Goal: Task Accomplishment & Management: Complete application form

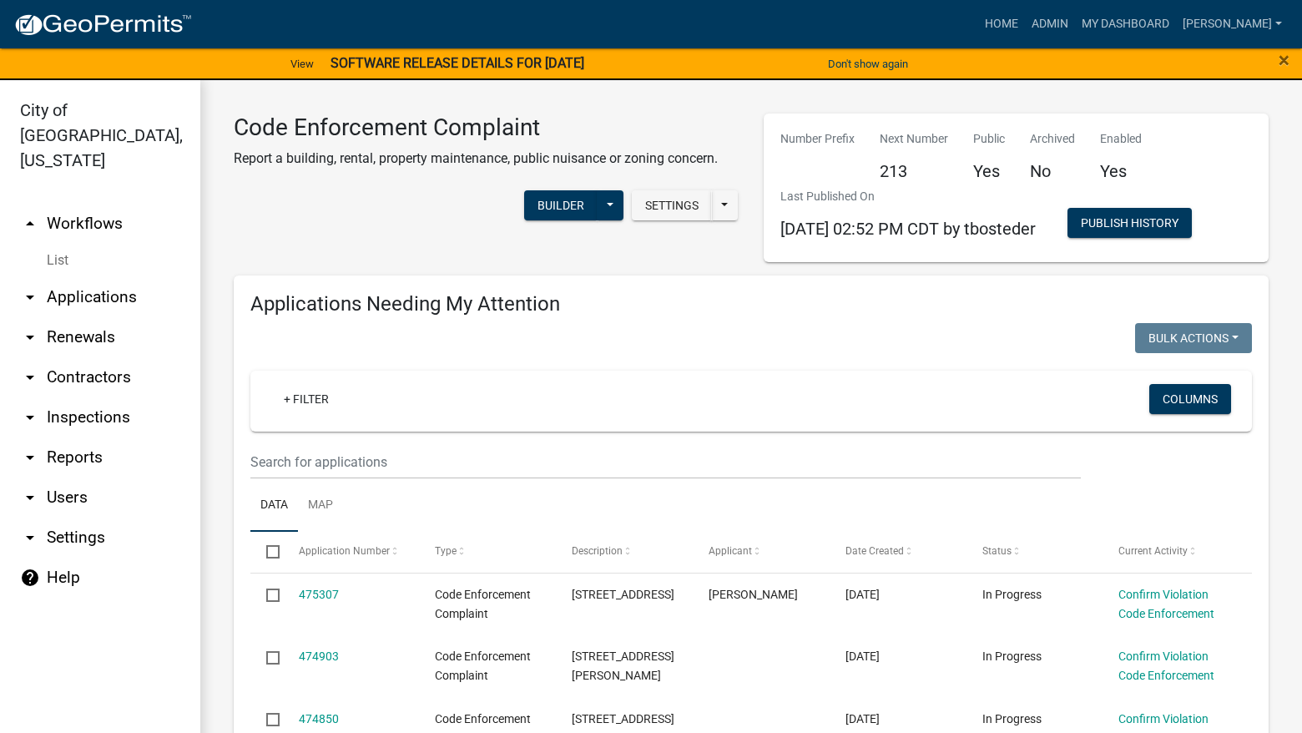
select select "3: 100"
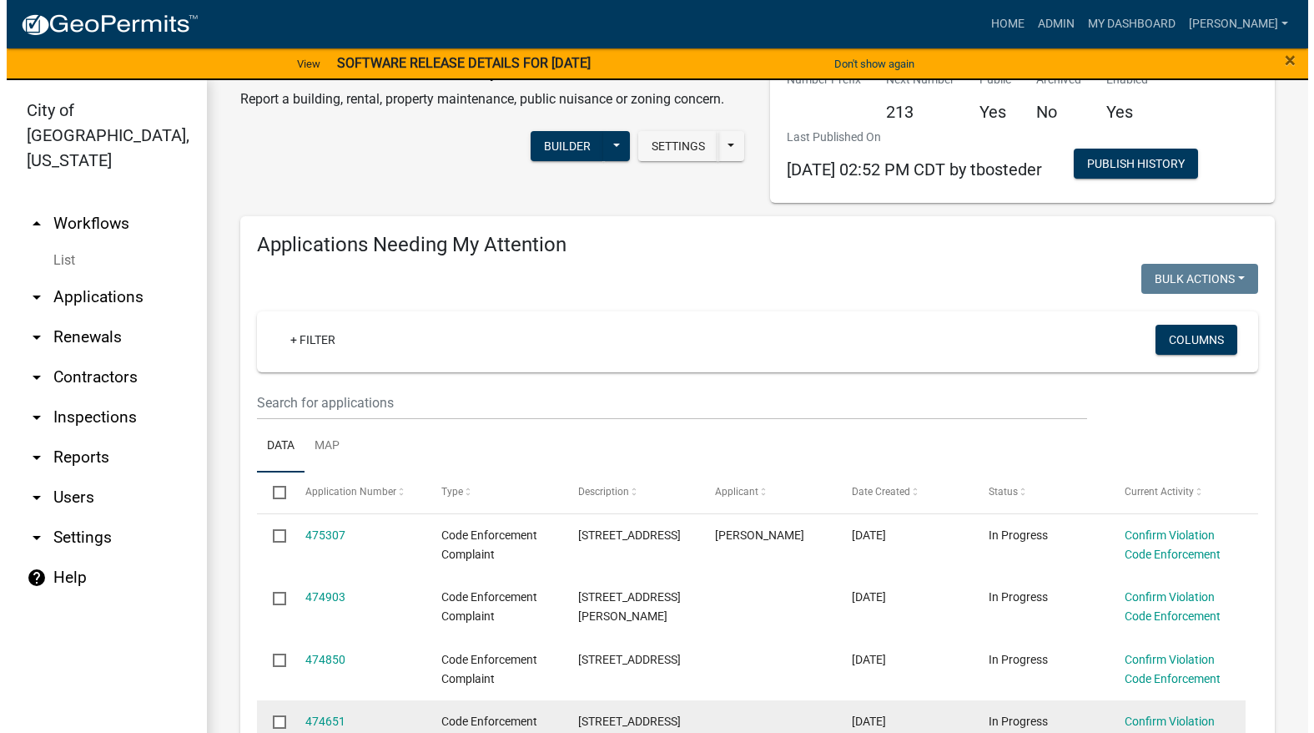
scroll to position [250, 0]
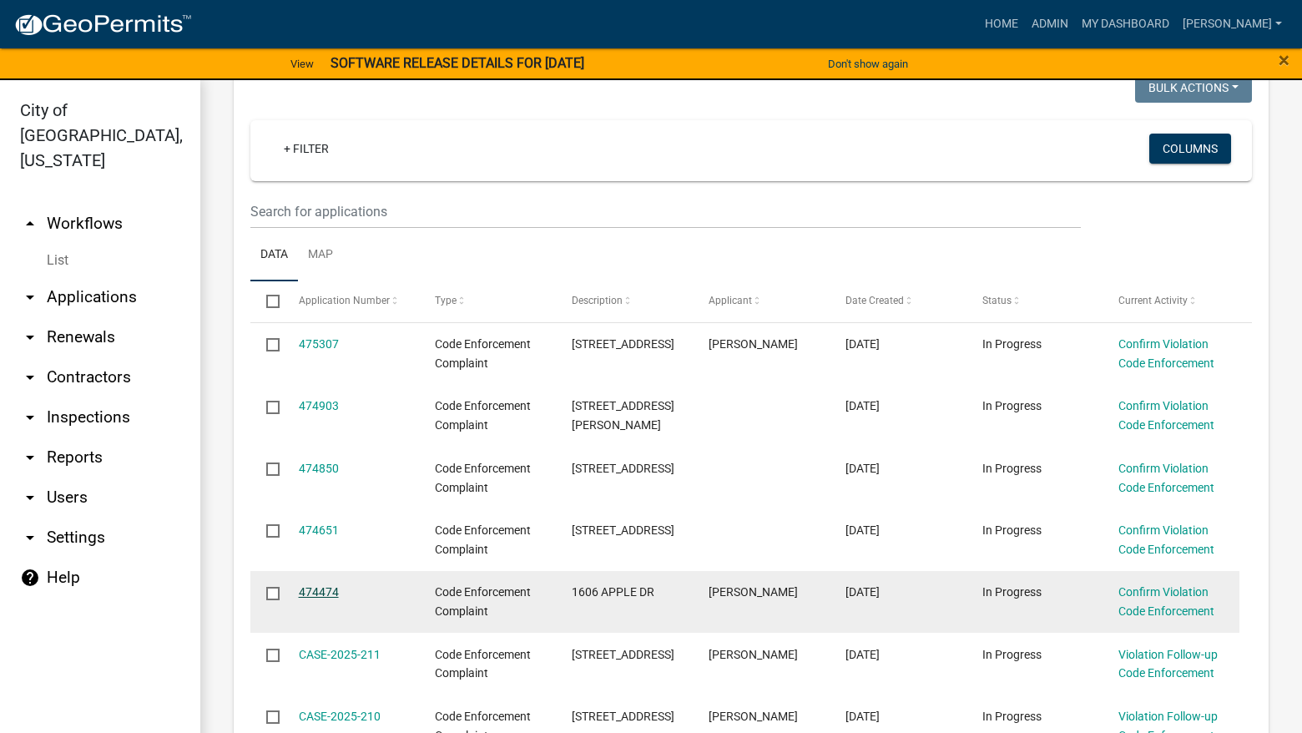
click at [323, 593] on link "474474" at bounding box center [319, 591] width 40 height 13
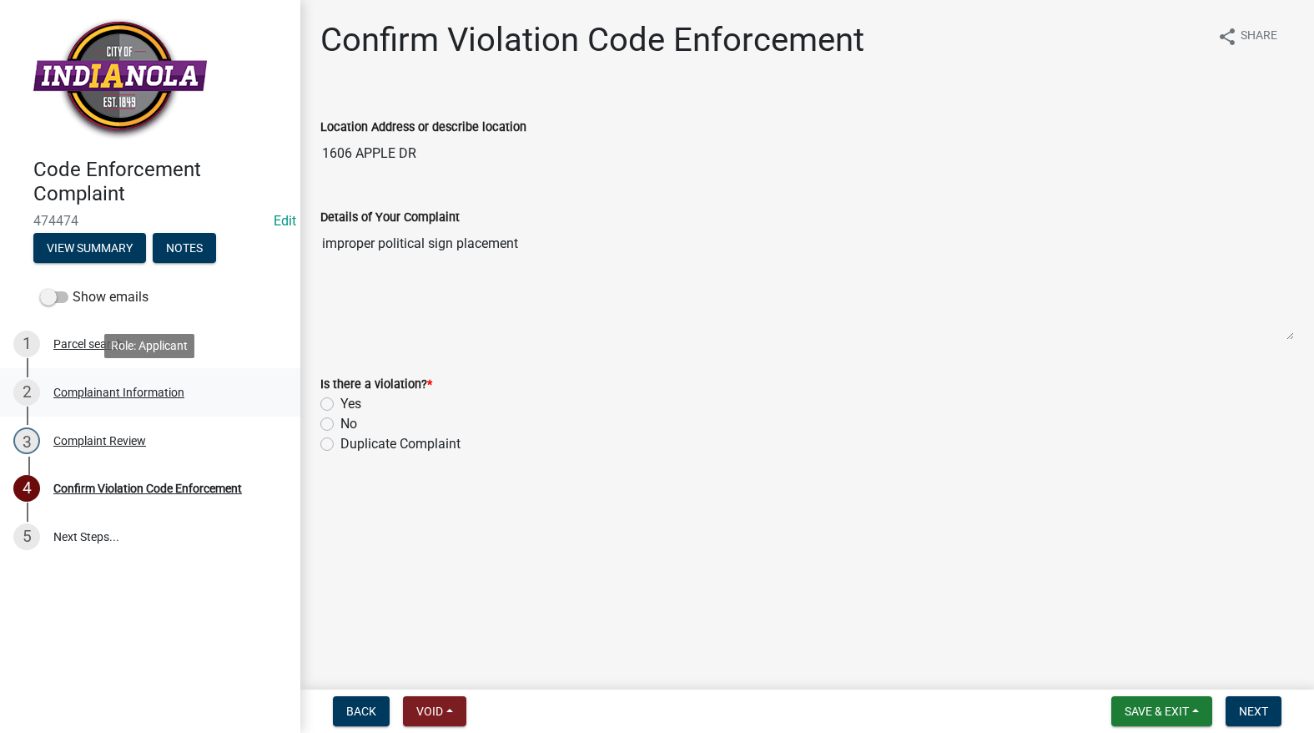
click at [107, 388] on div "Complainant Information" at bounding box center [118, 392] width 131 height 12
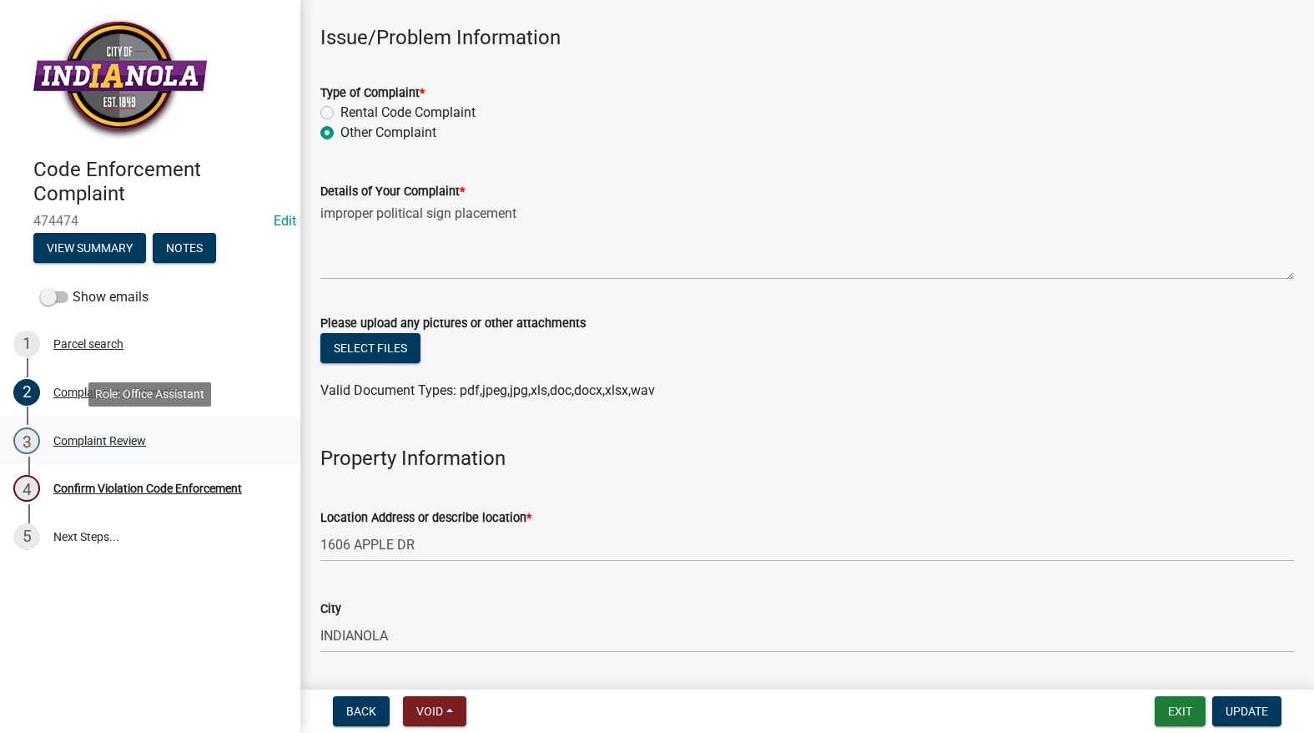
scroll to position [501, 0]
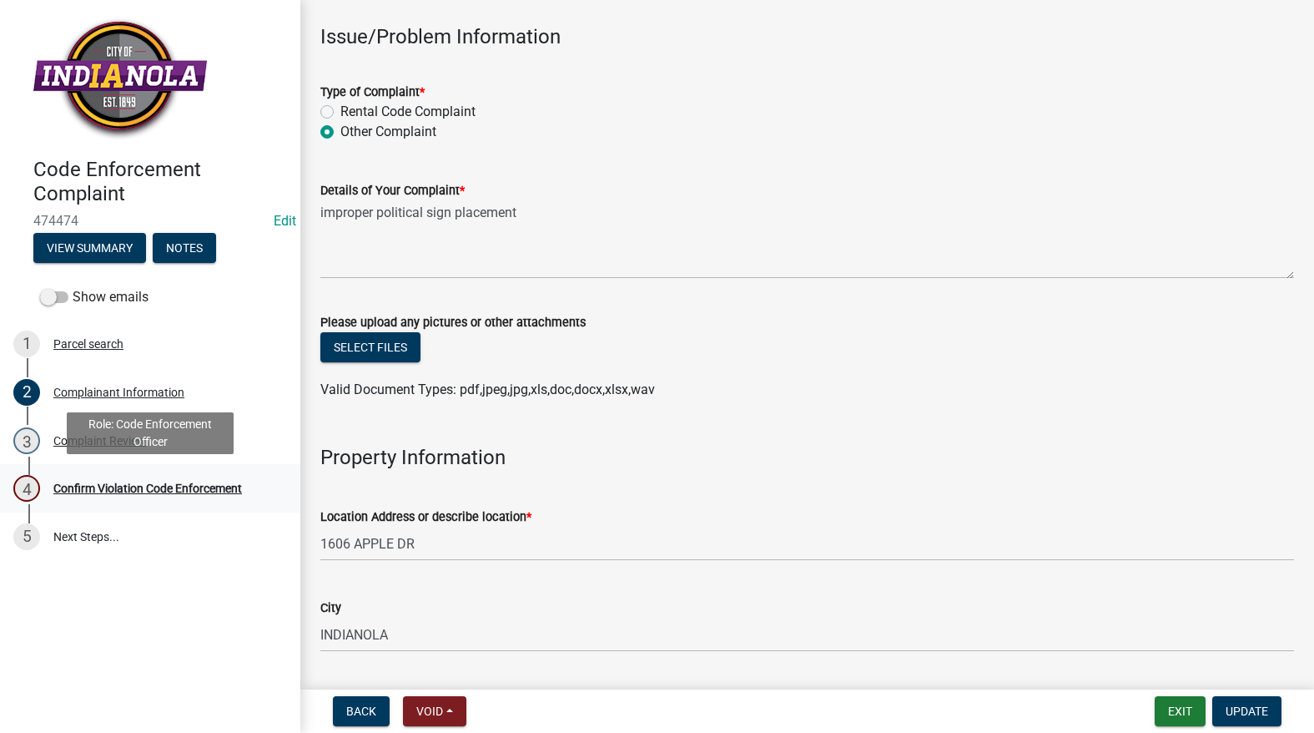
click at [121, 486] on div "Confirm Violation Code Enforcement" at bounding box center [147, 488] width 189 height 12
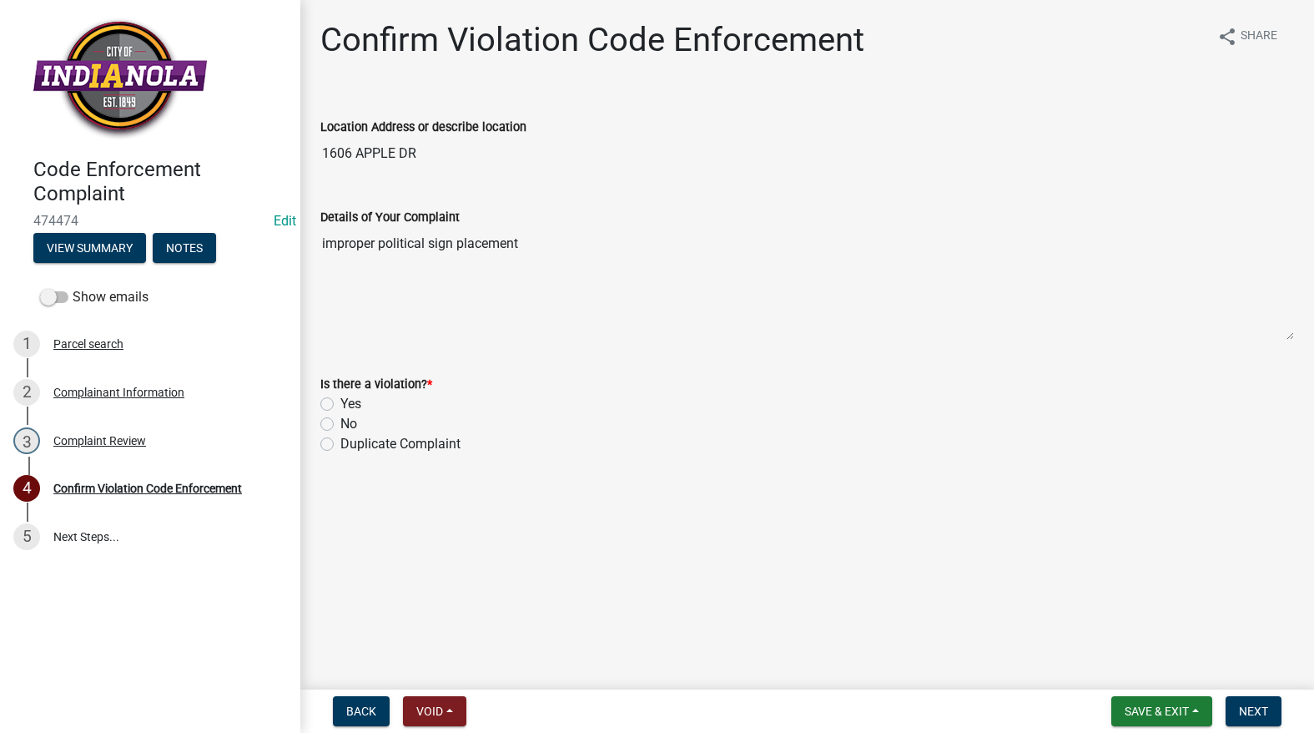
drag, startPoint x: 325, startPoint y: 394, endPoint x: 329, endPoint y: 402, distance: 9.0
click at [327, 399] on div "Yes" at bounding box center [807, 404] width 974 height 20
click at [340, 406] on label "Yes" at bounding box center [350, 404] width 21 height 20
click at [340, 405] on input "Yes" at bounding box center [345, 399] width 11 height 11
radio input "true"
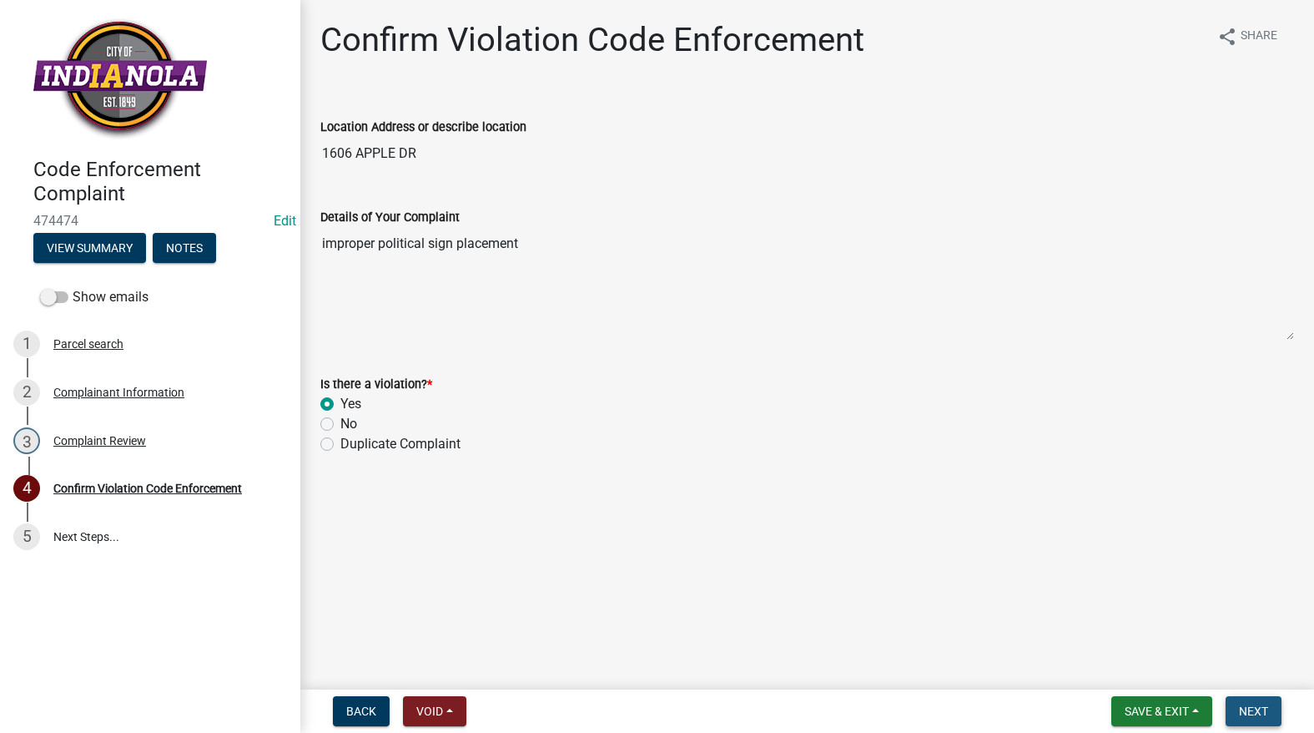
click at [1262, 717] on span "Next" at bounding box center [1253, 710] width 29 height 13
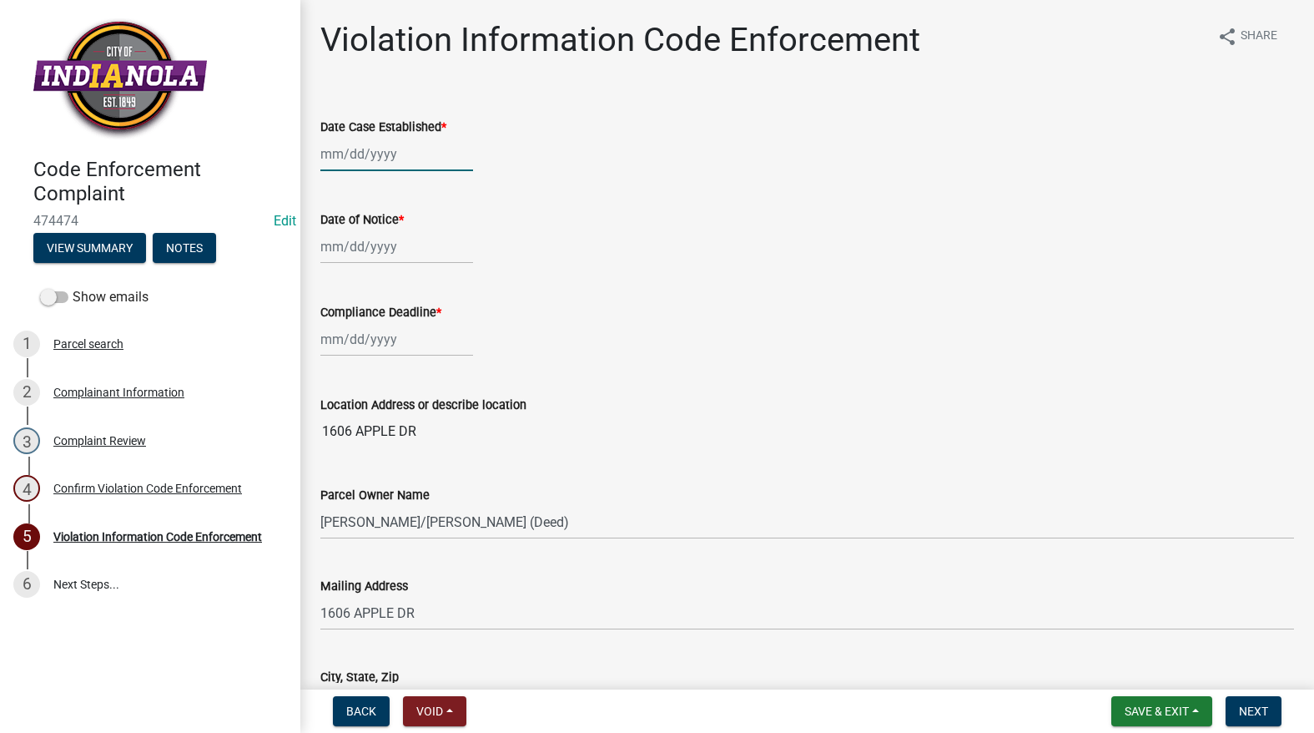
click at [365, 155] on div at bounding box center [396, 154] width 153 height 34
select select "9"
select select "2025"
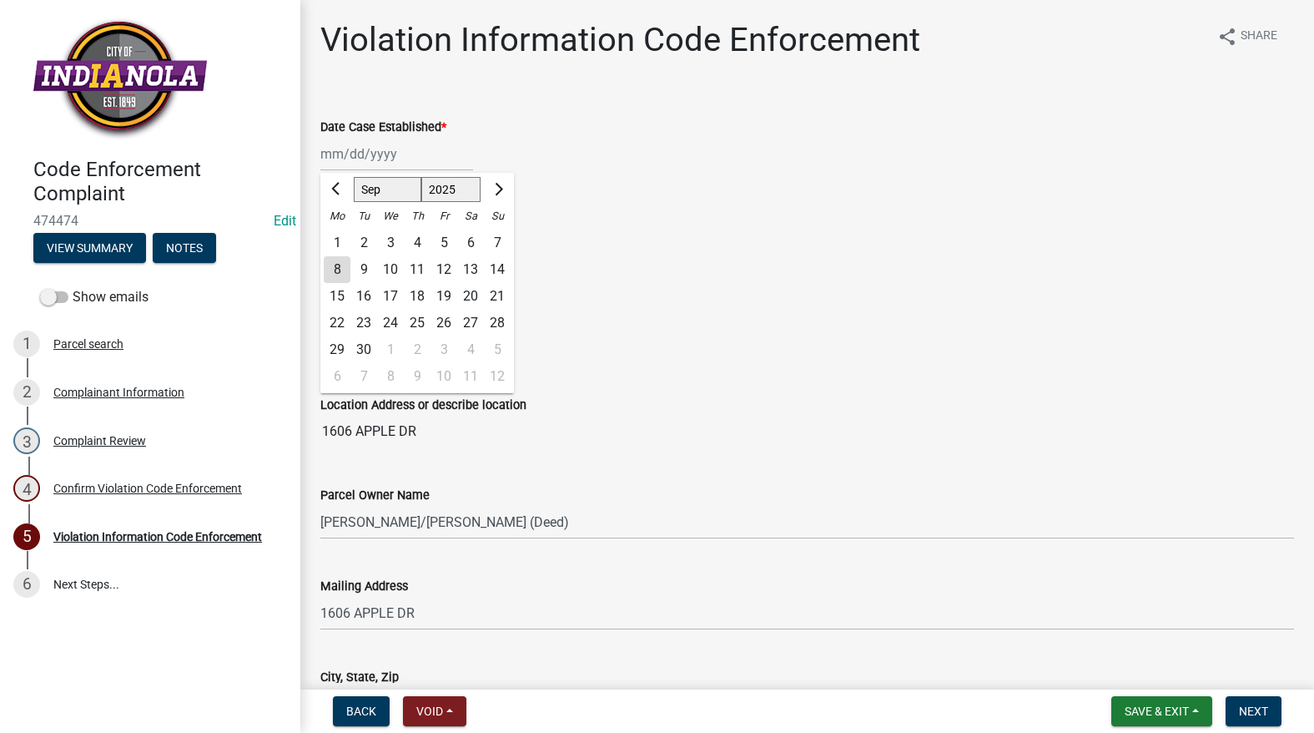
click at [330, 271] on div "8" at bounding box center [337, 269] width 27 height 27
type input "[DATE]"
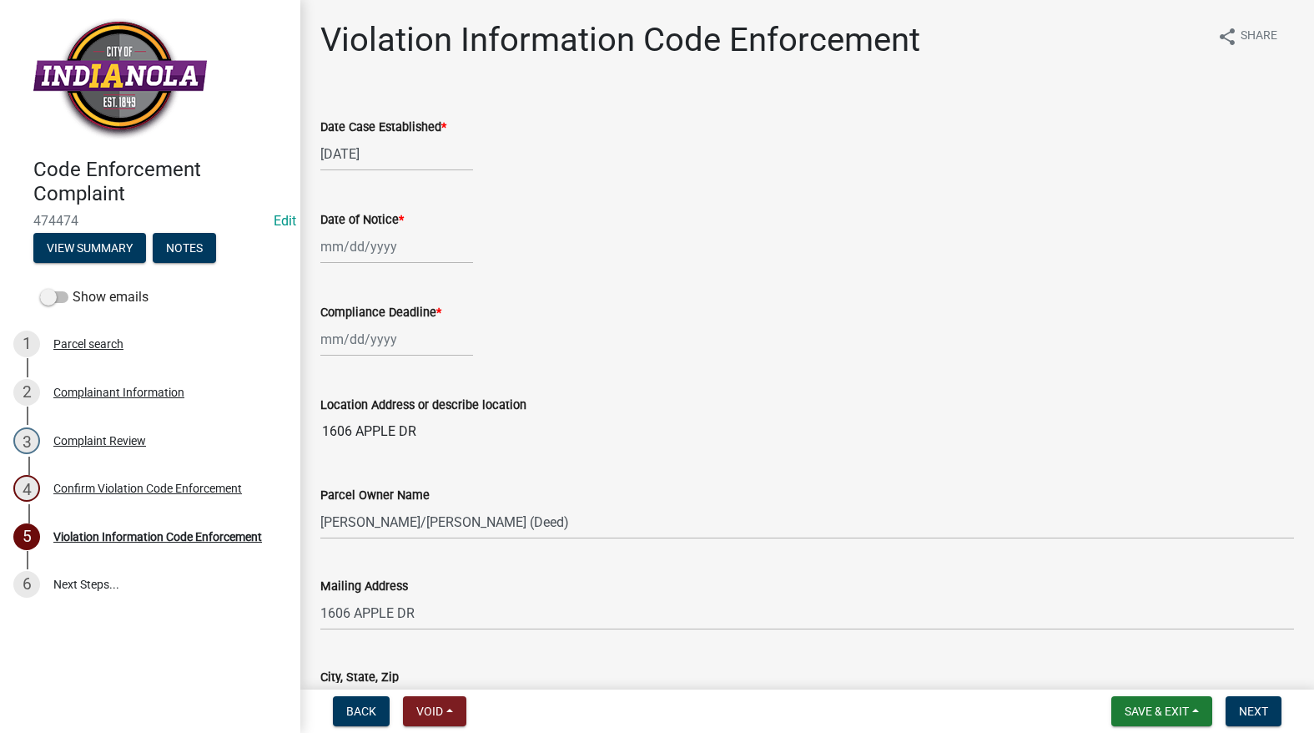
click at [339, 254] on div at bounding box center [396, 246] width 153 height 34
select select "9"
select select "2025"
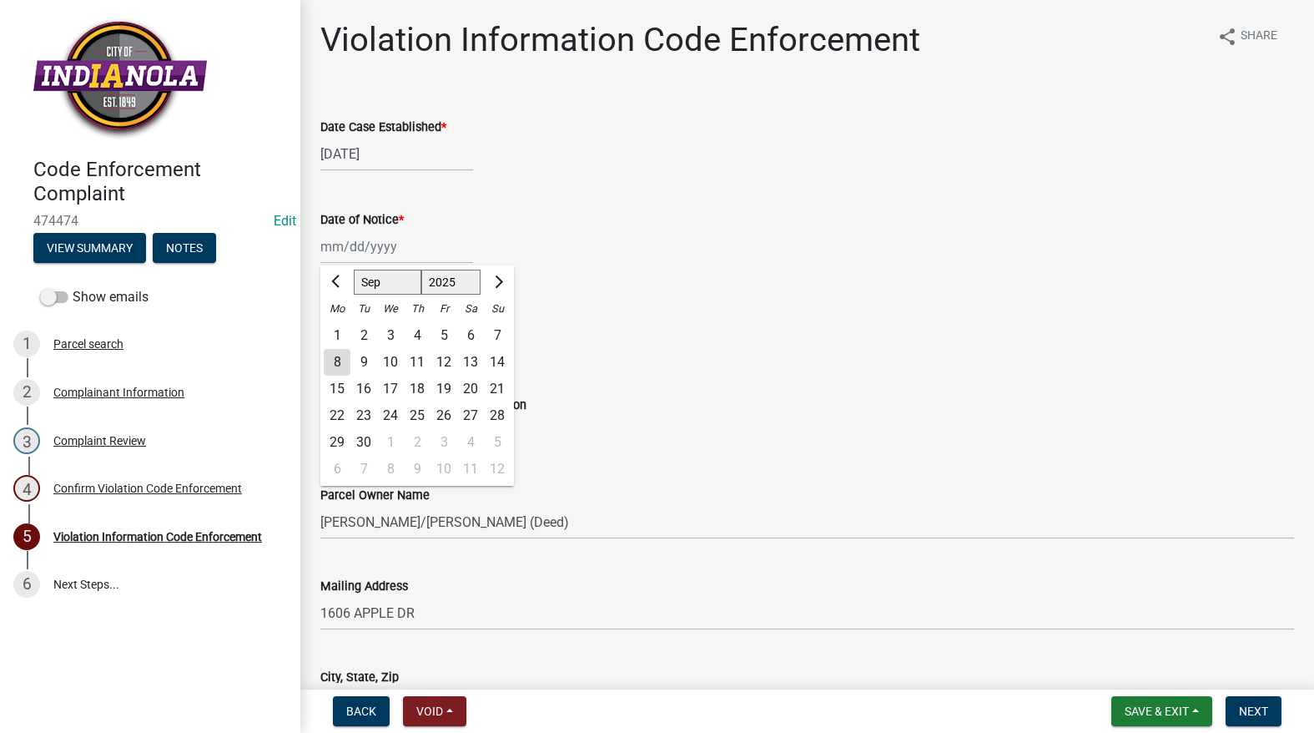
click at [332, 360] on div "8" at bounding box center [337, 362] width 27 height 27
type input "[DATE]"
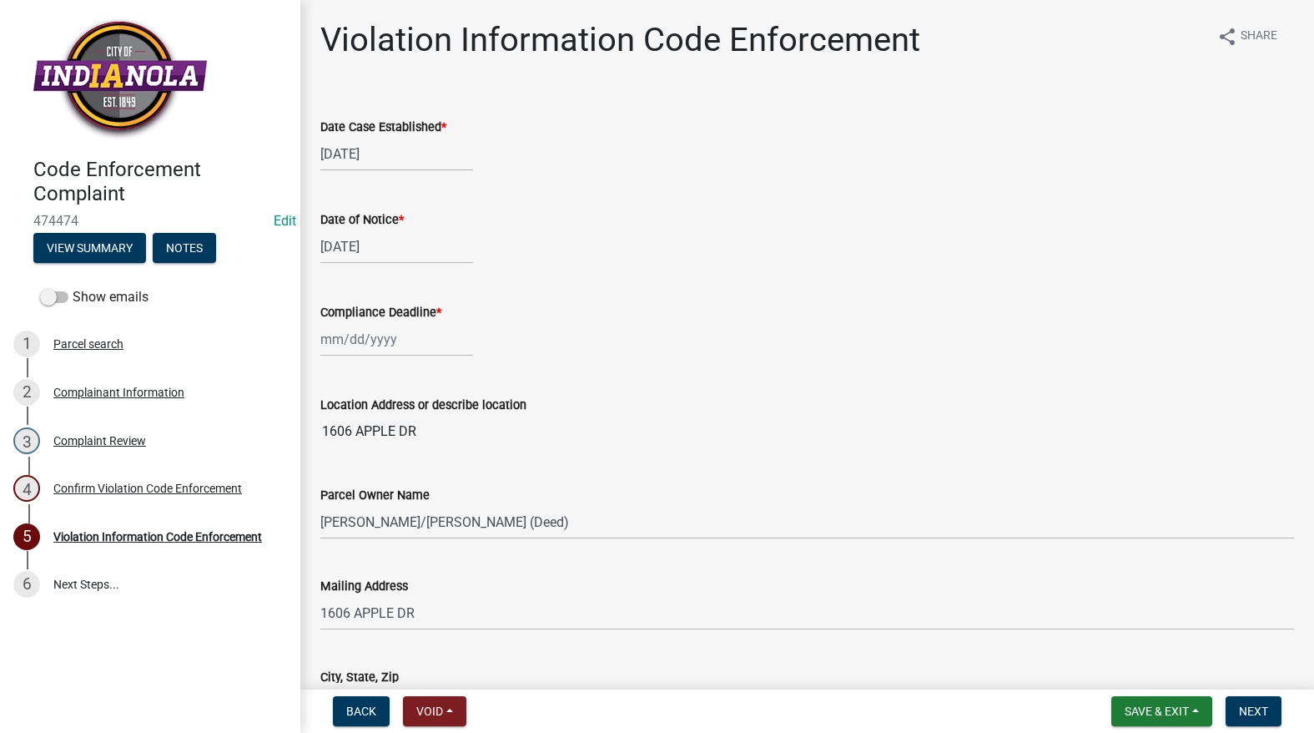
select select "9"
select select "2025"
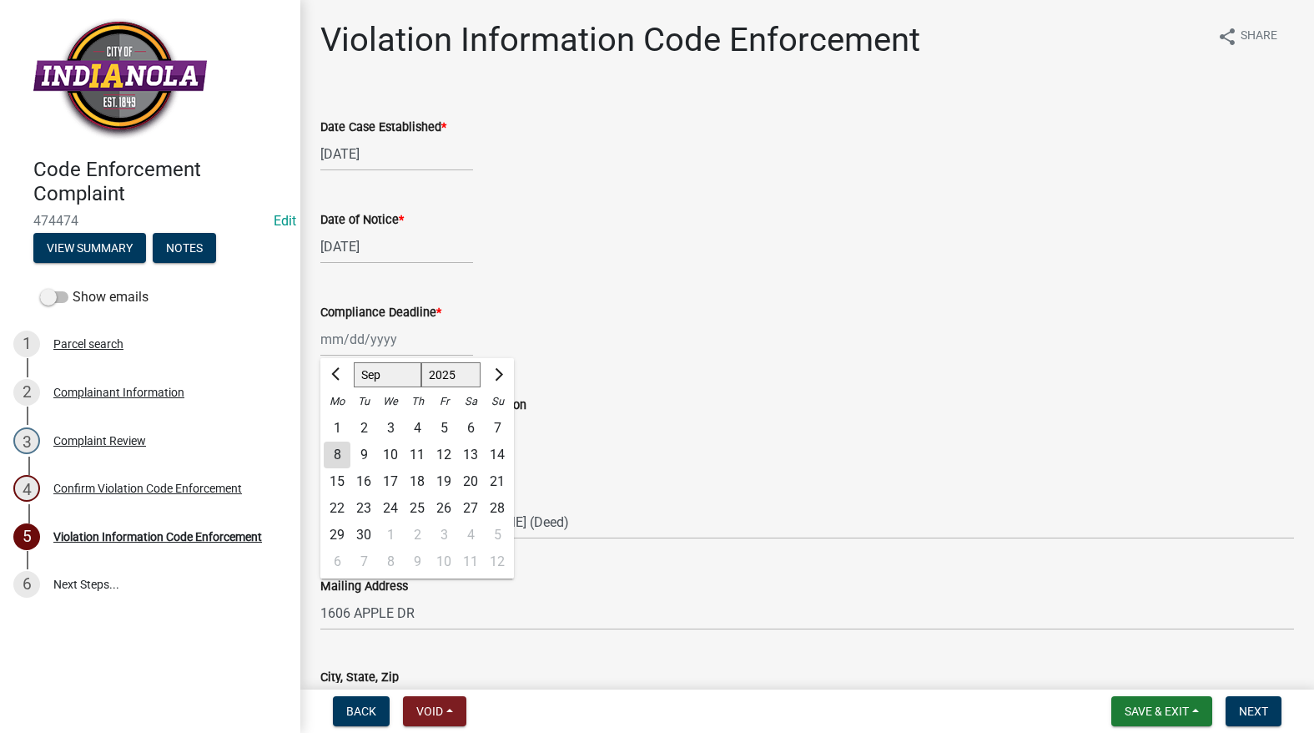
click at [338, 340] on div "[PERSON_NAME] Feb Mar Apr [PERSON_NAME][DATE] Oct Nov [DATE] 1526 1527 1528 152…" at bounding box center [396, 339] width 153 height 34
click at [337, 503] on div "22" at bounding box center [337, 508] width 27 height 27
type input "[DATE]"
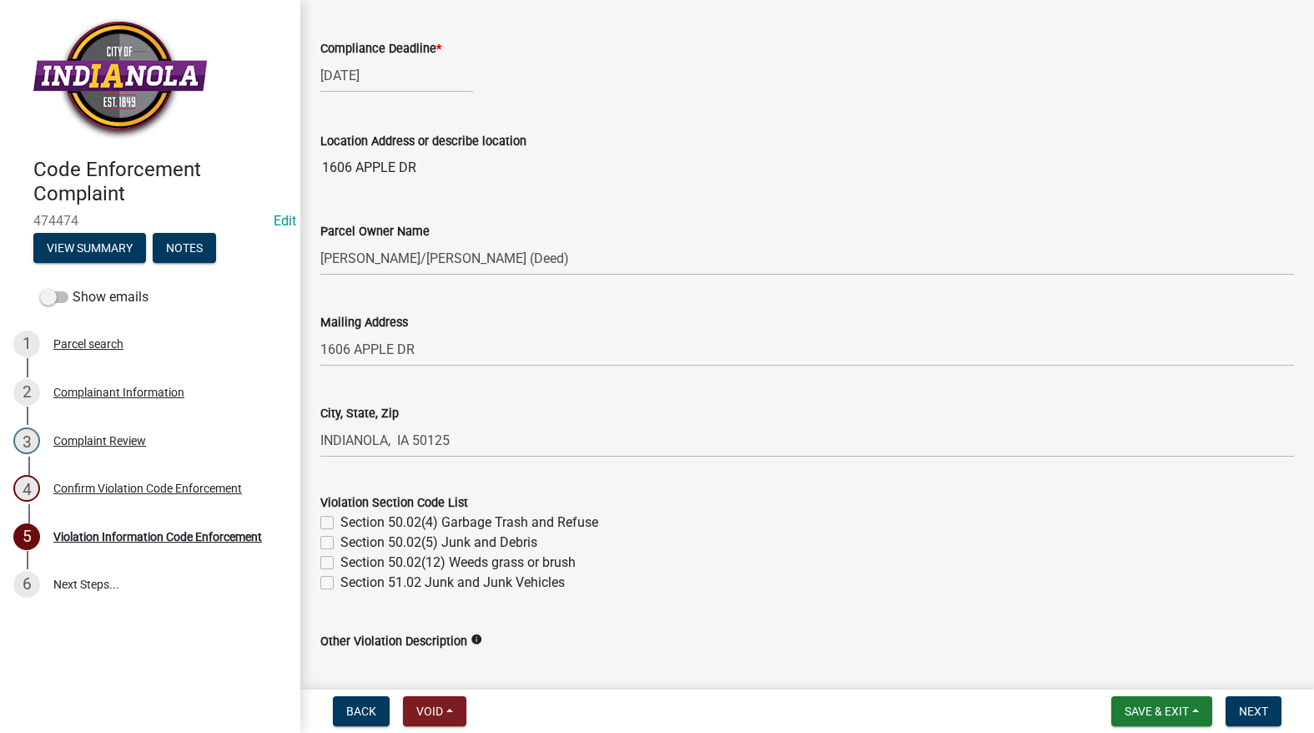
scroll to position [417, 0]
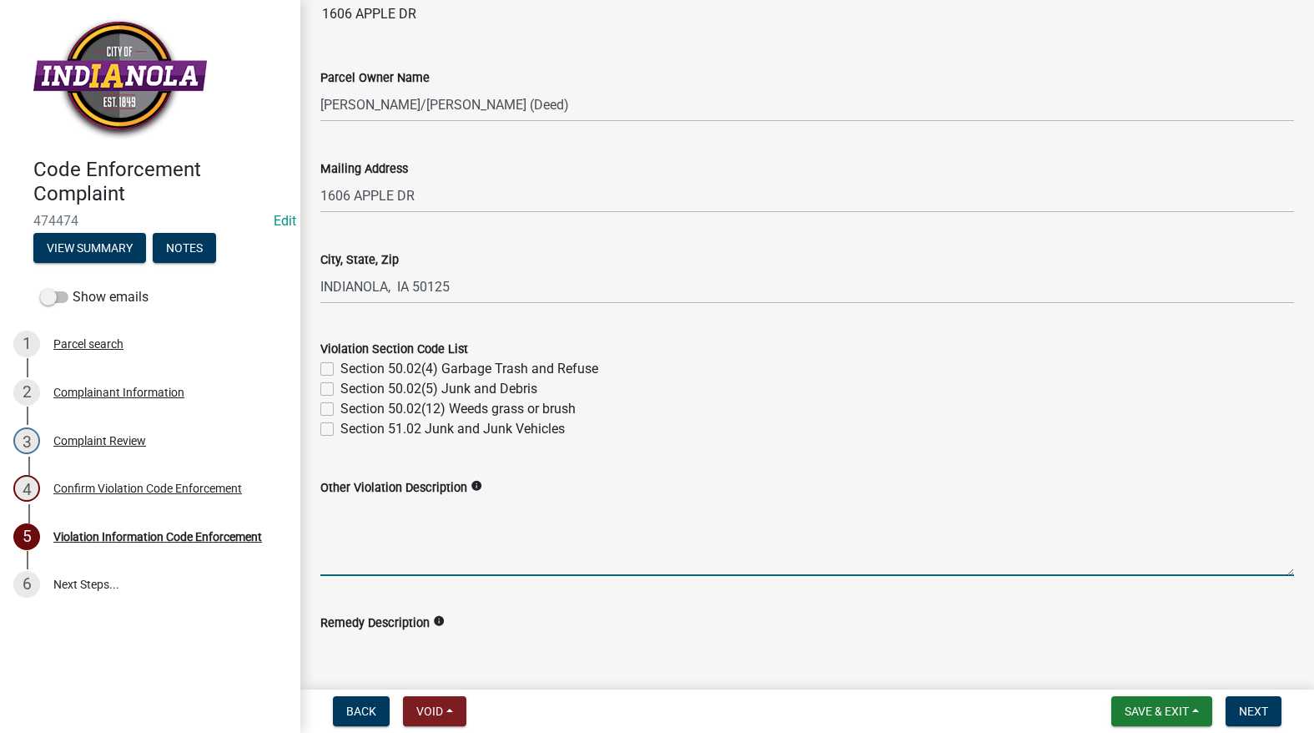
click at [555, 511] on textarea "Other Violation Description" at bounding box center [807, 536] width 974 height 78
paste textarea "Indianola, we are reaching out to inform you of the City’s Sign Code Regulation…"
drag, startPoint x: 919, startPoint y: 506, endPoint x: 938, endPoint y: 501, distance: 19.0
click at [925, 506] on textarea "Indianola, we are reaching out to inform you of the City’s Sign Code Regulation…" at bounding box center [807, 536] width 974 height 78
click at [921, 518] on textarea "Chapter 165.10 titled ‘Sign Code’" at bounding box center [807, 536] width 974 height 78
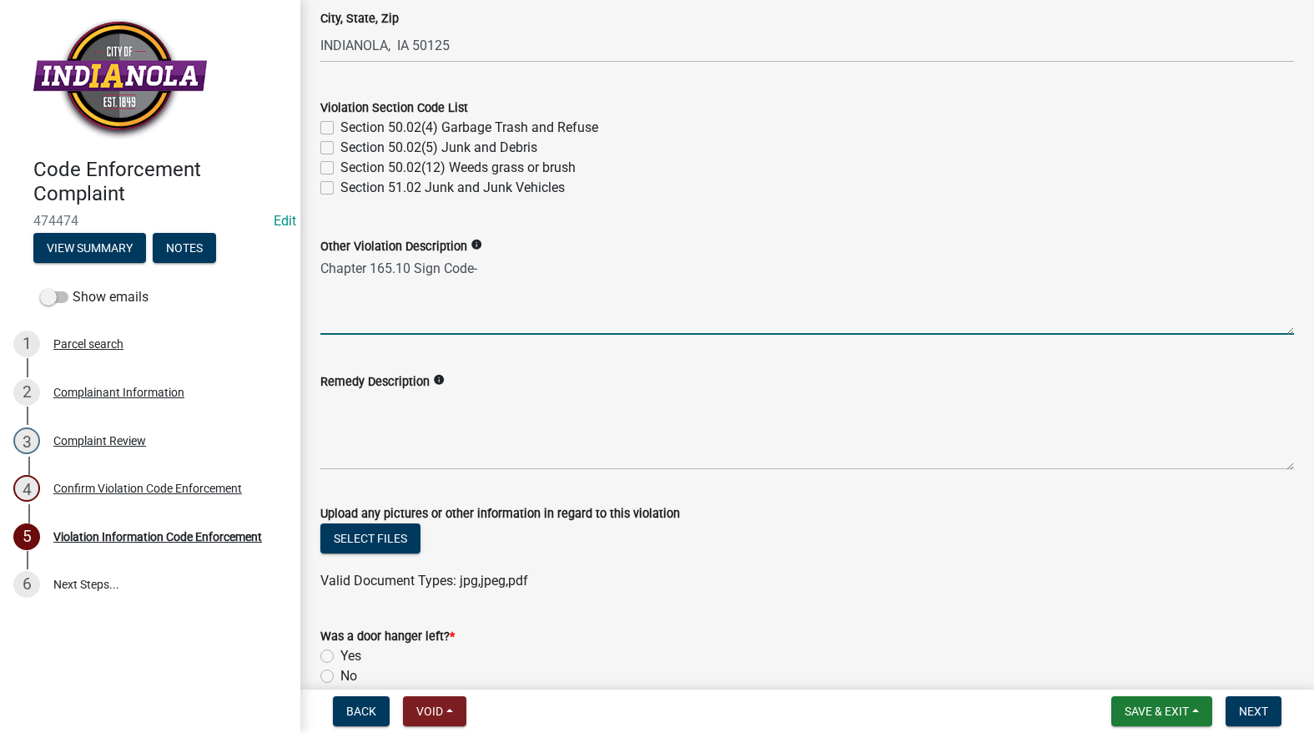
scroll to position [667, 0]
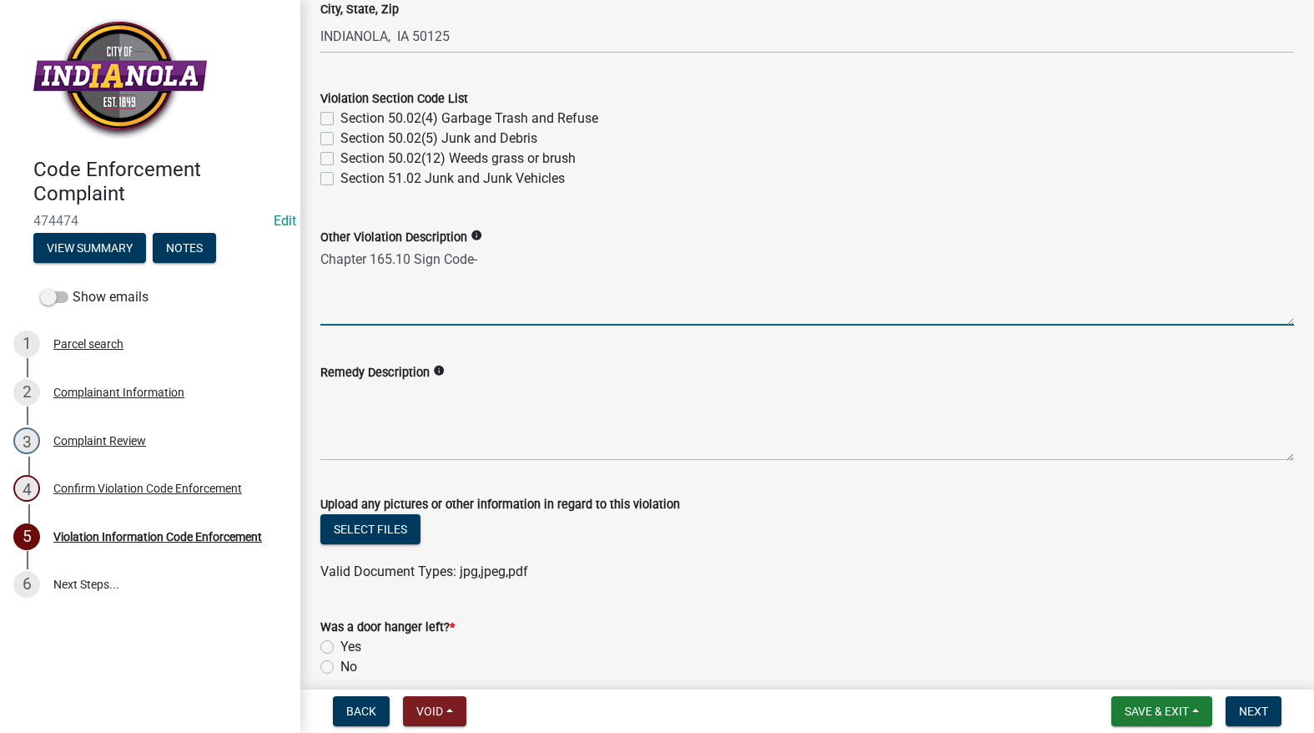
click at [571, 257] on textarea "Chapter 165.10 Sign Code-" at bounding box center [807, 286] width 974 height 78
paste textarea "Additionally, the following regulations apply to campaign (non-commercial) sign…"
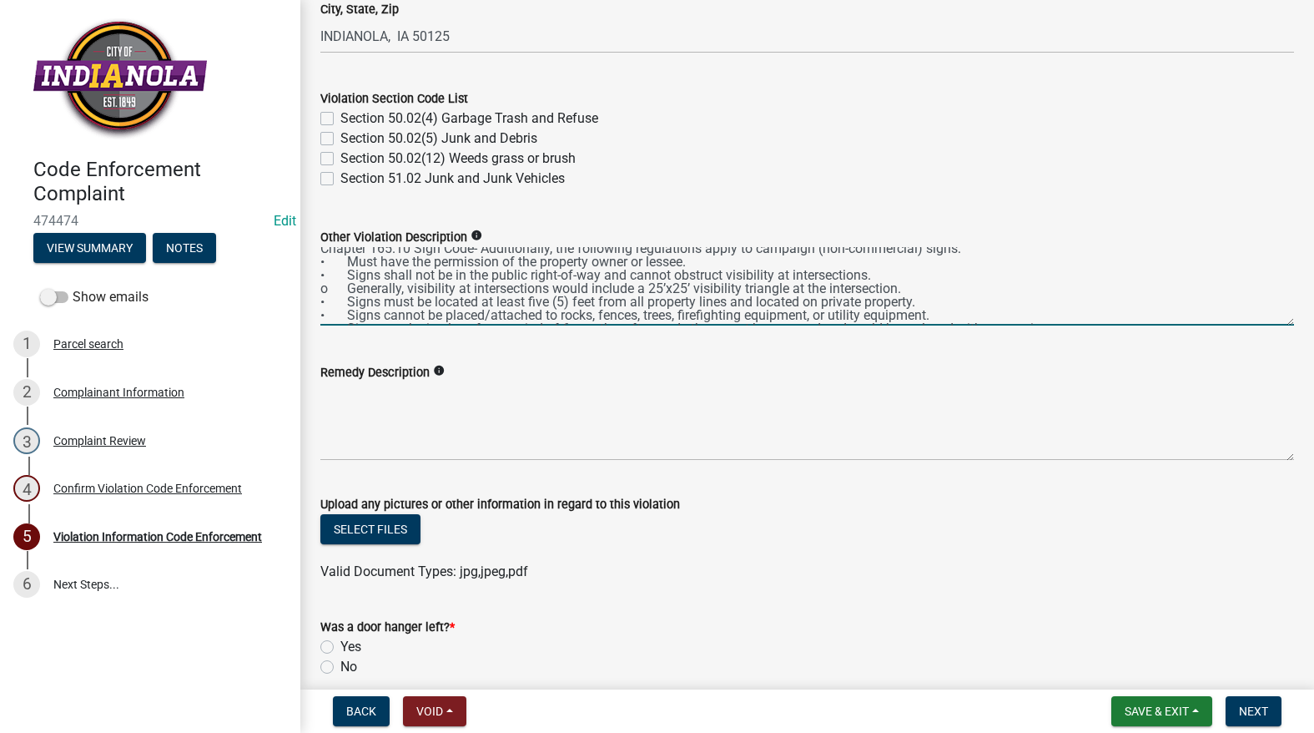
scroll to position [0, 0]
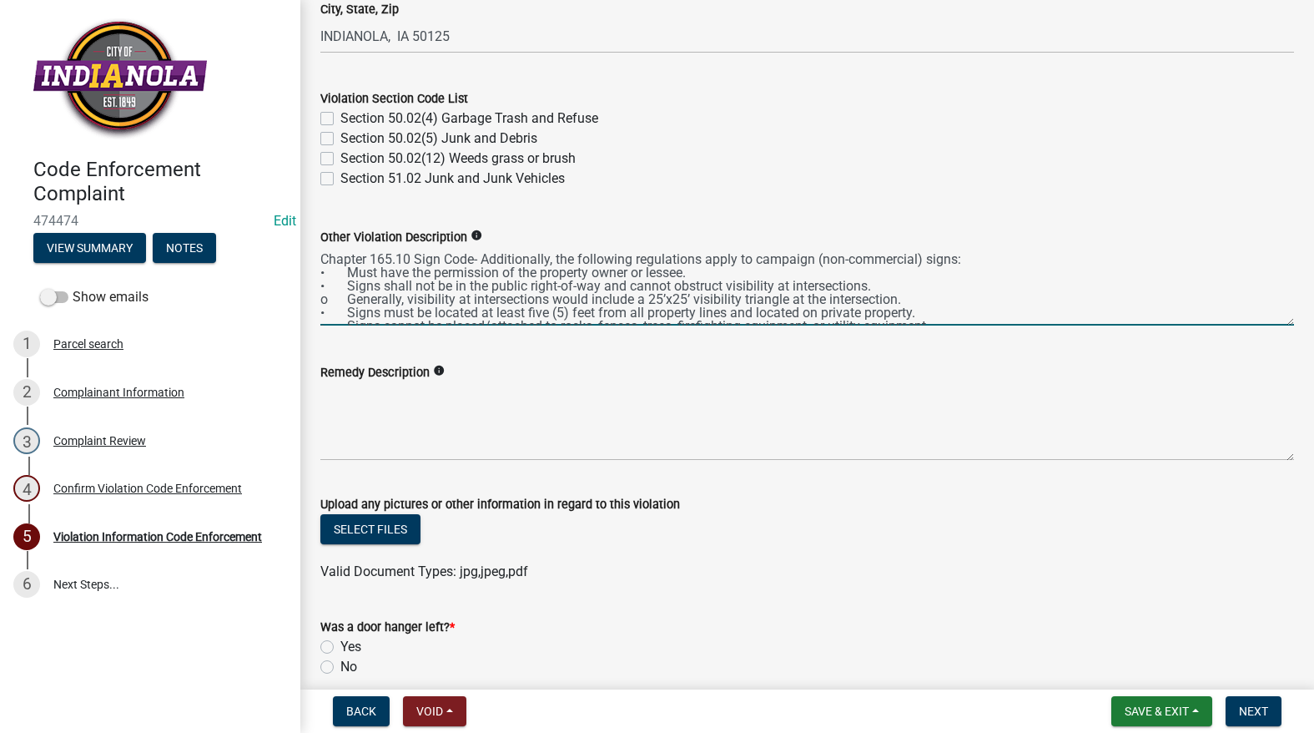
click at [635, 255] on textarea "Chapter 165.10 Sign Code- Additionally, the following regulations apply to camp…" at bounding box center [807, 286] width 974 height 78
type textarea "Chapter 165.10 Sign Code- regulations apply to campaign (non-commercial) signs:…"
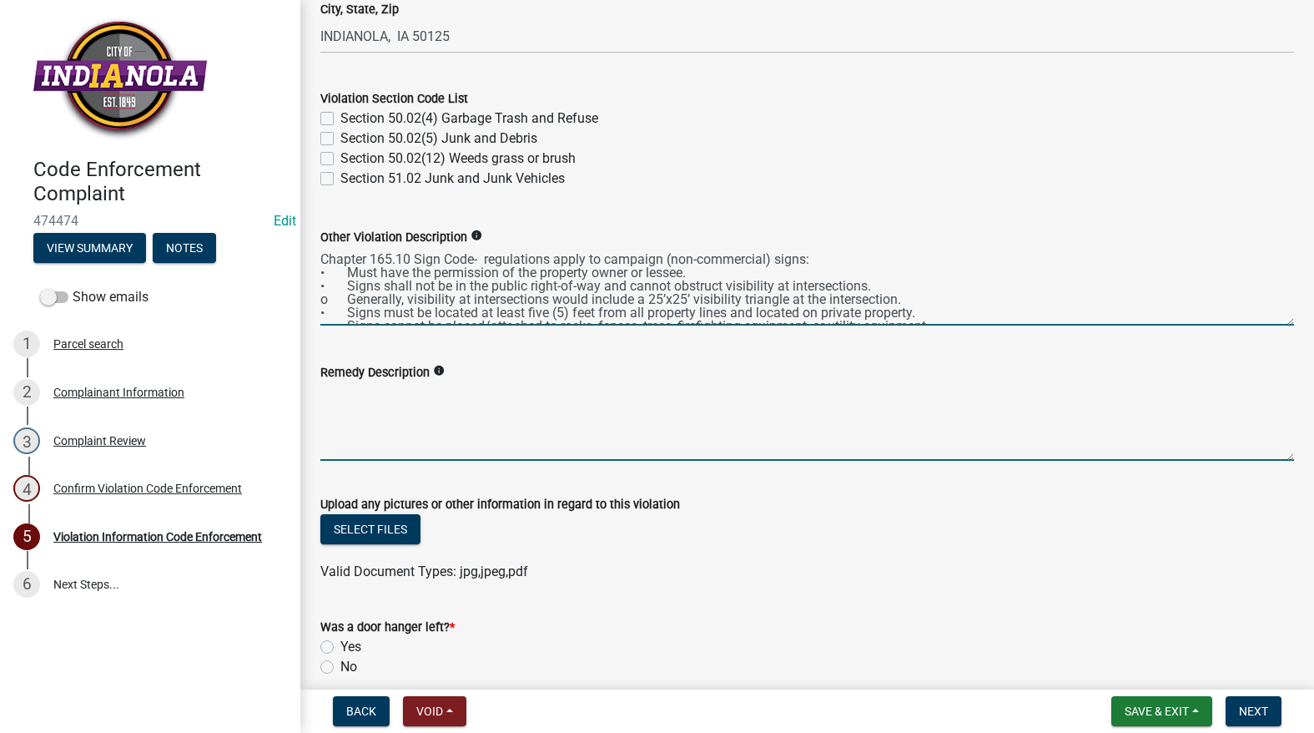
click at [521, 419] on textarea "Remedy Description" at bounding box center [807, 421] width 974 height 78
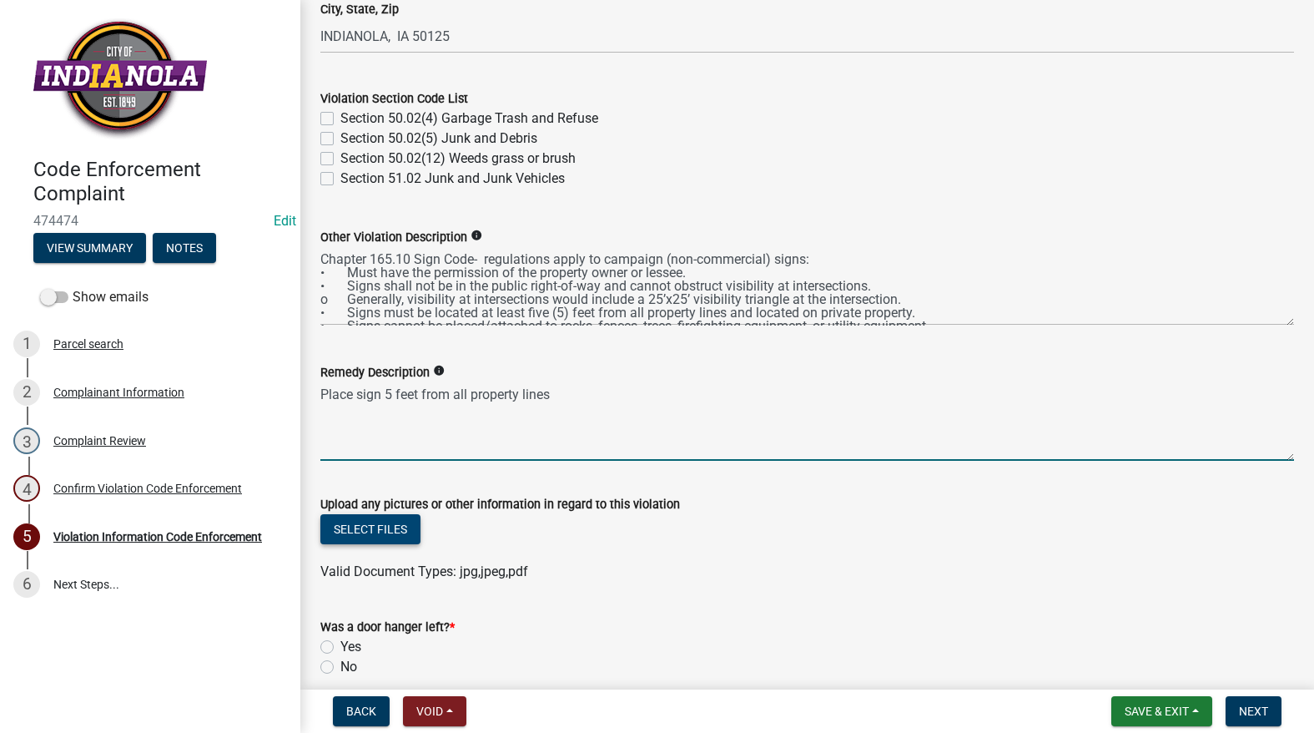
type textarea "Place sign 5 feet from all property lines"
click at [402, 520] on button "Select files" at bounding box center [370, 529] width 100 height 30
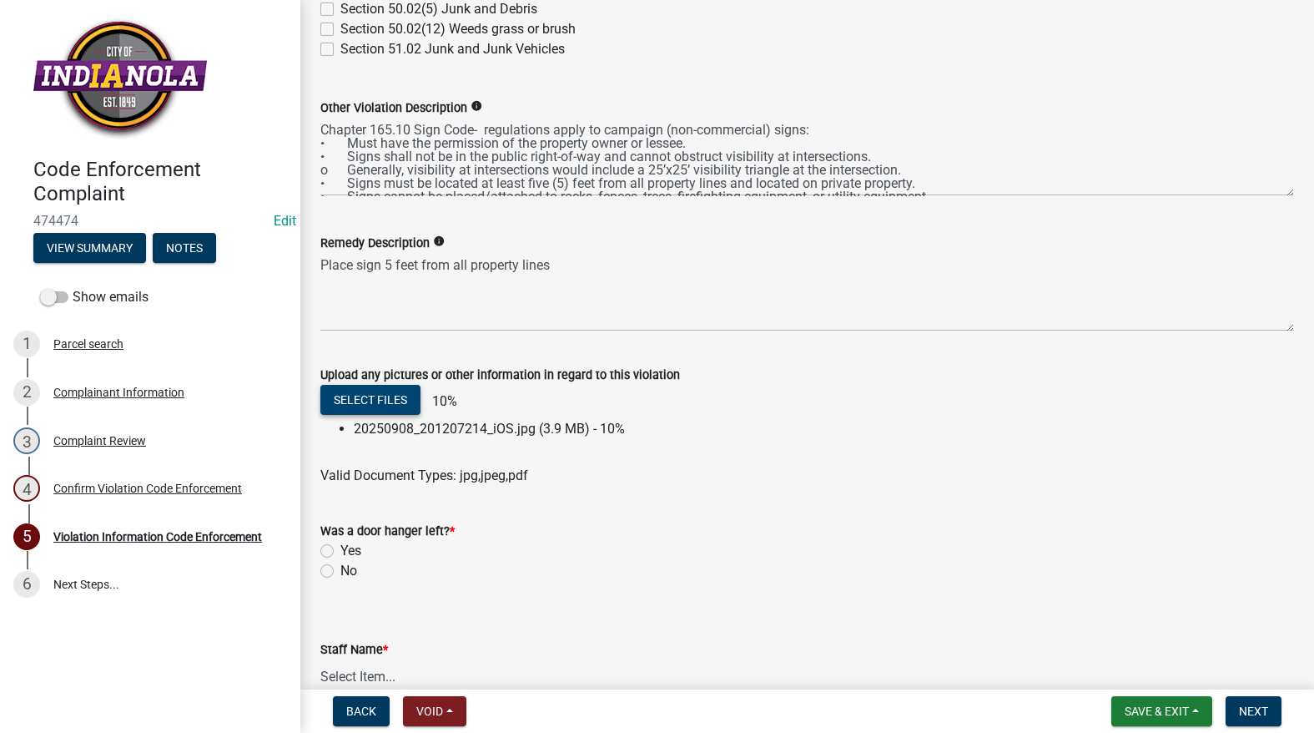
scroll to position [888, 0]
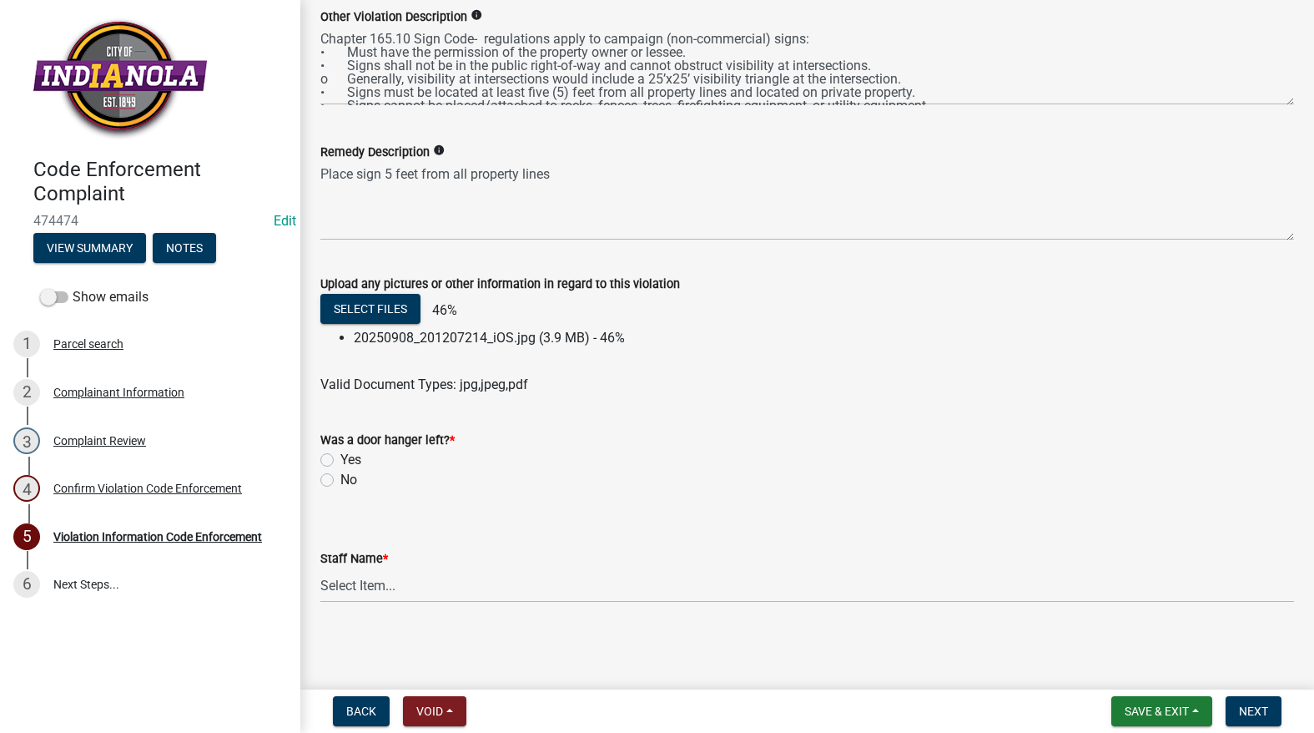
click at [340, 478] on label "No" at bounding box center [348, 480] width 17 height 20
click at [340, 478] on input "No" at bounding box center [345, 475] width 11 height 11
radio input "true"
click at [355, 606] on wm-data-entity-input "Staff Name * Select Item... [PERSON_NAME] [PERSON_NAME] [PERSON_NAME] Other" at bounding box center [807, 561] width 974 height 113
click at [358, 589] on div "Staff Name * Select Item... [PERSON_NAME] [PERSON_NAME] [PERSON_NAME] Other" at bounding box center [807, 575] width 974 height 54
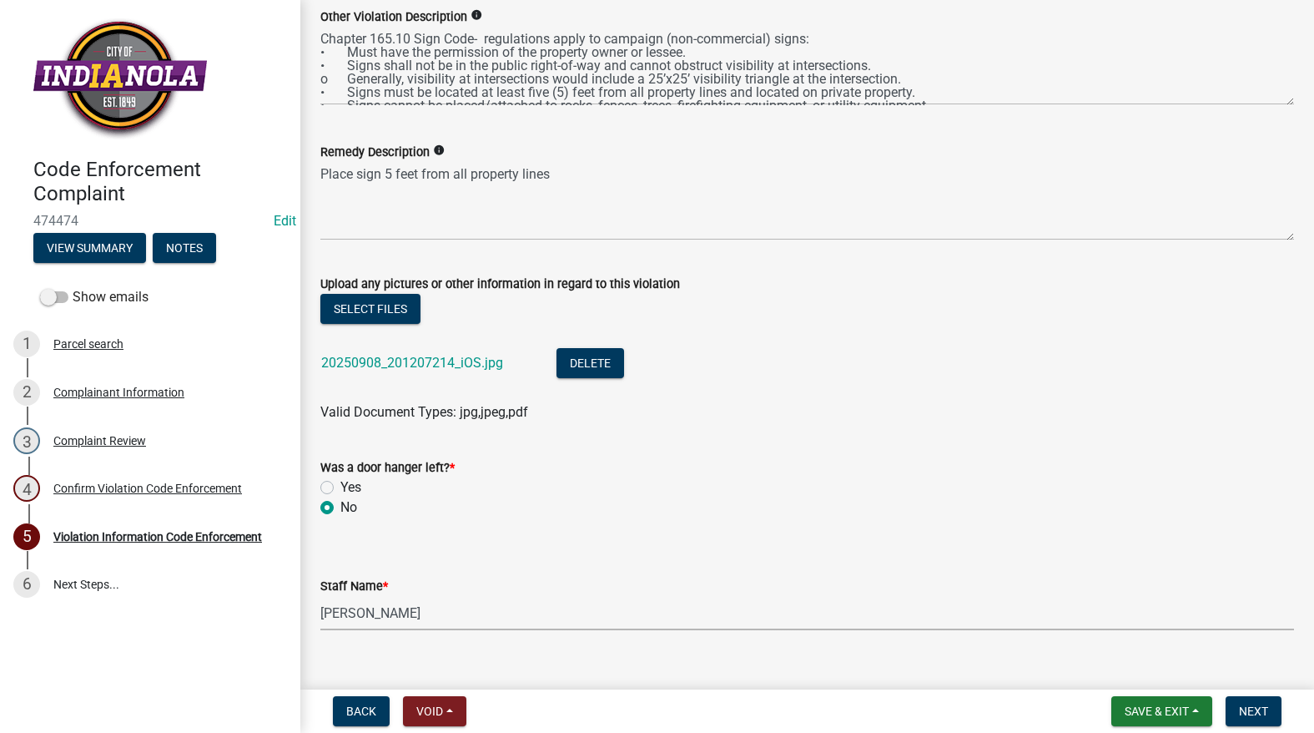
click at [320, 596] on select "Select Item... [PERSON_NAME] [PERSON_NAME] [PERSON_NAME] Other" at bounding box center [807, 613] width 974 height 34
select select "634d5426-b8b3-48ee-aa1e-d523f7499186"
click at [1268, 703] on button "Next" at bounding box center [1254, 711] width 56 height 30
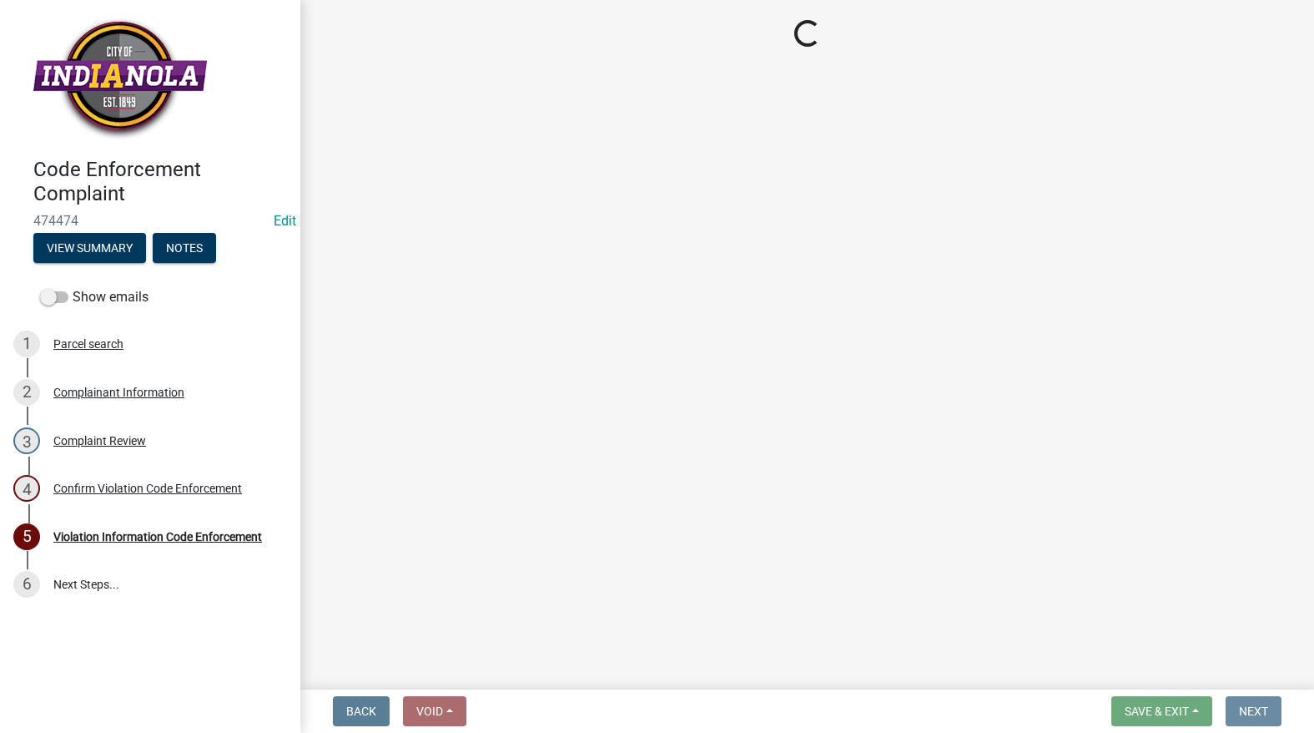
scroll to position [0, 0]
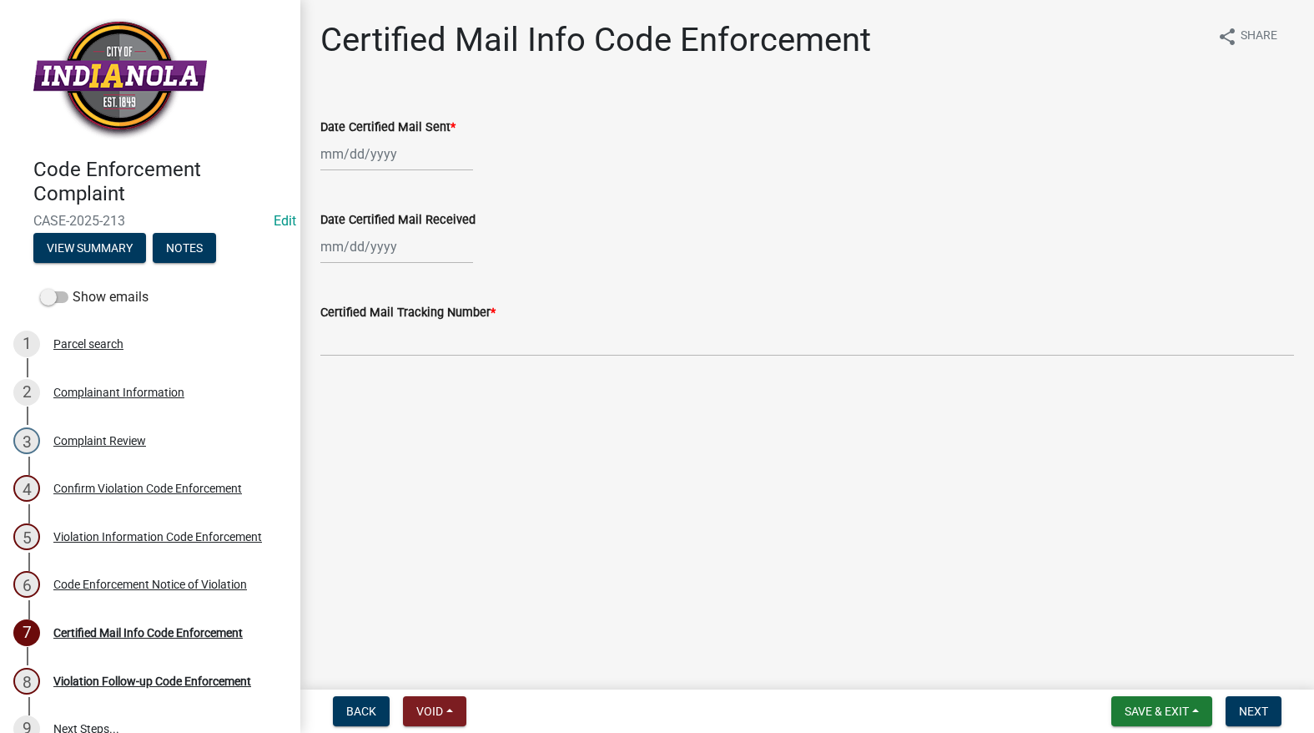
click at [361, 152] on div at bounding box center [396, 154] width 153 height 34
select select "9"
select select "2025"
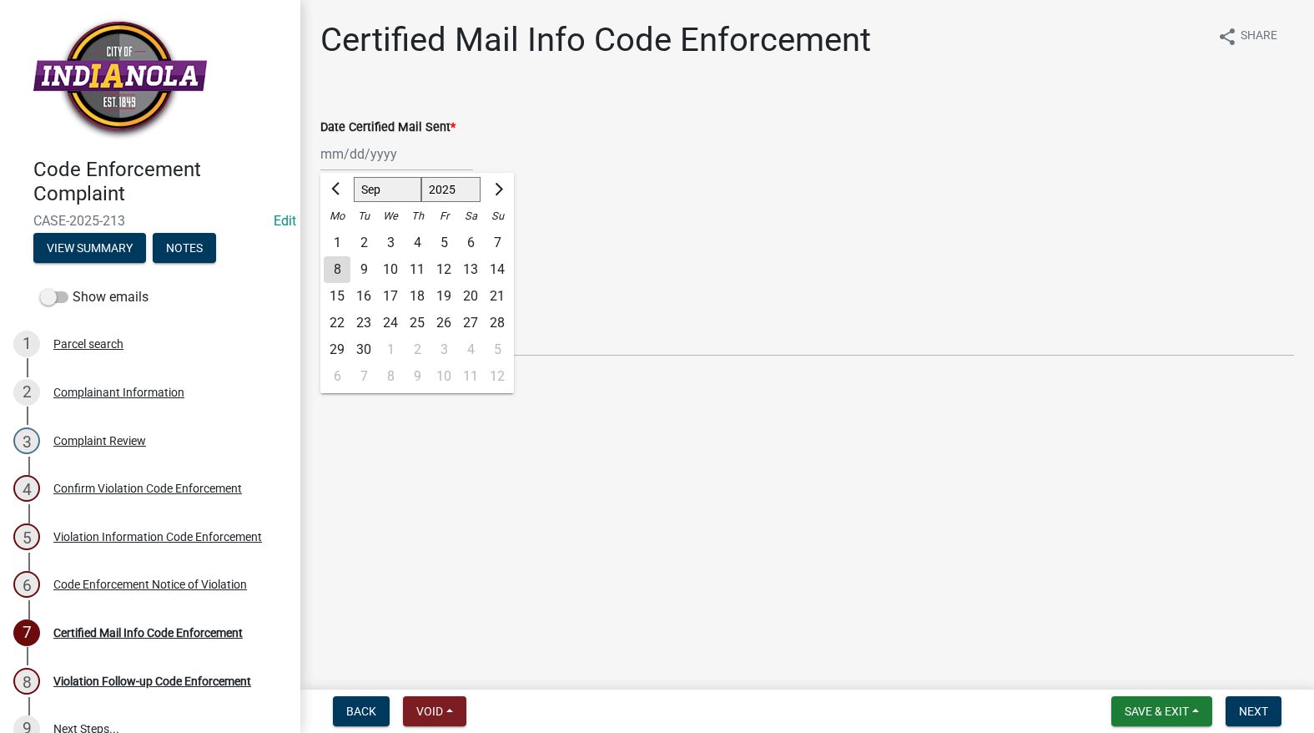
click at [337, 260] on div "8" at bounding box center [337, 269] width 27 height 27
type input "[DATE]"
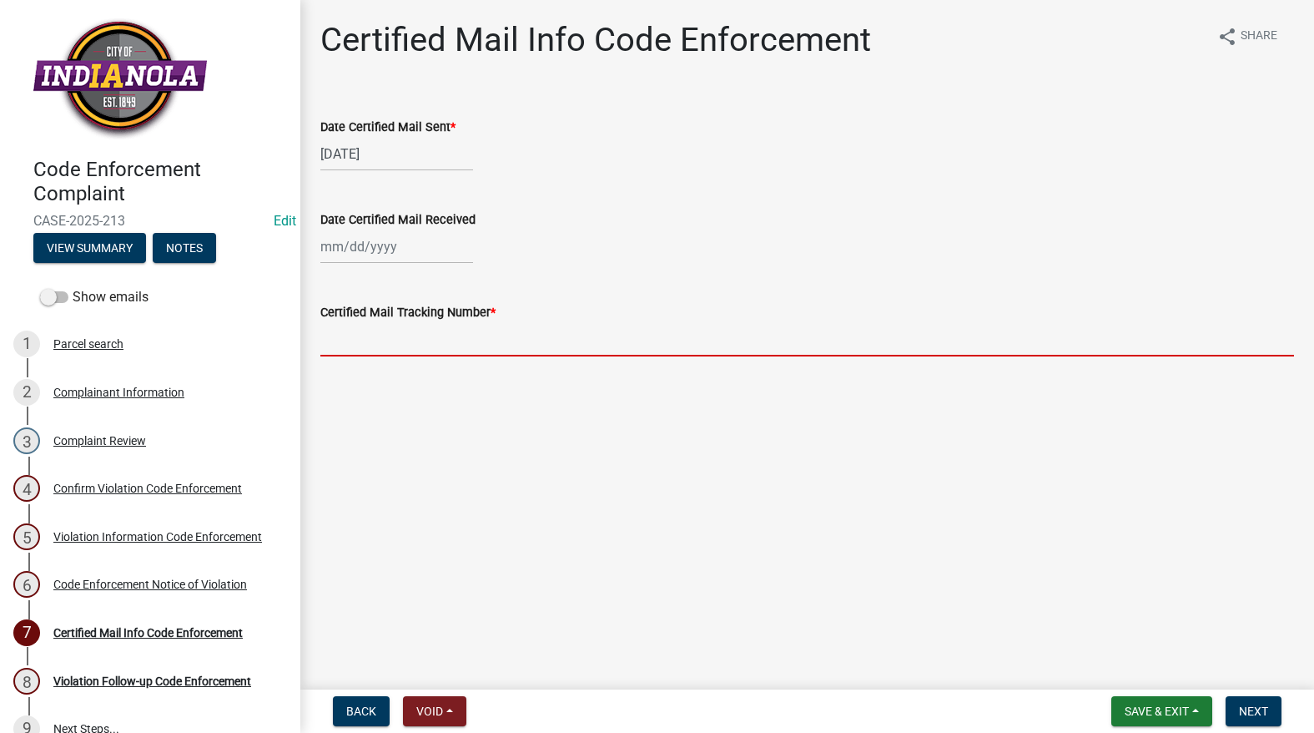
click at [340, 341] on input "Certified Mail Tracking Number *" at bounding box center [807, 339] width 974 height 34
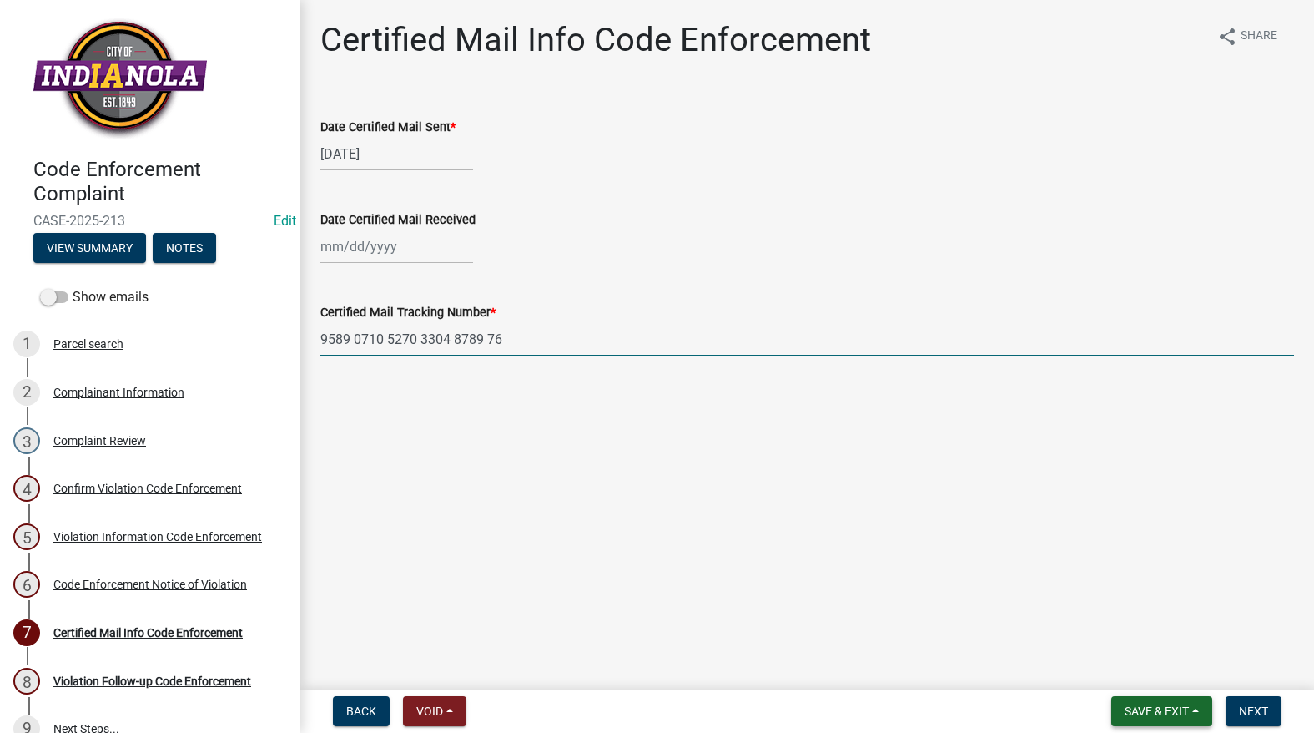
type input "9589 0710 5270 3304 8789 76"
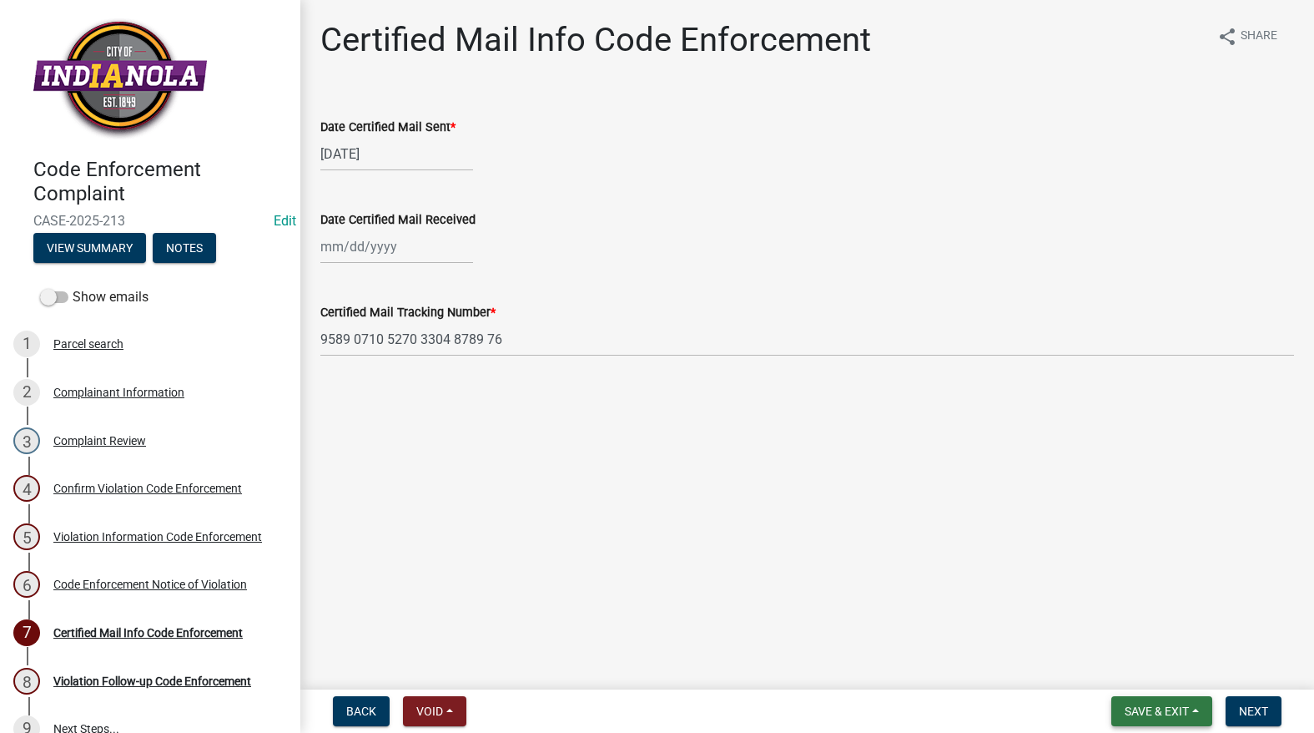
click at [1162, 701] on button "Save & Exit" at bounding box center [1161, 711] width 101 height 30
click at [1141, 642] on button "Save" at bounding box center [1145, 627] width 133 height 40
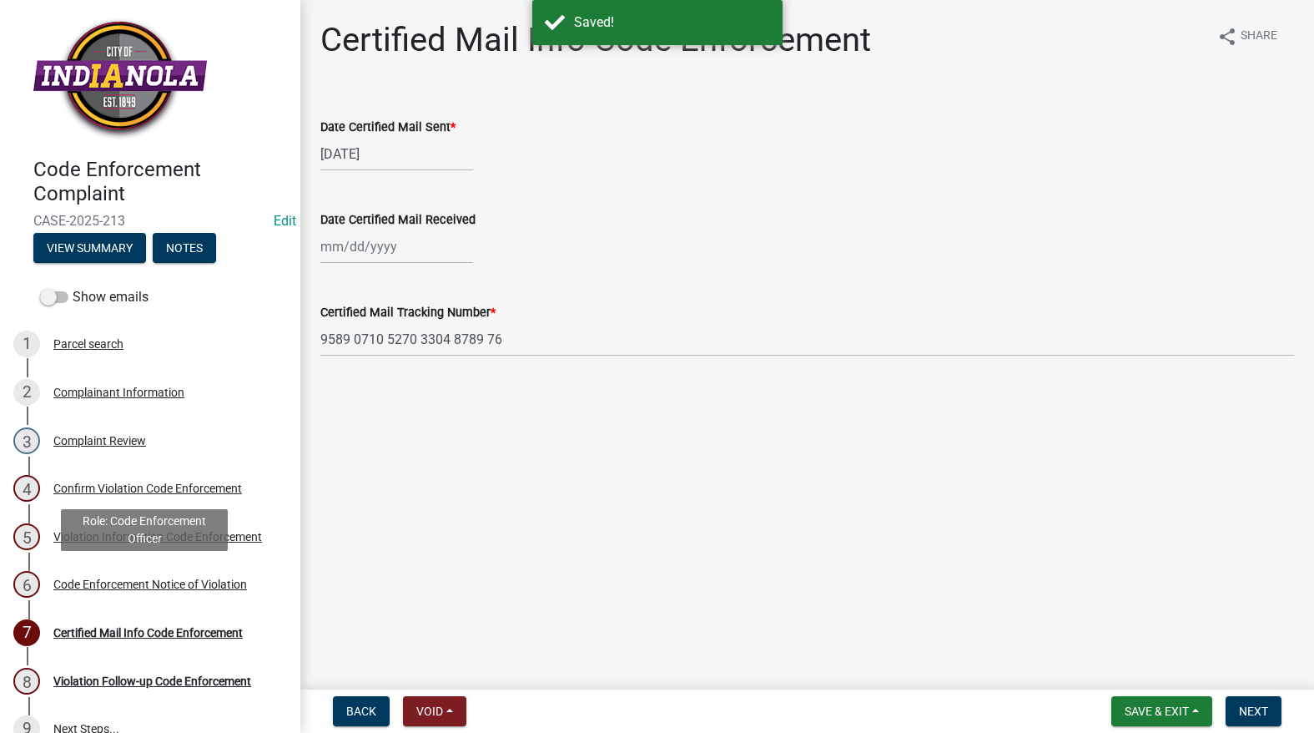
click at [100, 575] on div "6 Code Enforcement Notice of Violation" at bounding box center [143, 584] width 260 height 27
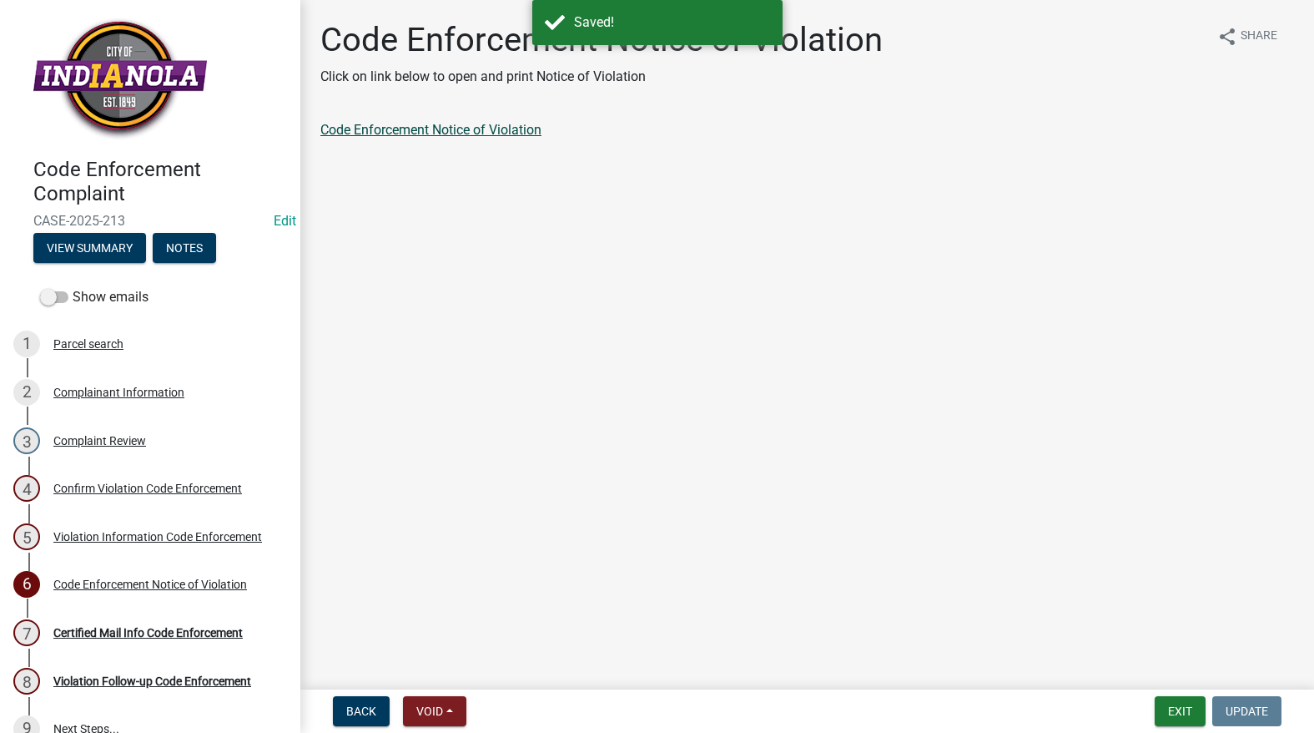
click at [439, 126] on link "Code Enforcement Notice of Violation" at bounding box center [430, 130] width 221 height 16
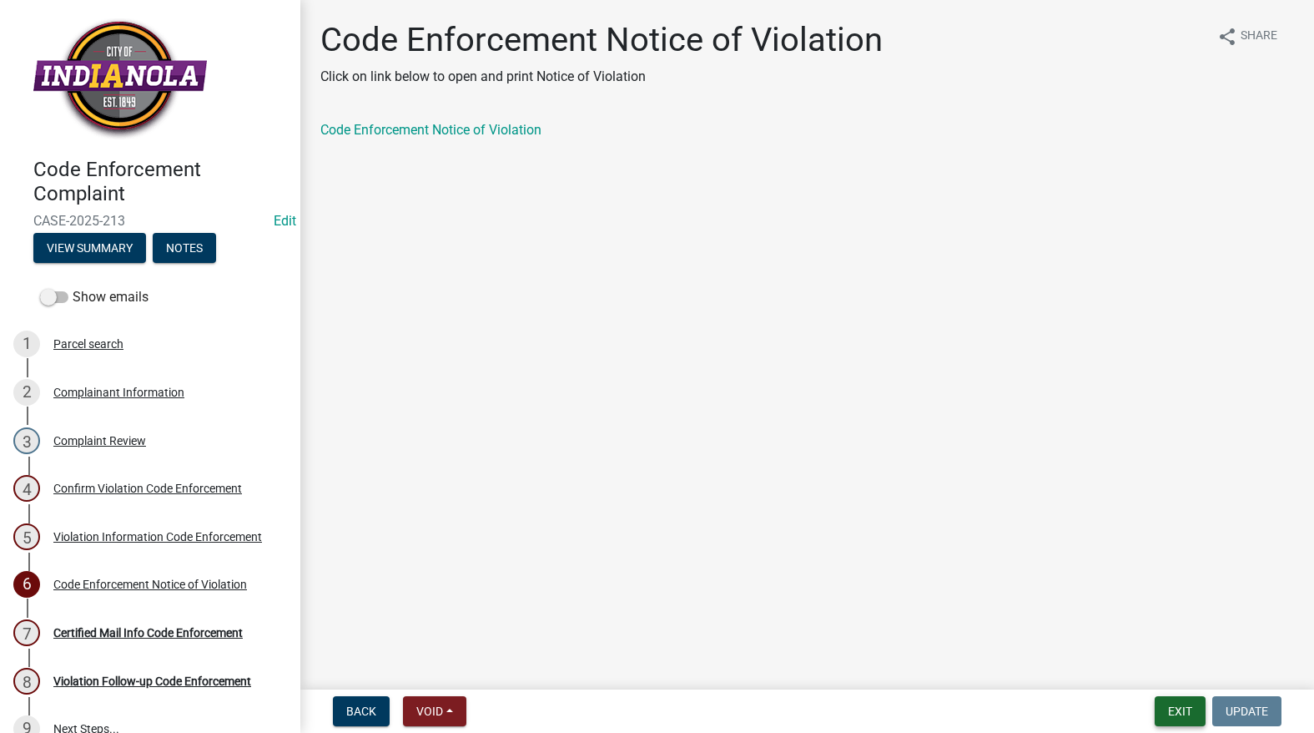
click at [1171, 702] on button "Exit" at bounding box center [1180, 711] width 51 height 30
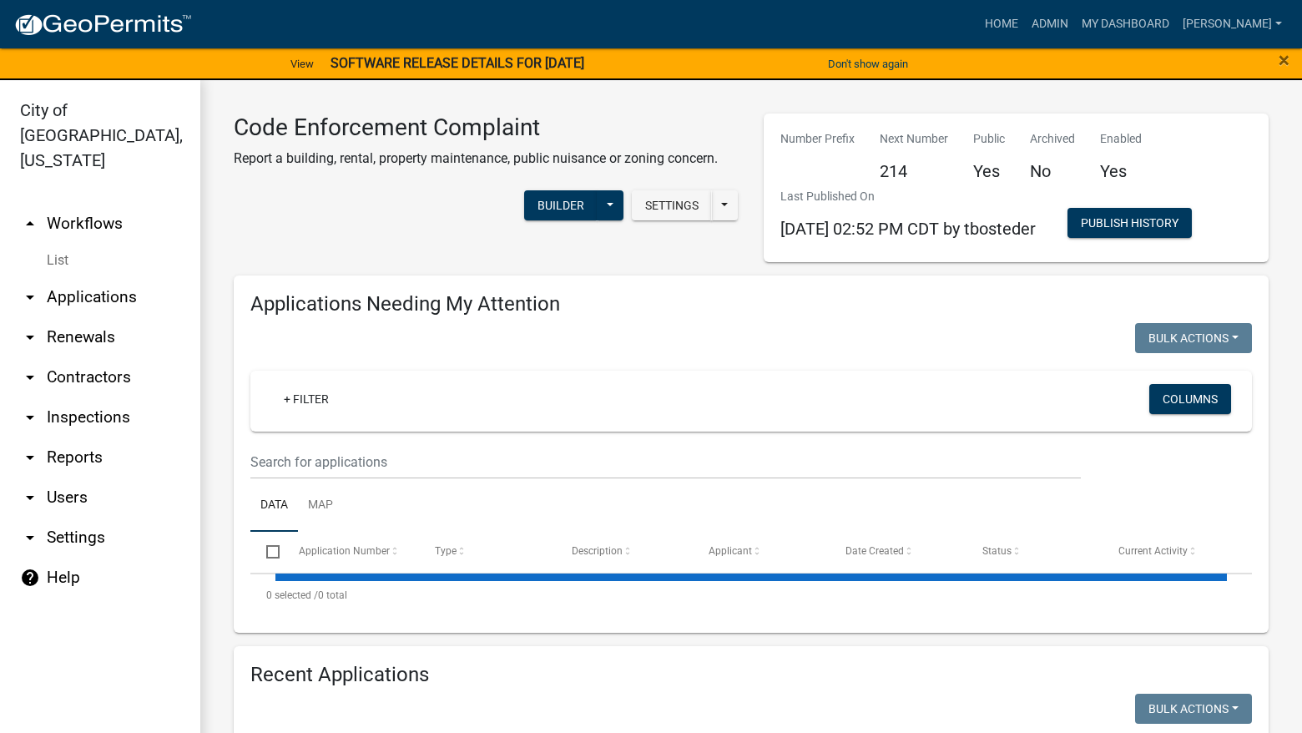
select select "3: 100"
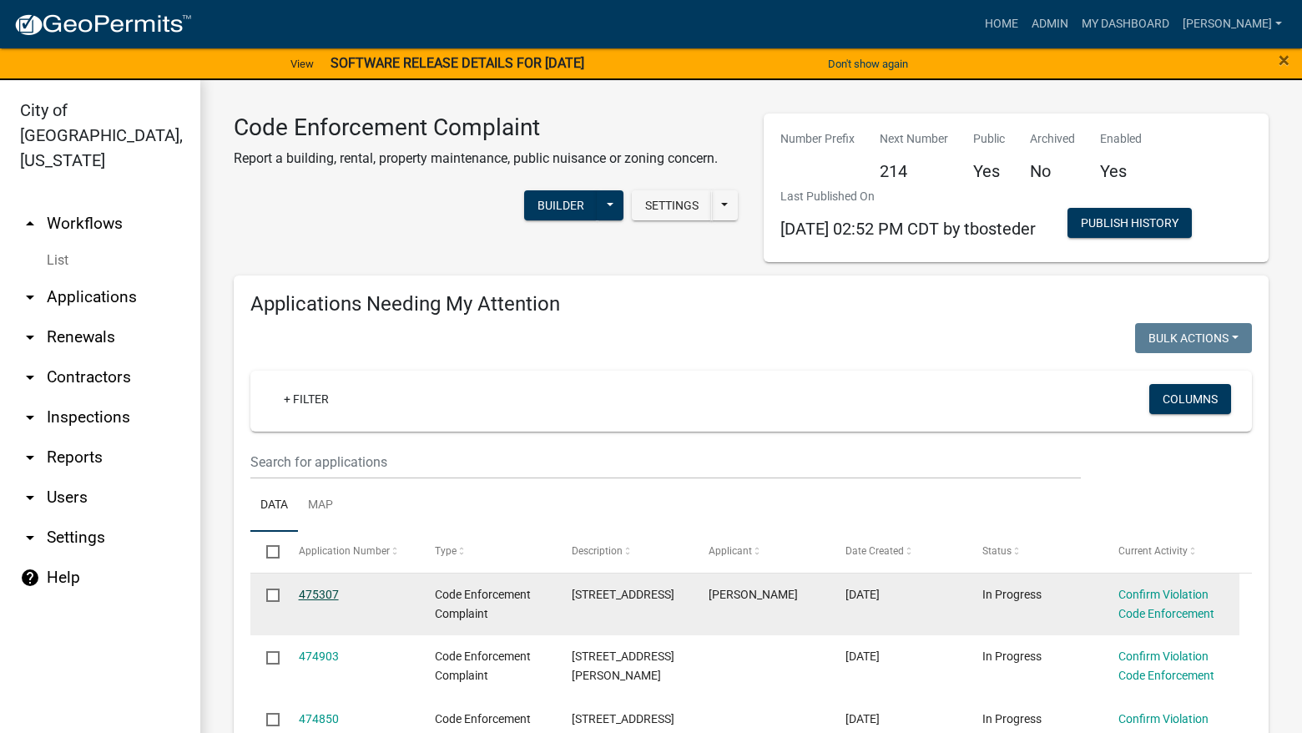
click at [311, 593] on link "475307" at bounding box center [319, 593] width 40 height 13
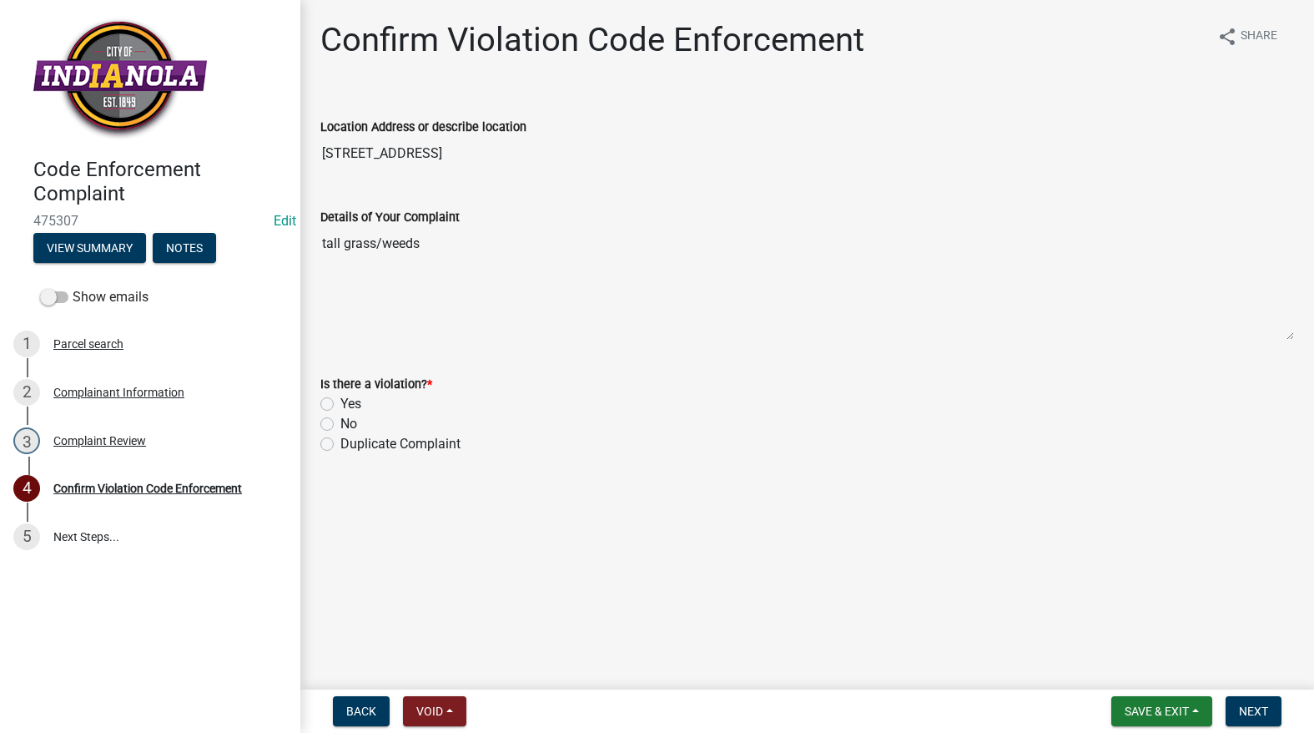
click at [340, 405] on label "Yes" at bounding box center [350, 404] width 21 height 20
click at [340, 405] on input "Yes" at bounding box center [345, 399] width 11 height 11
radio input "true"
click at [1262, 704] on span "Next" at bounding box center [1253, 710] width 29 height 13
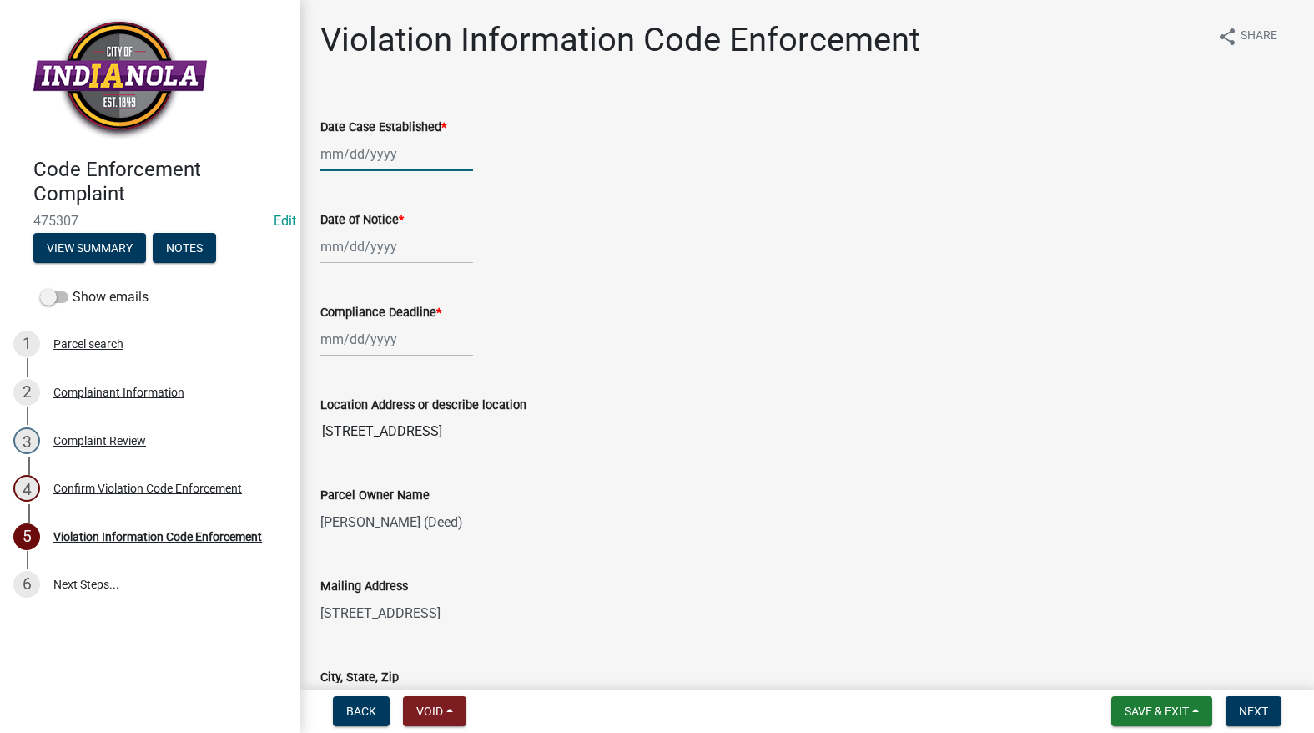
click at [370, 162] on div at bounding box center [396, 154] width 153 height 34
select select "9"
select select "2025"
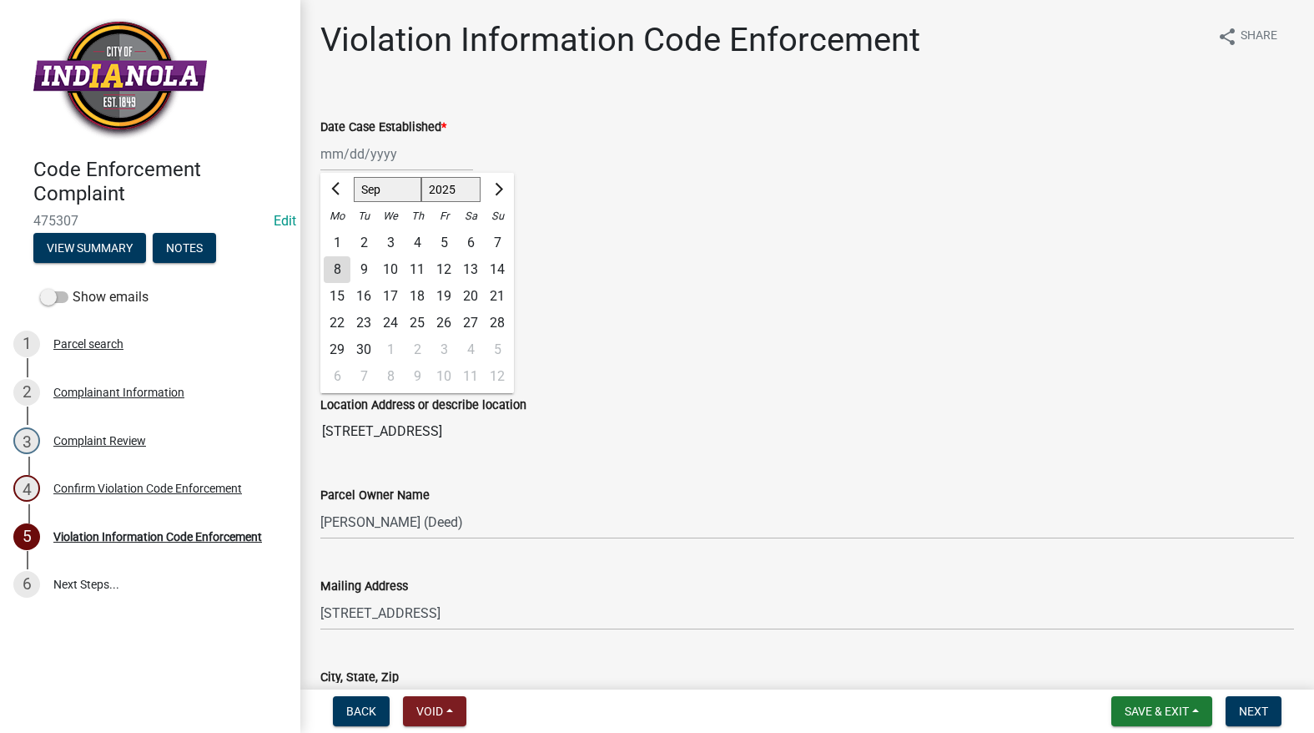
click at [362, 261] on div "9" at bounding box center [363, 269] width 27 height 27
type input "[DATE]"
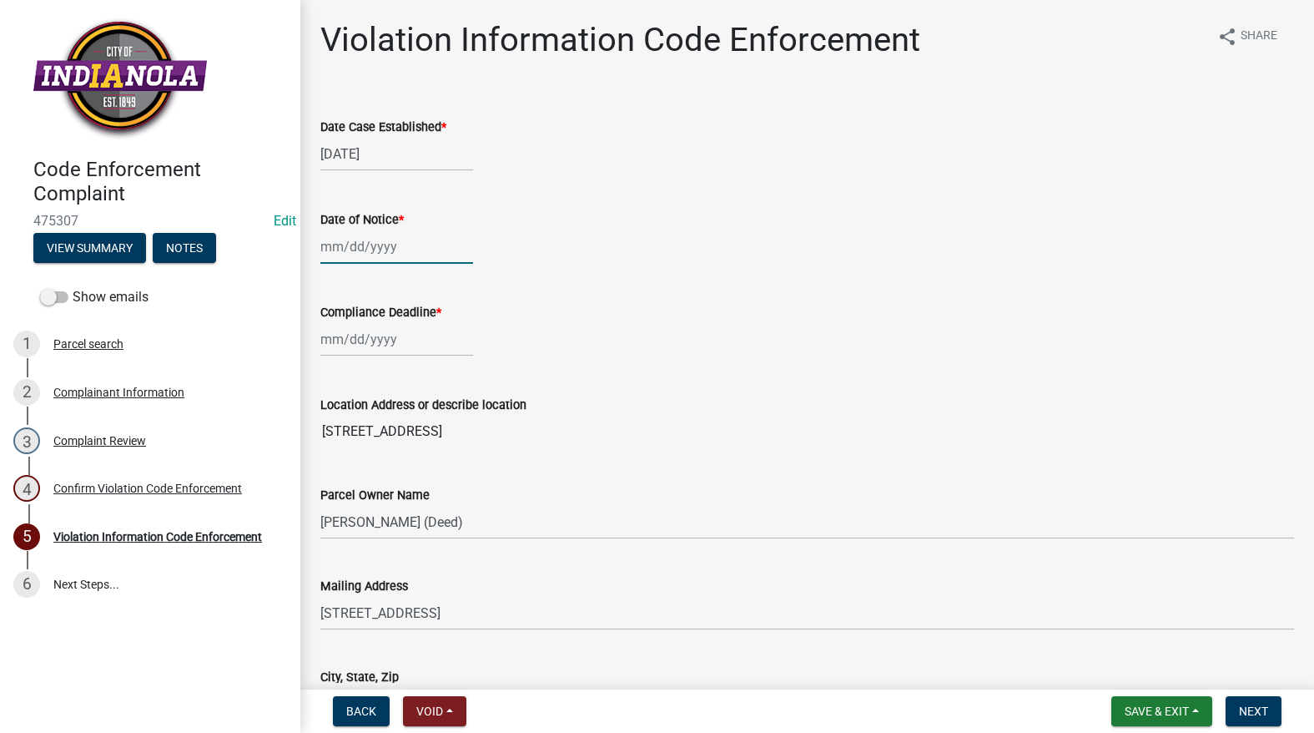
click at [362, 255] on div at bounding box center [396, 246] width 153 height 34
select select "9"
select select "2025"
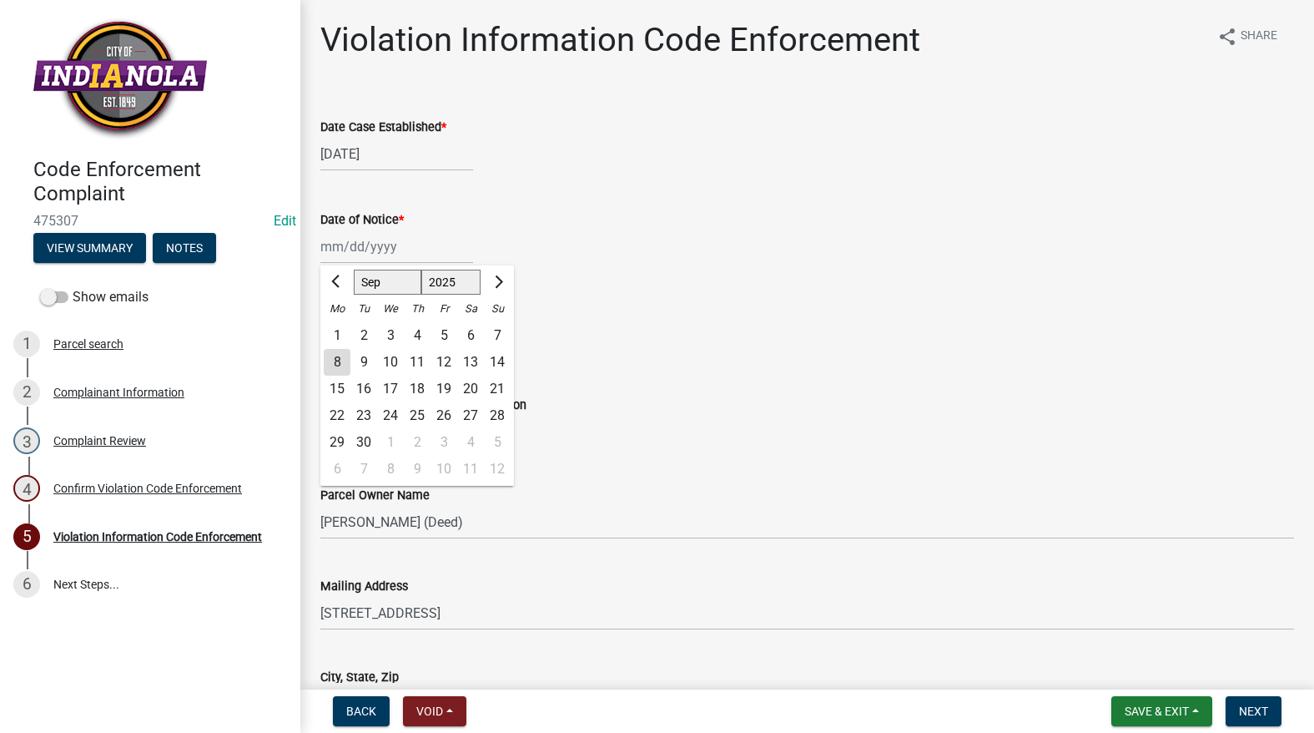
click at [366, 362] on div "9" at bounding box center [363, 362] width 27 height 27
type input "[DATE]"
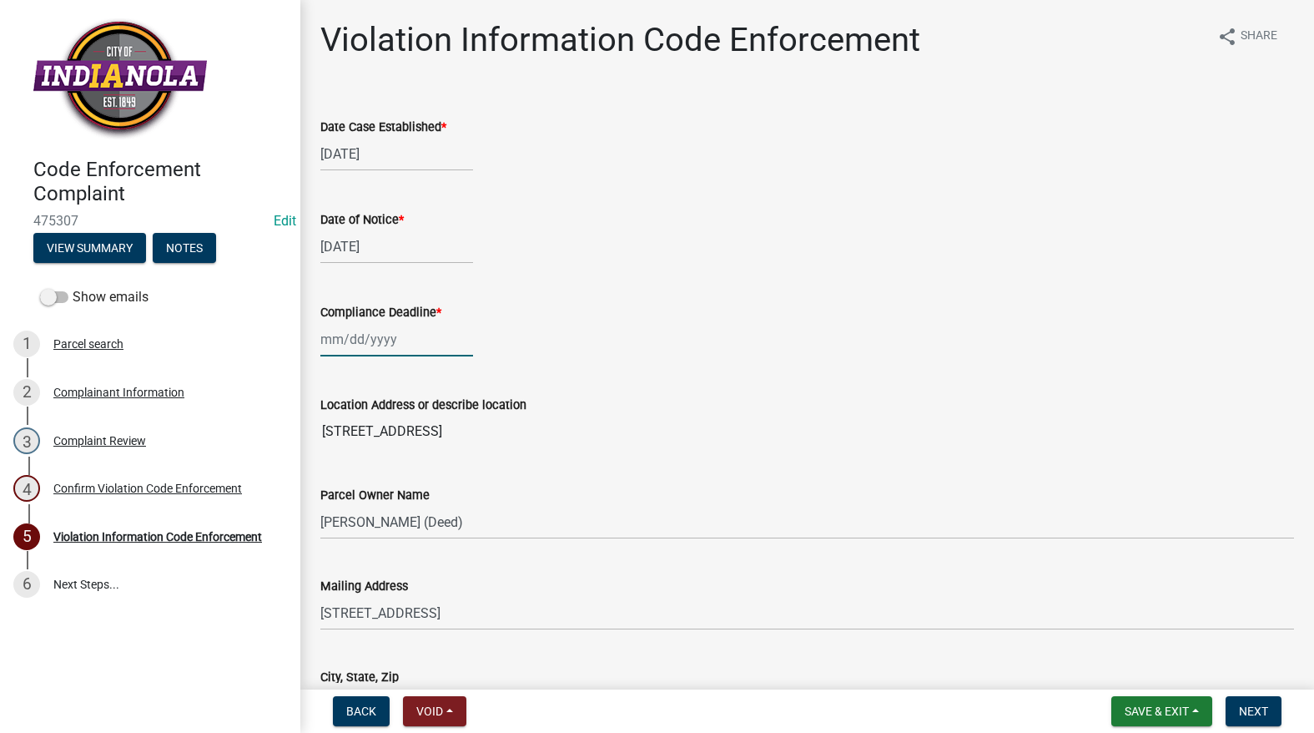
click at [363, 340] on div at bounding box center [396, 339] width 153 height 34
select select "9"
select select "2025"
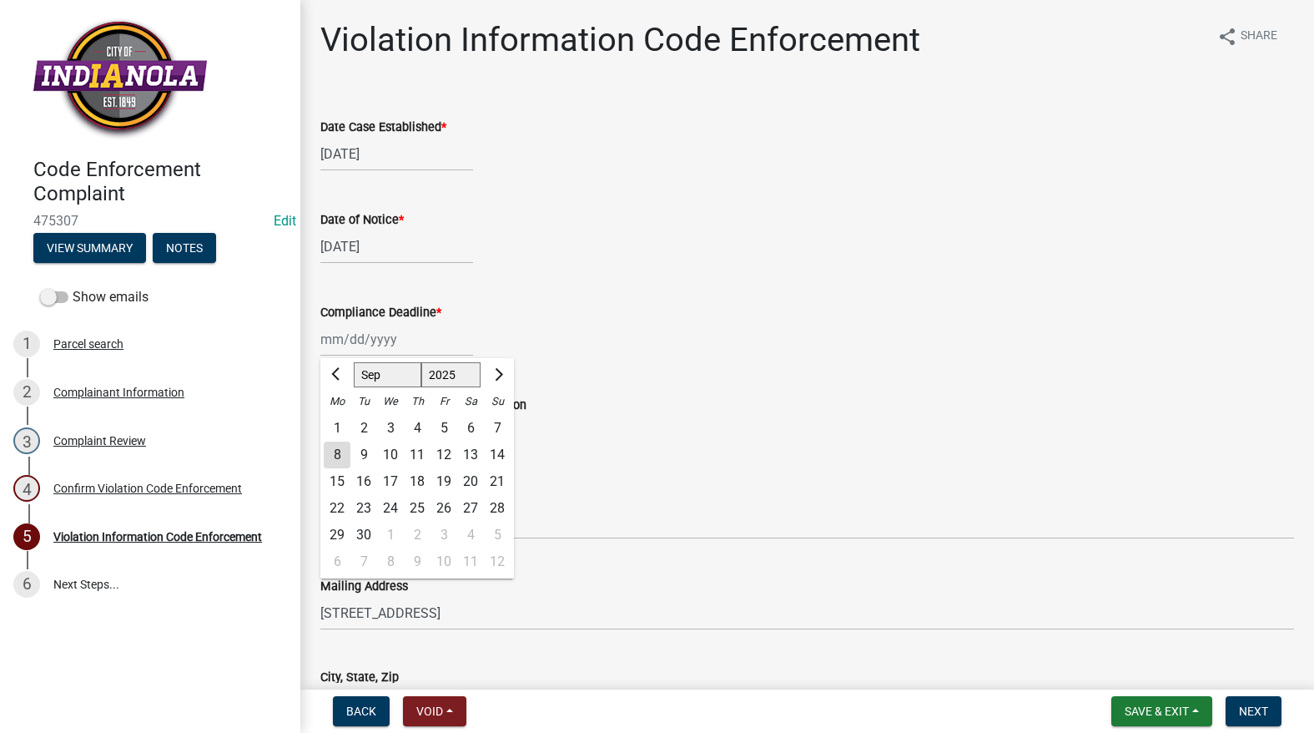
click at [361, 485] on div "16" at bounding box center [363, 481] width 27 height 27
type input "[DATE]"
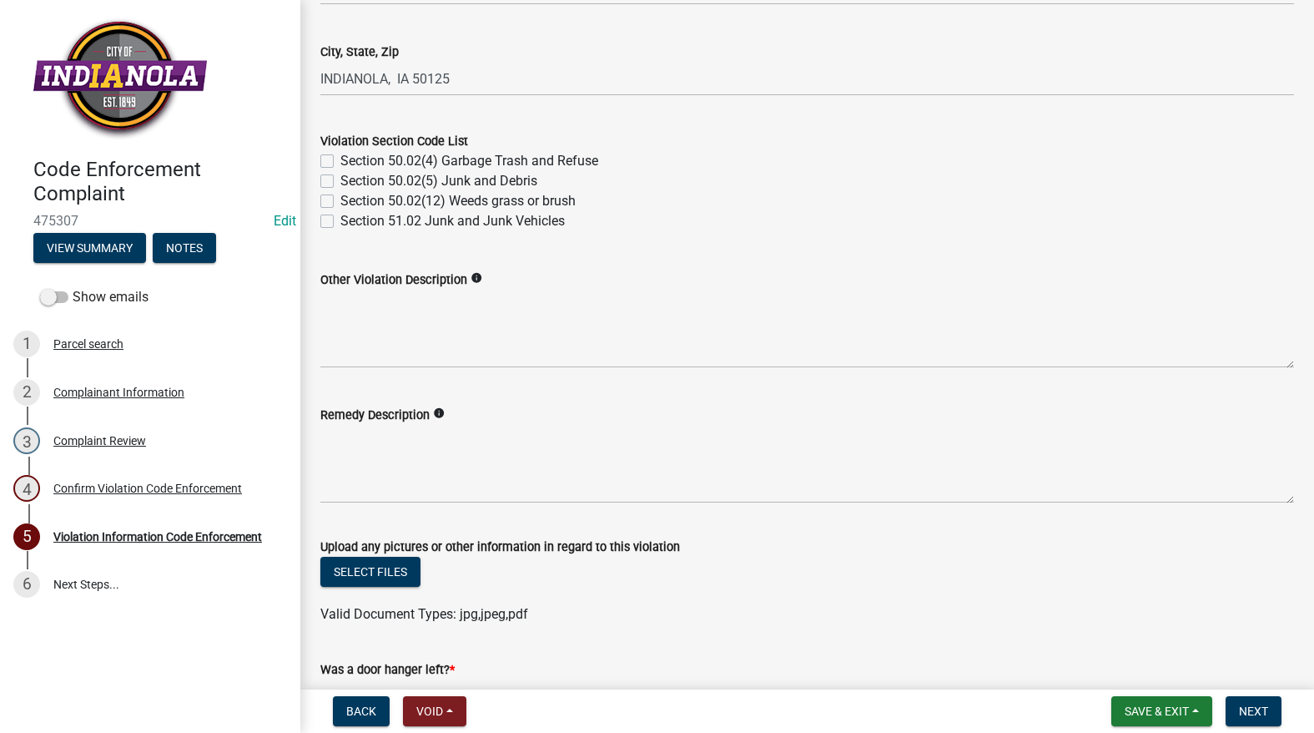
scroll to position [667, 0]
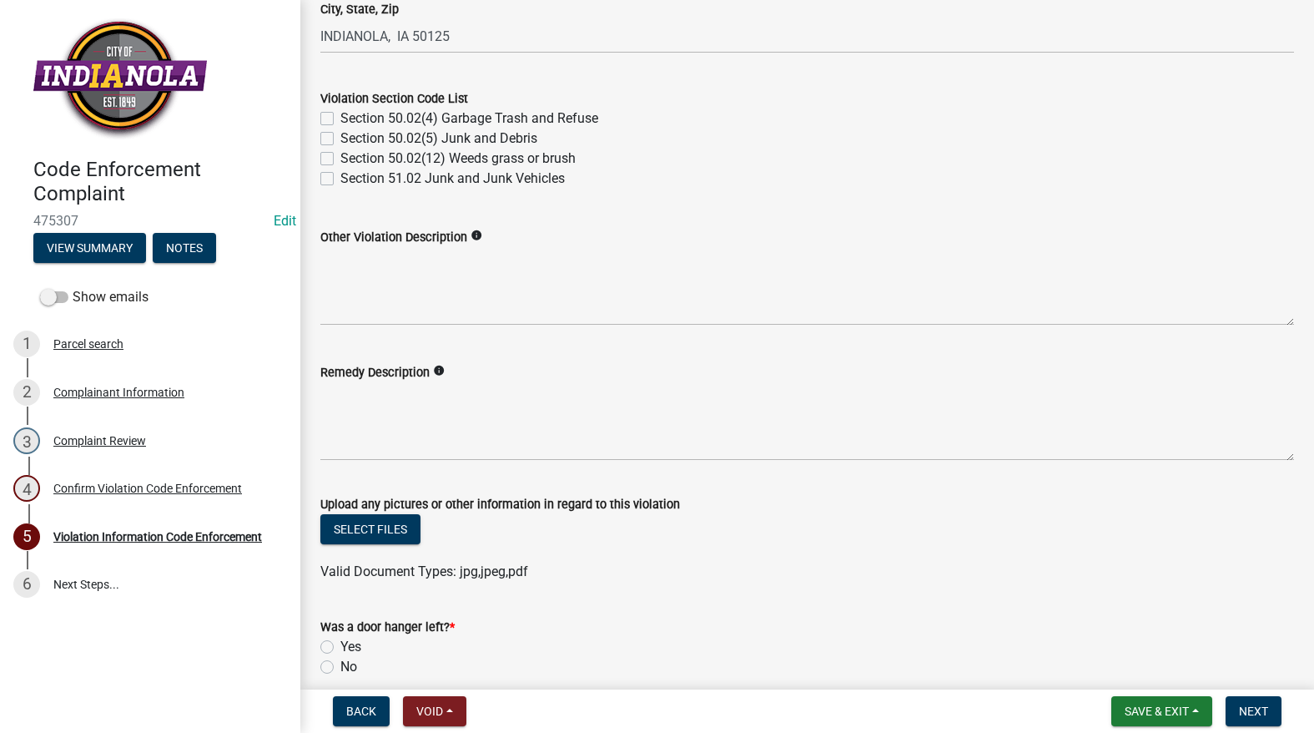
click at [340, 159] on label "Section 50.02(12) Weeds grass or brush" at bounding box center [457, 159] width 235 height 20
click at [340, 159] on input "Section 50.02(12) Weeds grass or brush" at bounding box center [345, 154] width 11 height 11
checkbox input "true"
checkbox input "false"
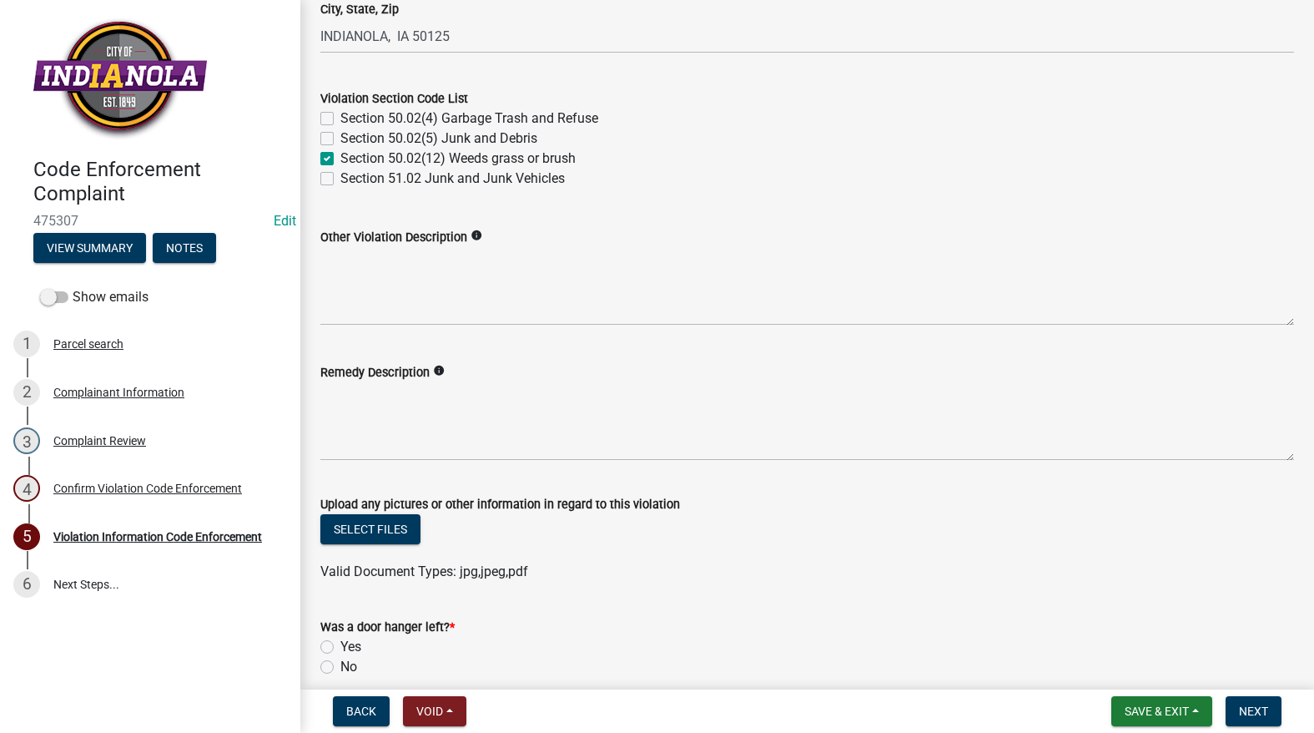
checkbox input "true"
checkbox input "false"
click at [489, 395] on textarea "Remedy Description" at bounding box center [807, 421] width 974 height 78
paste textarea "Mow and trim the property, front and rear, including any right-of-way areas adj…"
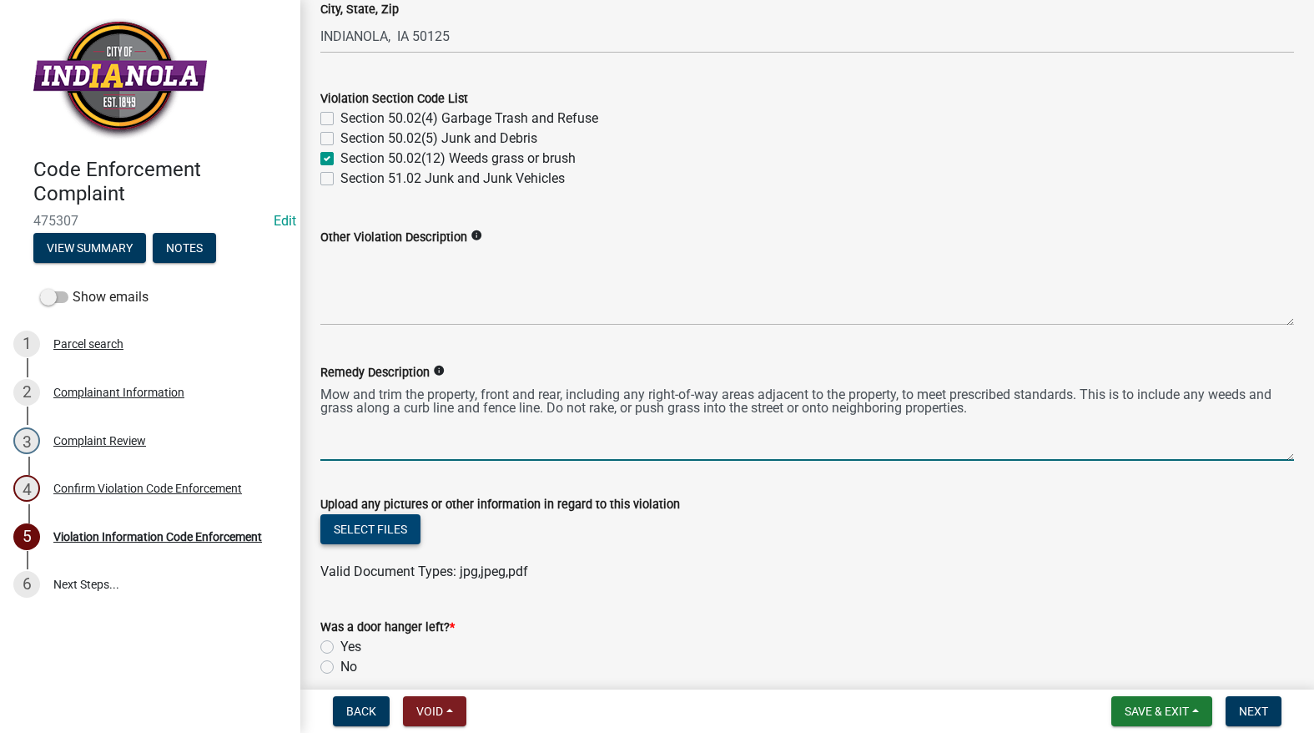
type textarea "Mow and trim the property, front and rear, including any right-of-way areas adj…"
click at [368, 531] on button "Select files" at bounding box center [370, 529] width 100 height 30
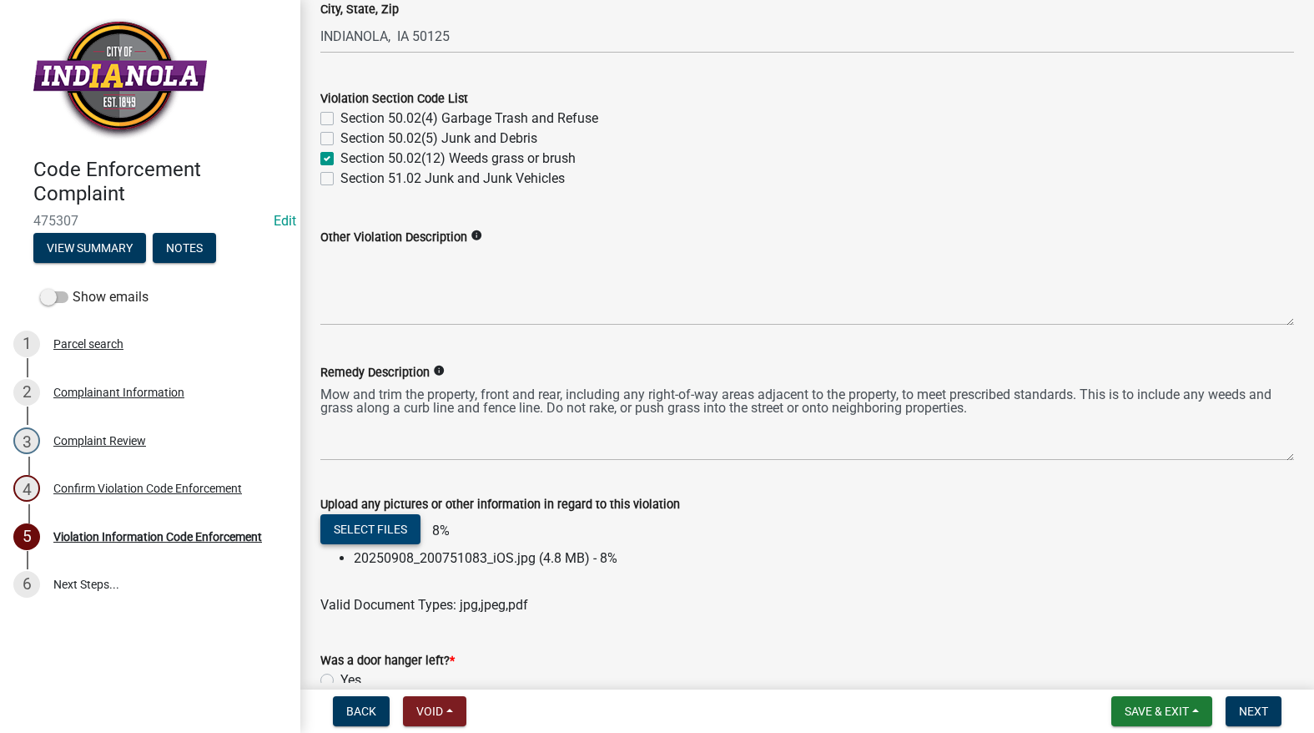
scroll to position [888, 0]
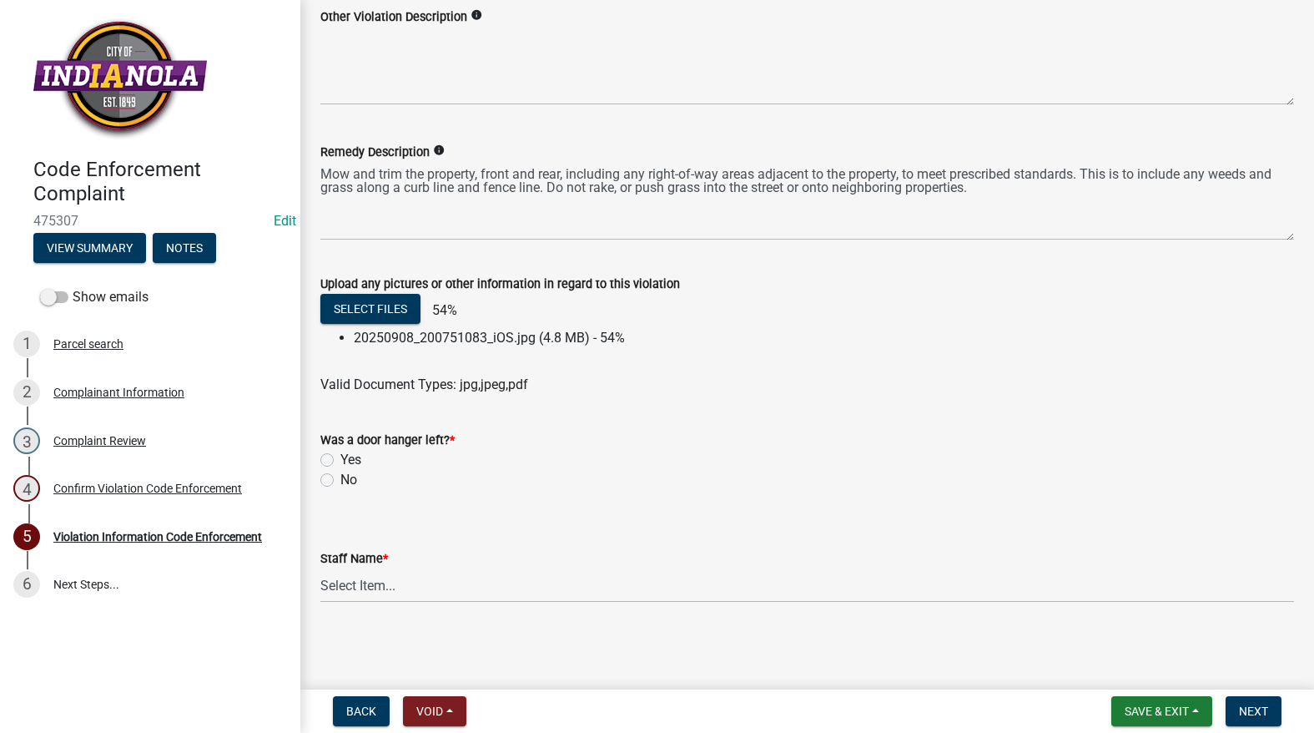
click at [340, 478] on label "No" at bounding box center [348, 480] width 17 height 20
click at [340, 478] on input "No" at bounding box center [345, 475] width 11 height 11
radio input "true"
click at [360, 586] on select "Select Item... [PERSON_NAME] [PERSON_NAME] [PERSON_NAME] Other" at bounding box center [807, 585] width 974 height 34
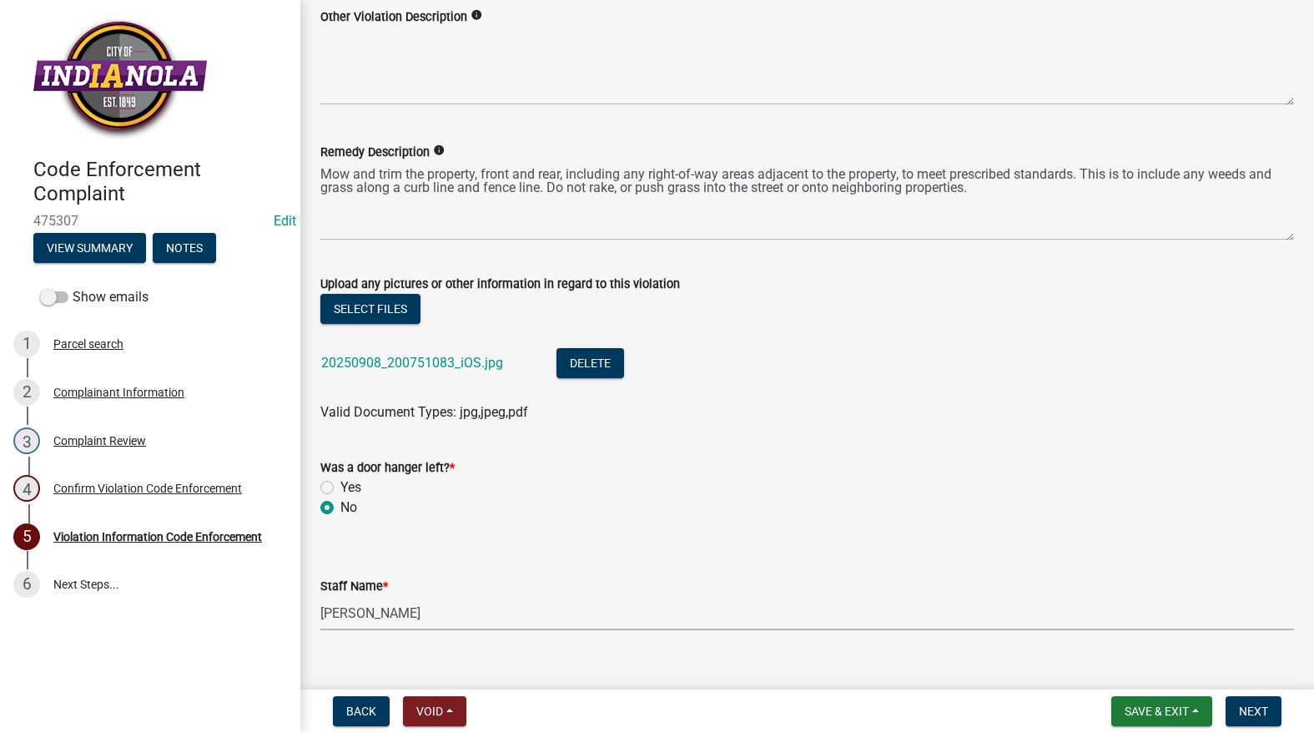
click at [320, 596] on select "Select Item... [PERSON_NAME] [PERSON_NAME] [PERSON_NAME] Other" at bounding box center [807, 613] width 974 height 34
select select "634d5426-b8b3-48ee-aa1e-d523f7499186"
click at [1271, 710] on button "Next" at bounding box center [1254, 711] width 56 height 30
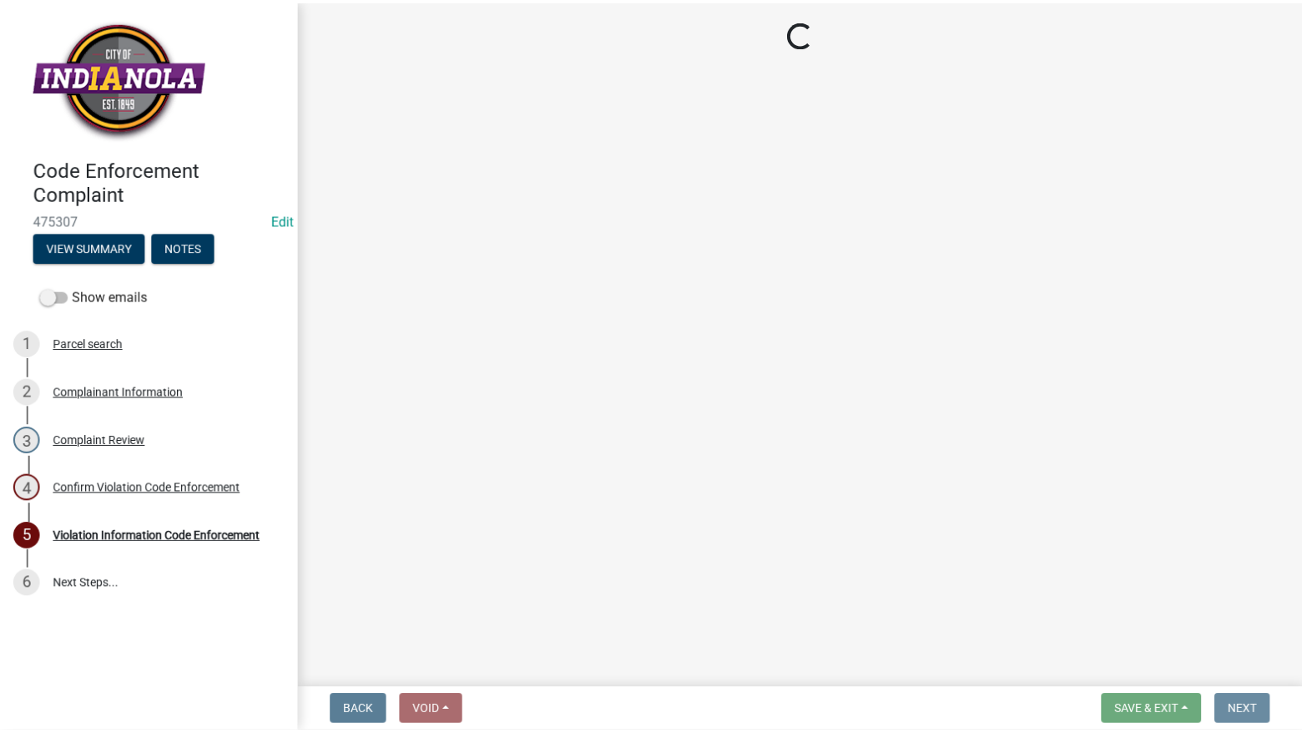
scroll to position [0, 0]
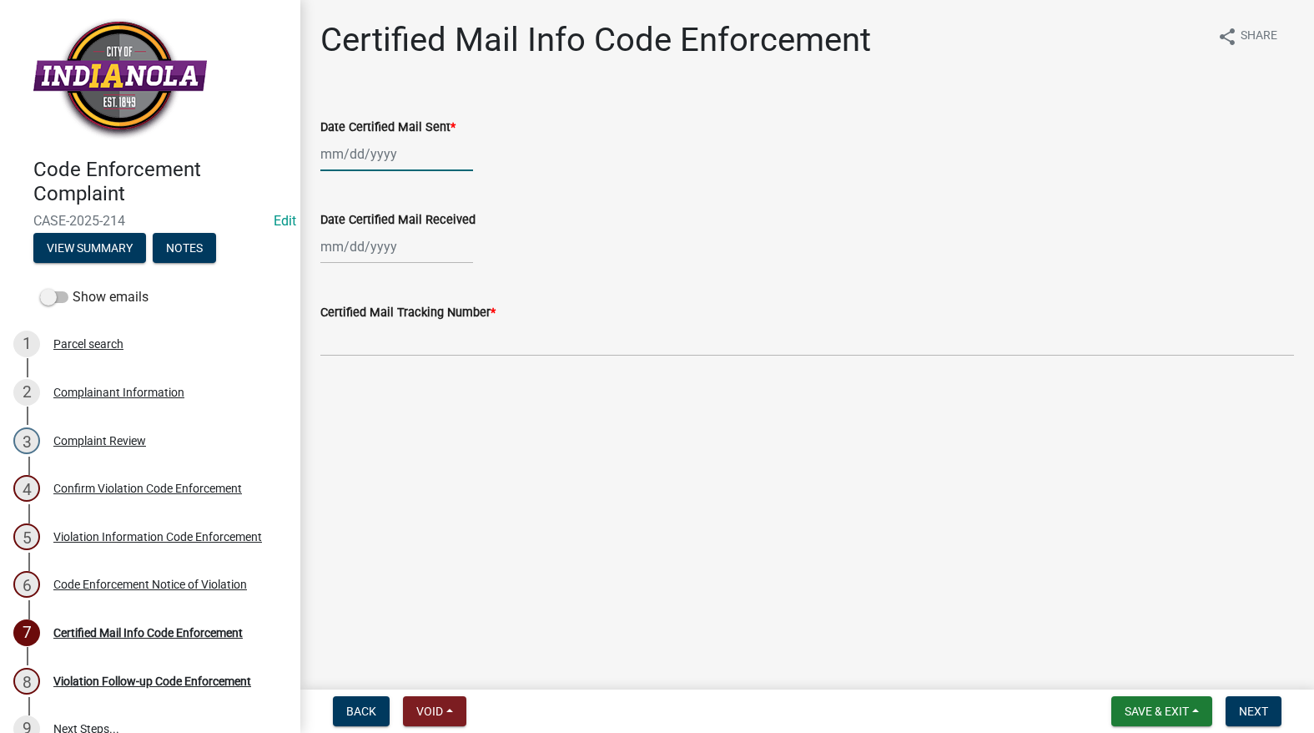
click at [380, 162] on div at bounding box center [396, 154] width 153 height 34
select select "9"
select select "2025"
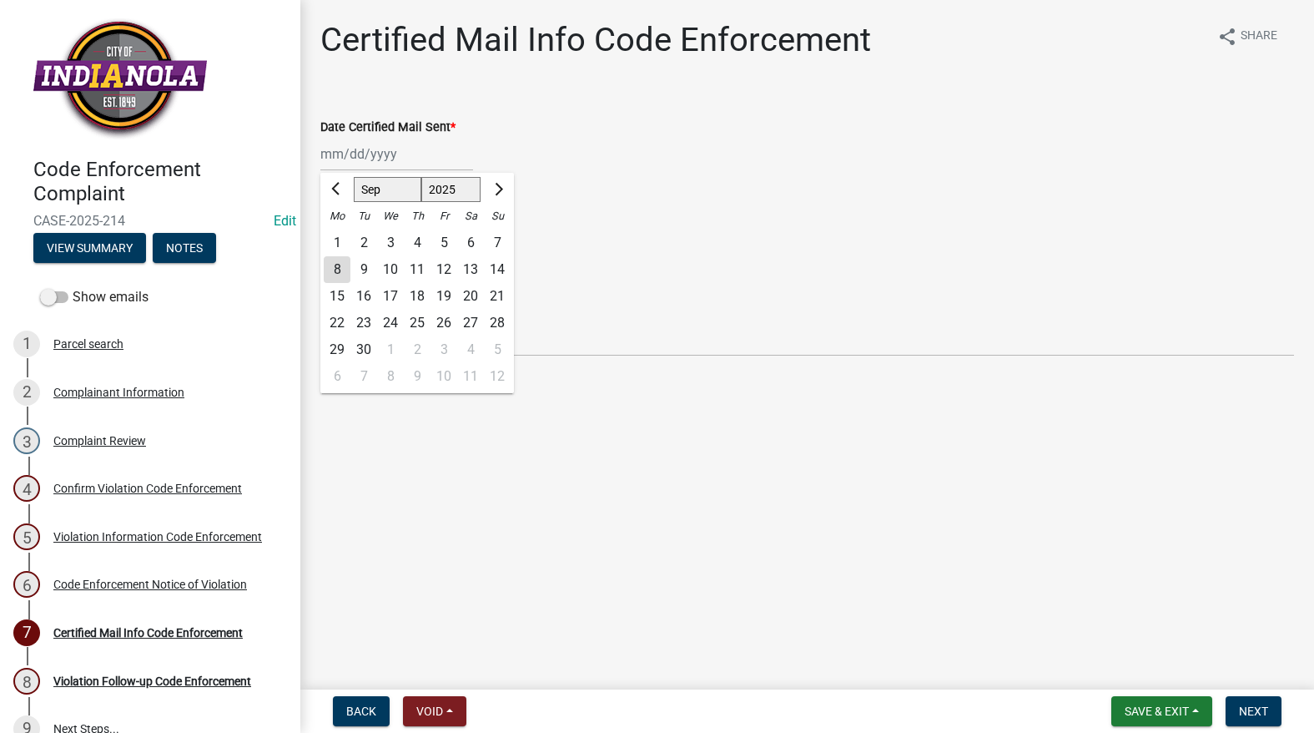
click at [333, 261] on div "8" at bounding box center [337, 269] width 27 height 27
type input "[DATE]"
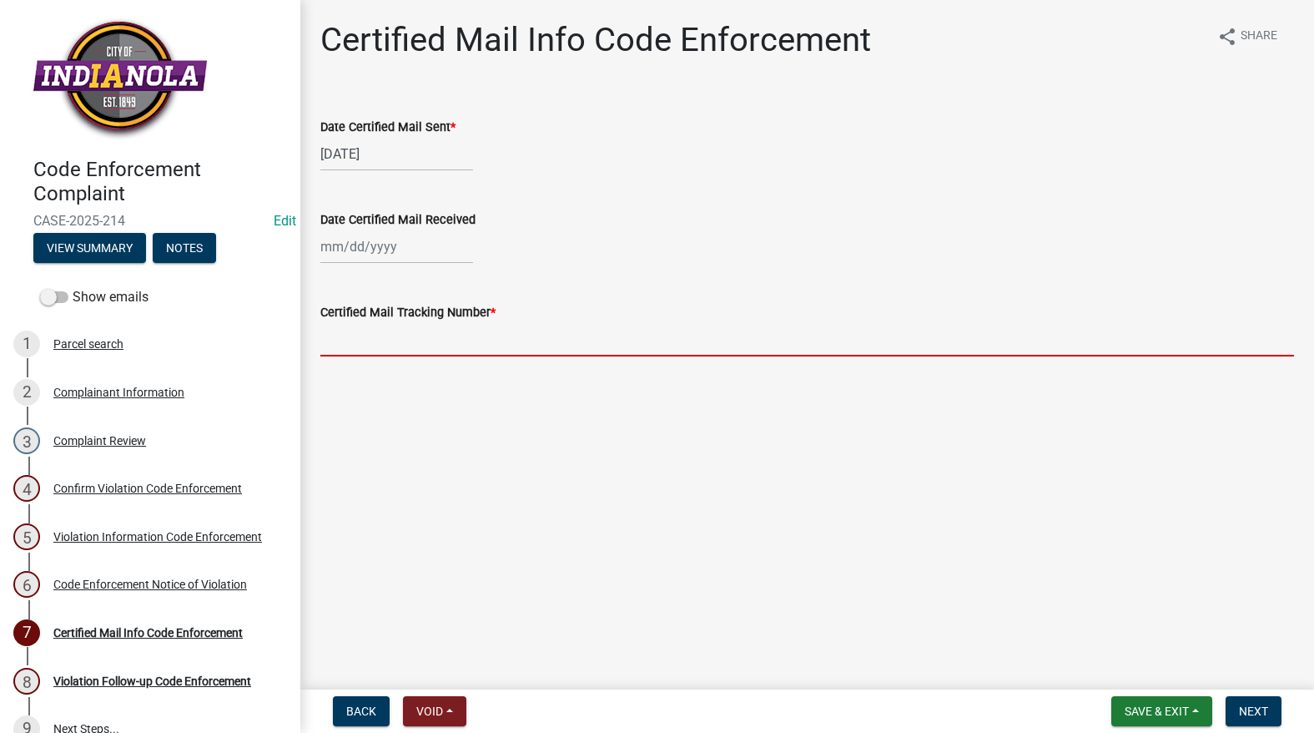
click at [324, 330] on input "Certified Mail Tracking Number *" at bounding box center [807, 339] width 974 height 34
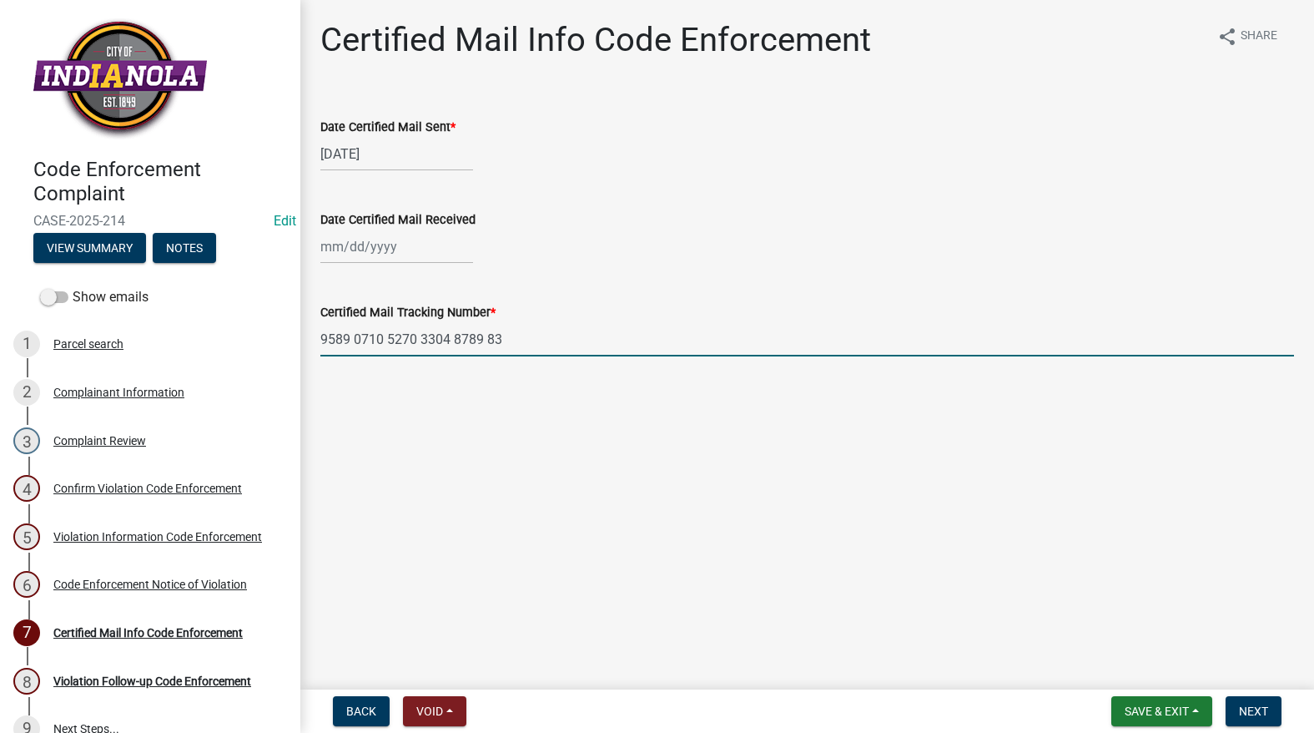
type input "9589 0710 5270 3304 8789 83"
click at [1140, 707] on span "Save & Exit" at bounding box center [1157, 710] width 64 height 13
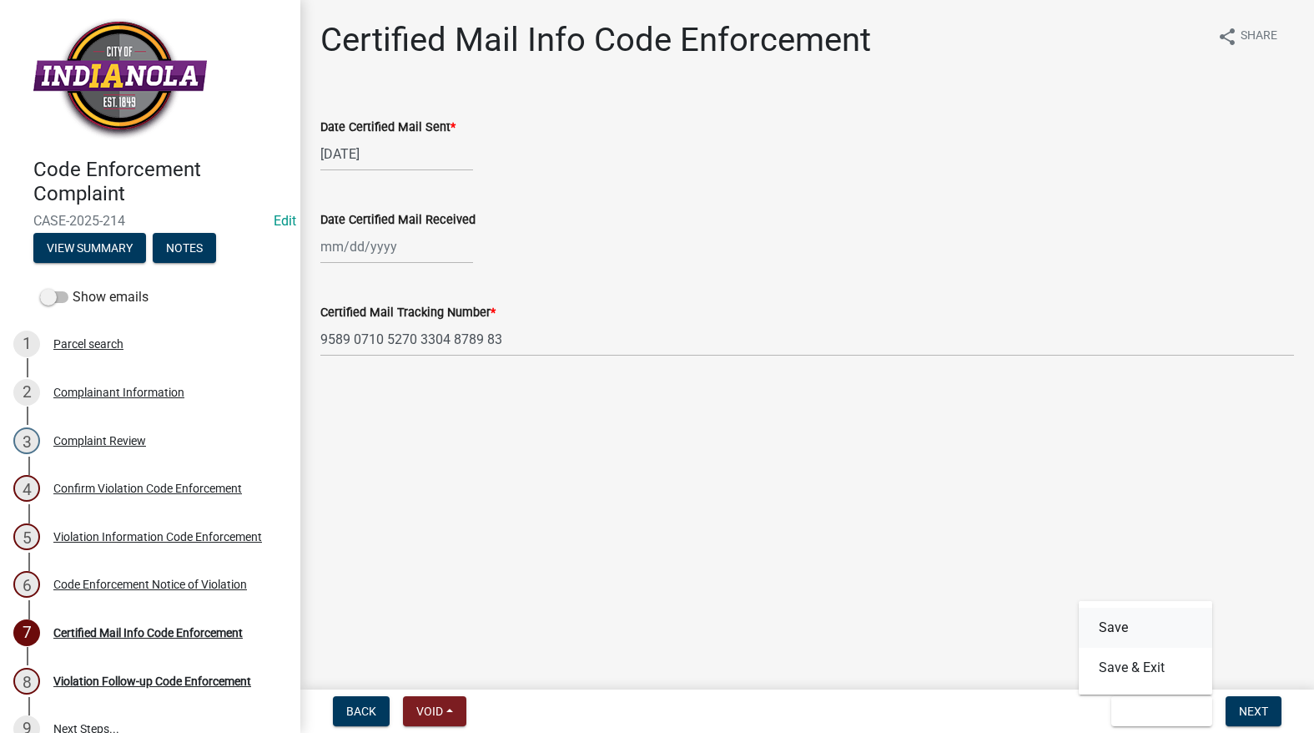
click at [1139, 628] on button "Save" at bounding box center [1145, 627] width 133 height 40
click at [1155, 714] on span "Save & Exit" at bounding box center [1157, 710] width 64 height 13
click at [1131, 624] on button "Save" at bounding box center [1145, 627] width 133 height 40
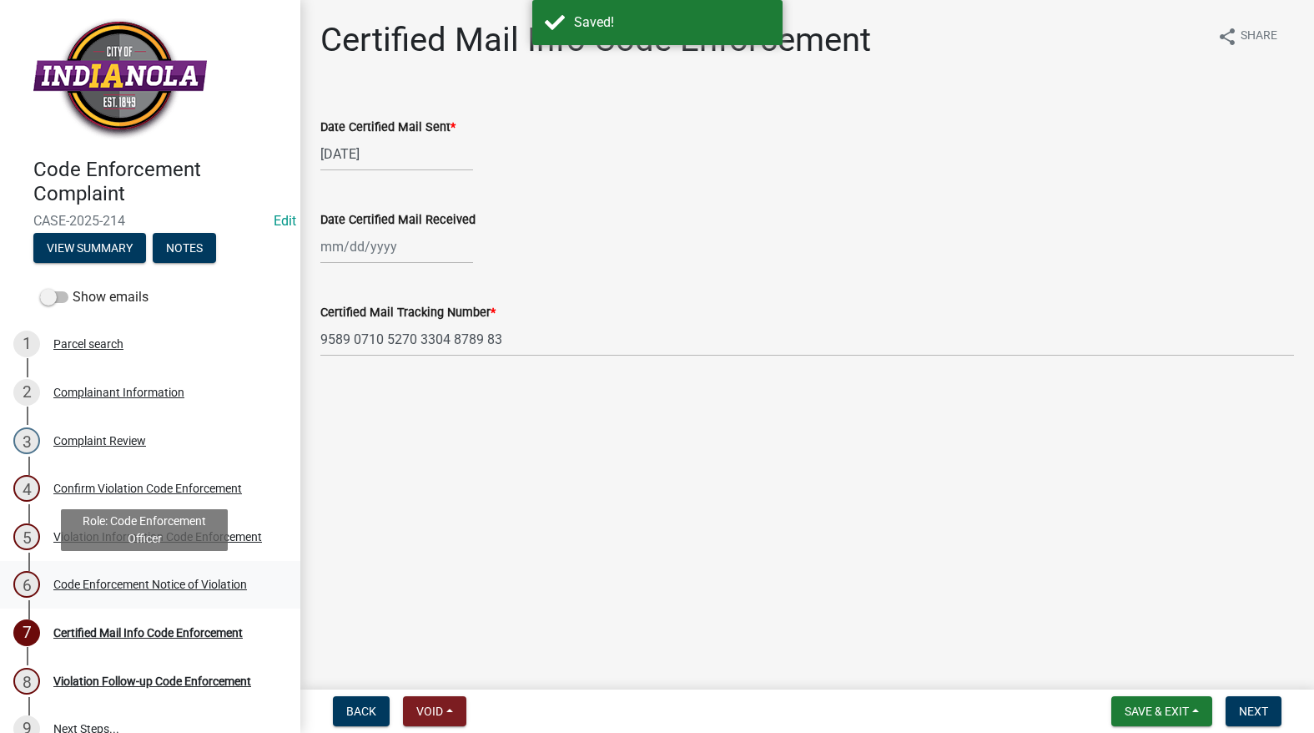
click at [100, 583] on div "Code Enforcement Notice of Violation" at bounding box center [150, 584] width 194 height 12
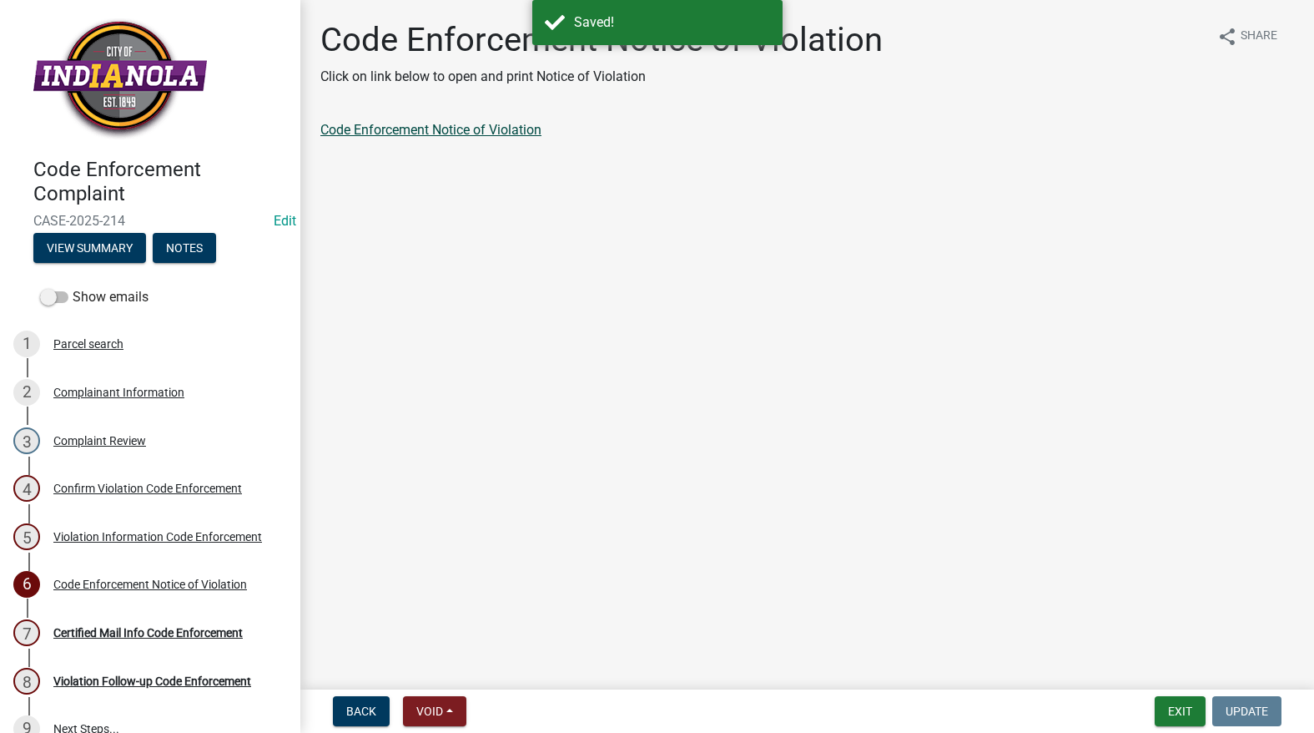
click at [479, 127] on link "Code Enforcement Notice of Violation" at bounding box center [430, 130] width 221 height 16
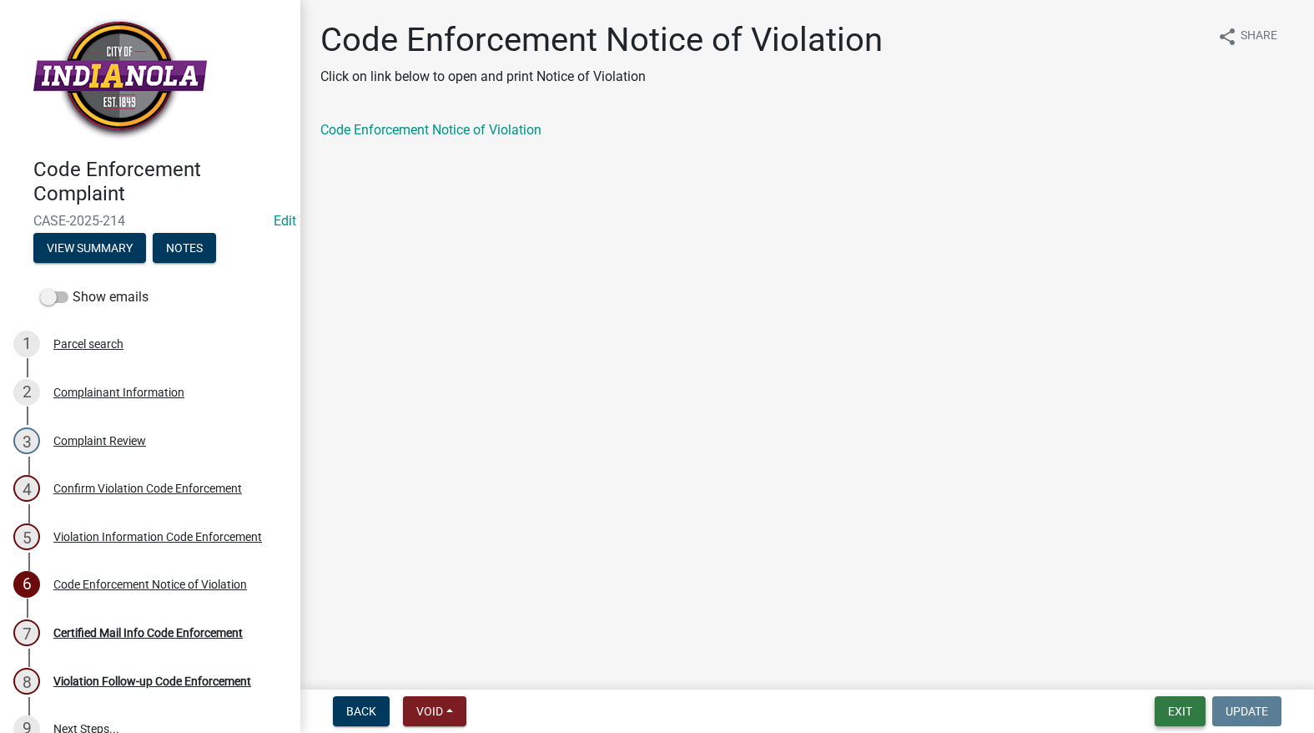
click at [1191, 701] on button "Exit" at bounding box center [1180, 711] width 51 height 30
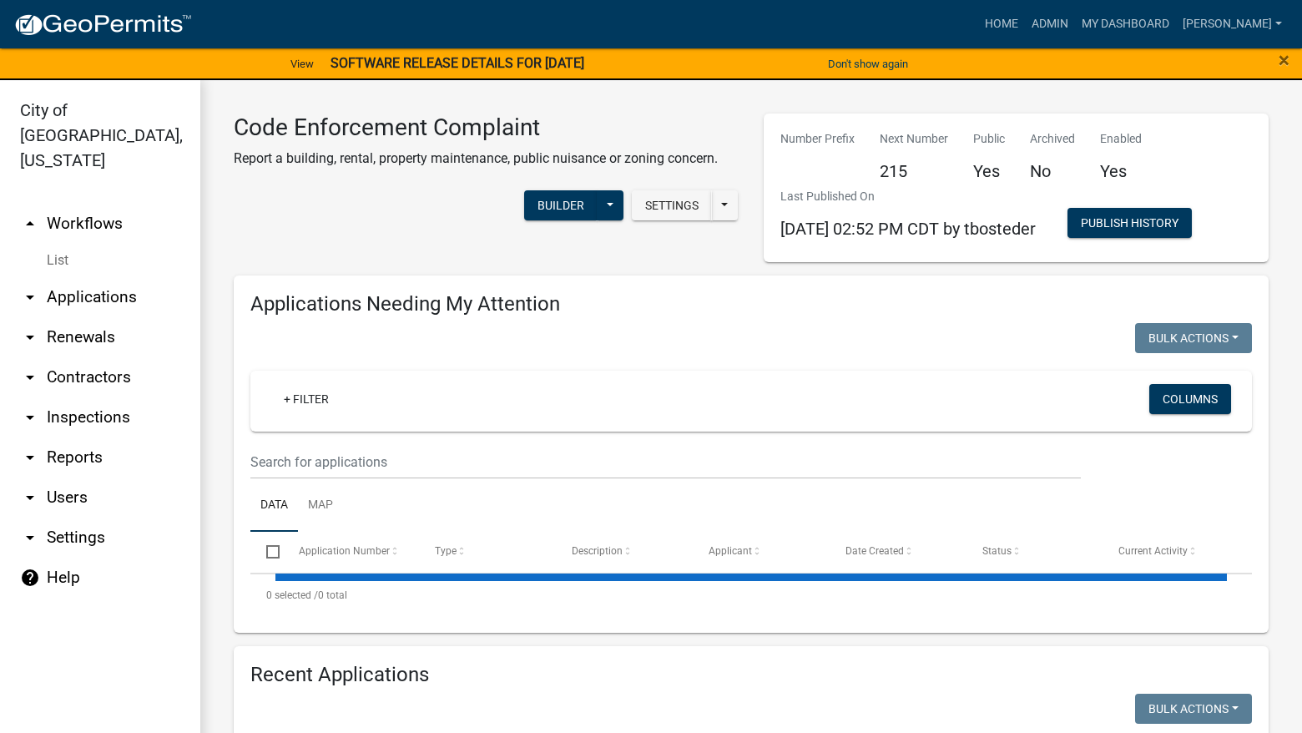
select select "3: 100"
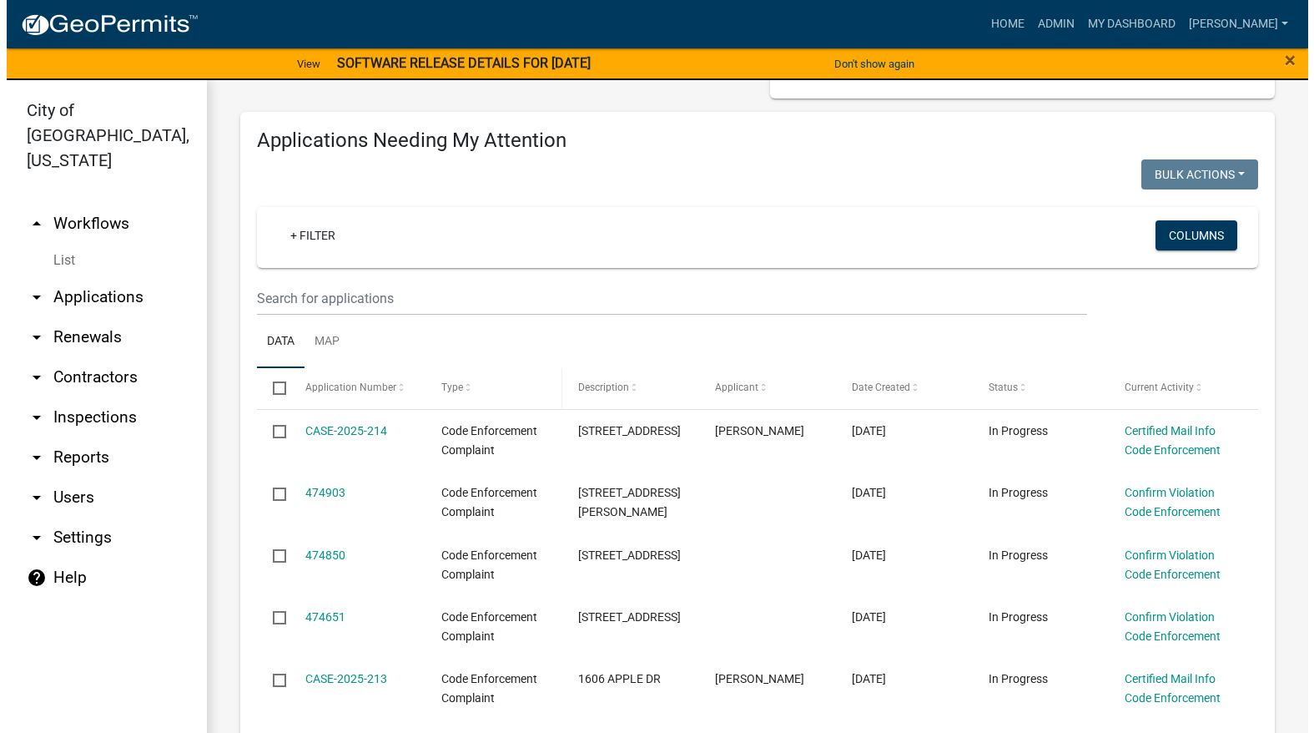
scroll to position [167, 0]
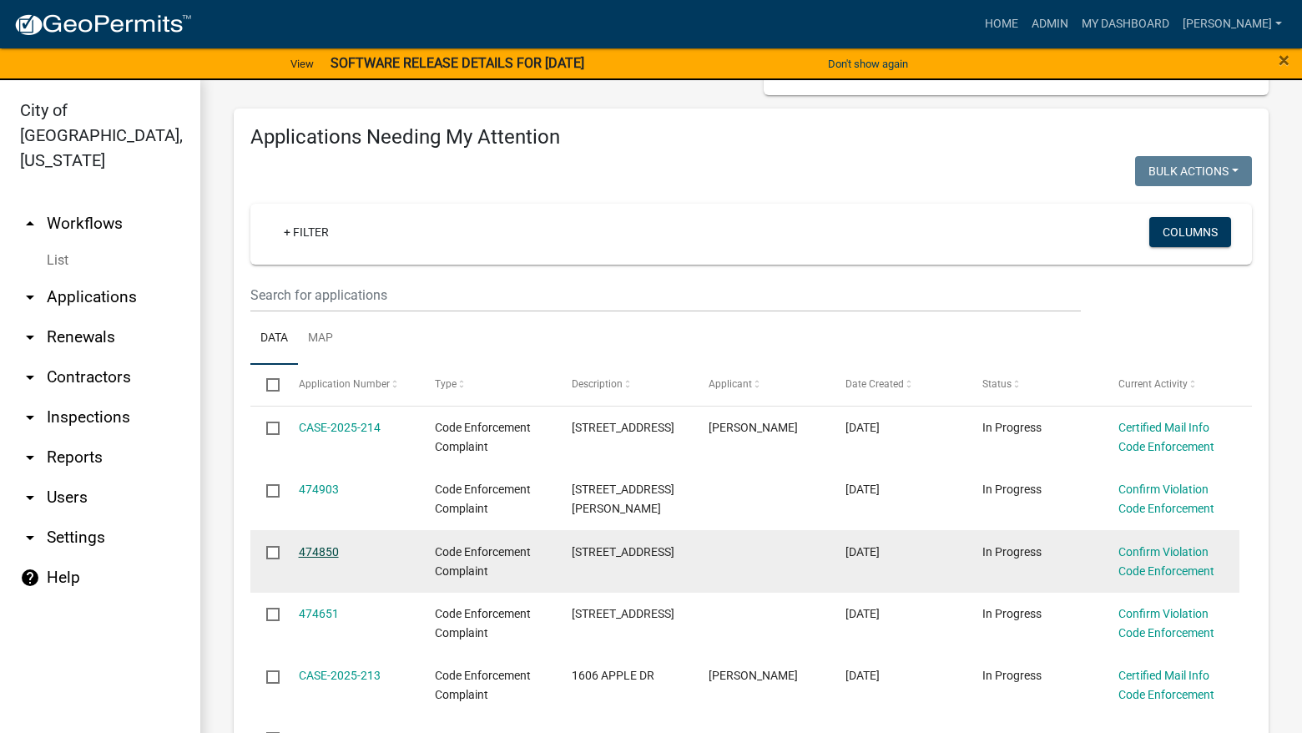
click at [302, 550] on link "474850" at bounding box center [319, 551] width 40 height 13
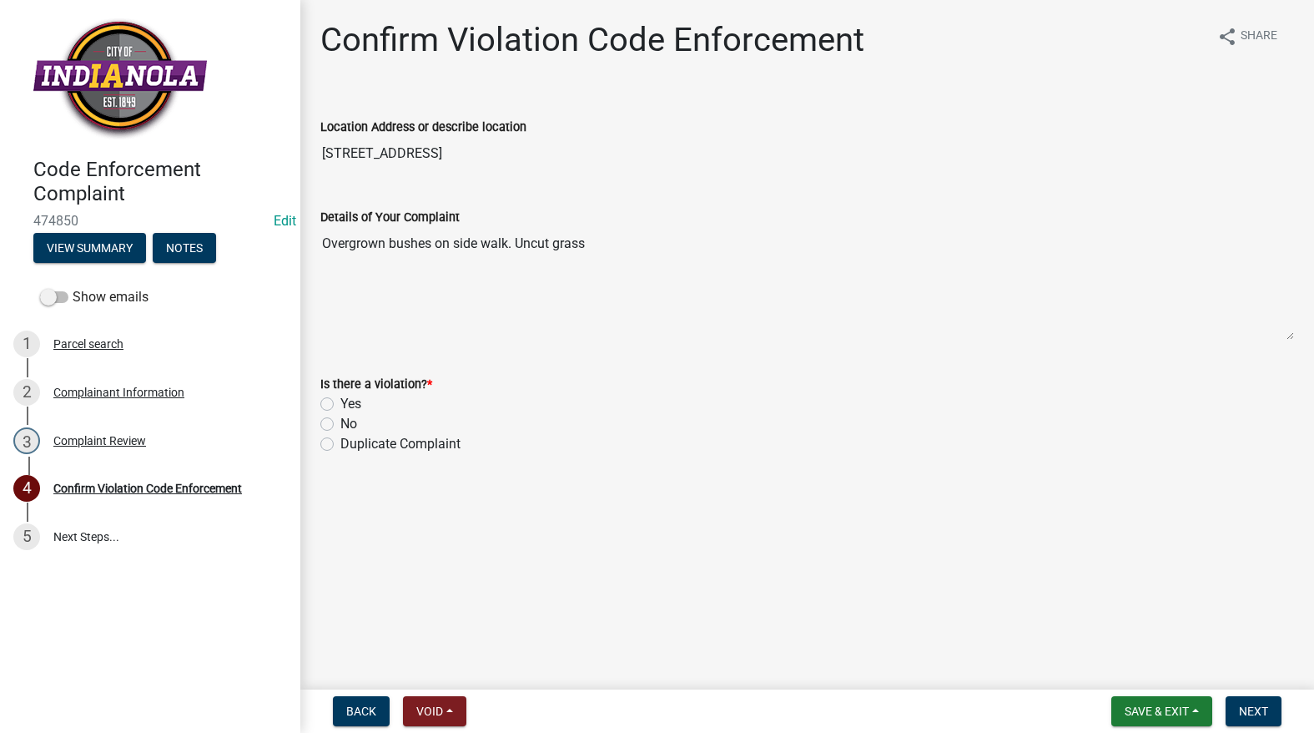
click at [340, 404] on label "Yes" at bounding box center [350, 404] width 21 height 20
click at [340, 404] on input "Yes" at bounding box center [345, 399] width 11 height 11
radio input "true"
click at [1256, 721] on button "Next" at bounding box center [1254, 711] width 56 height 30
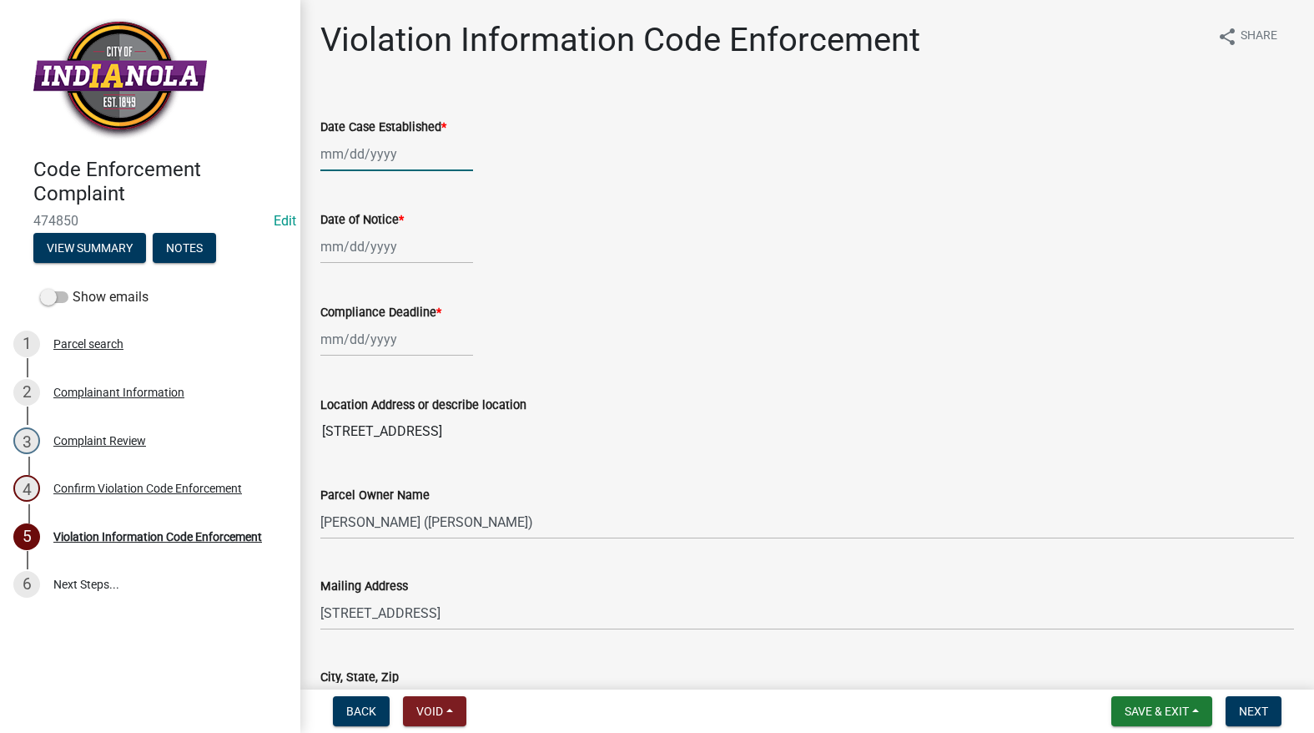
click at [362, 154] on div at bounding box center [396, 154] width 153 height 34
select select "9"
select select "2025"
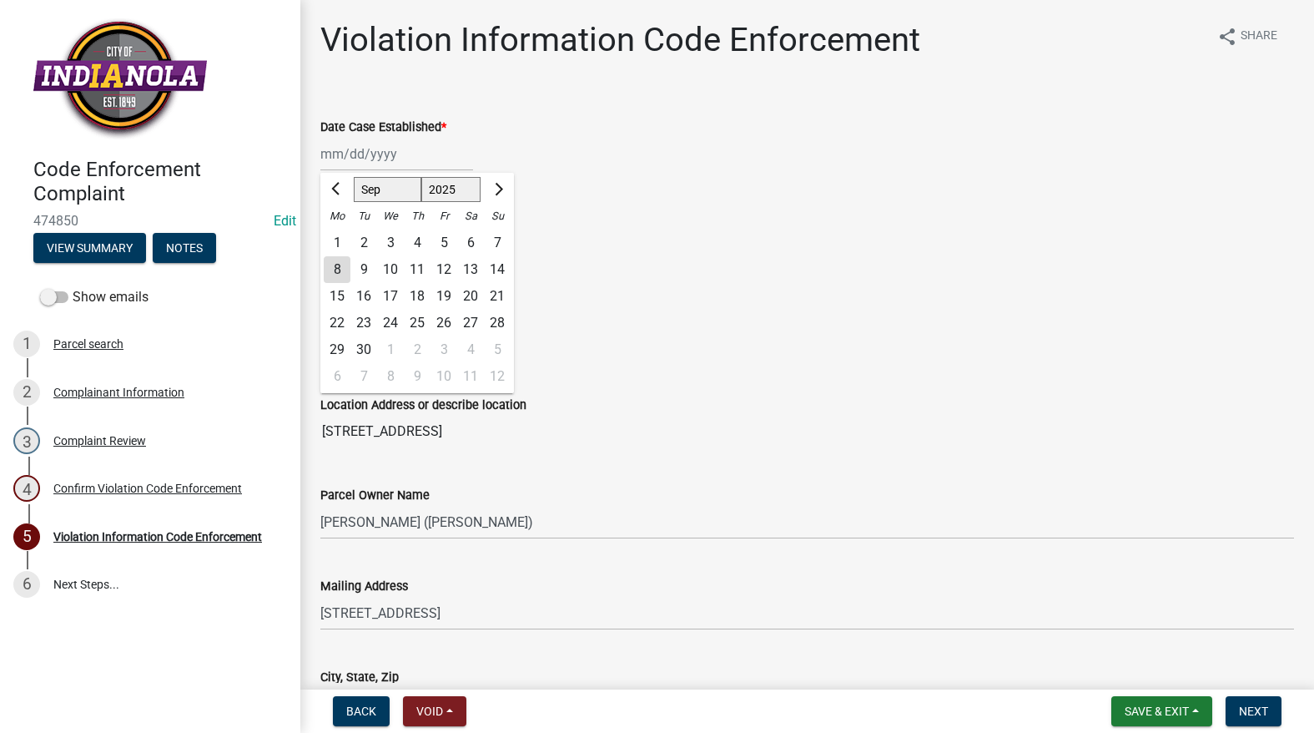
click at [363, 263] on div "9" at bounding box center [363, 269] width 27 height 27
type input "[DATE]"
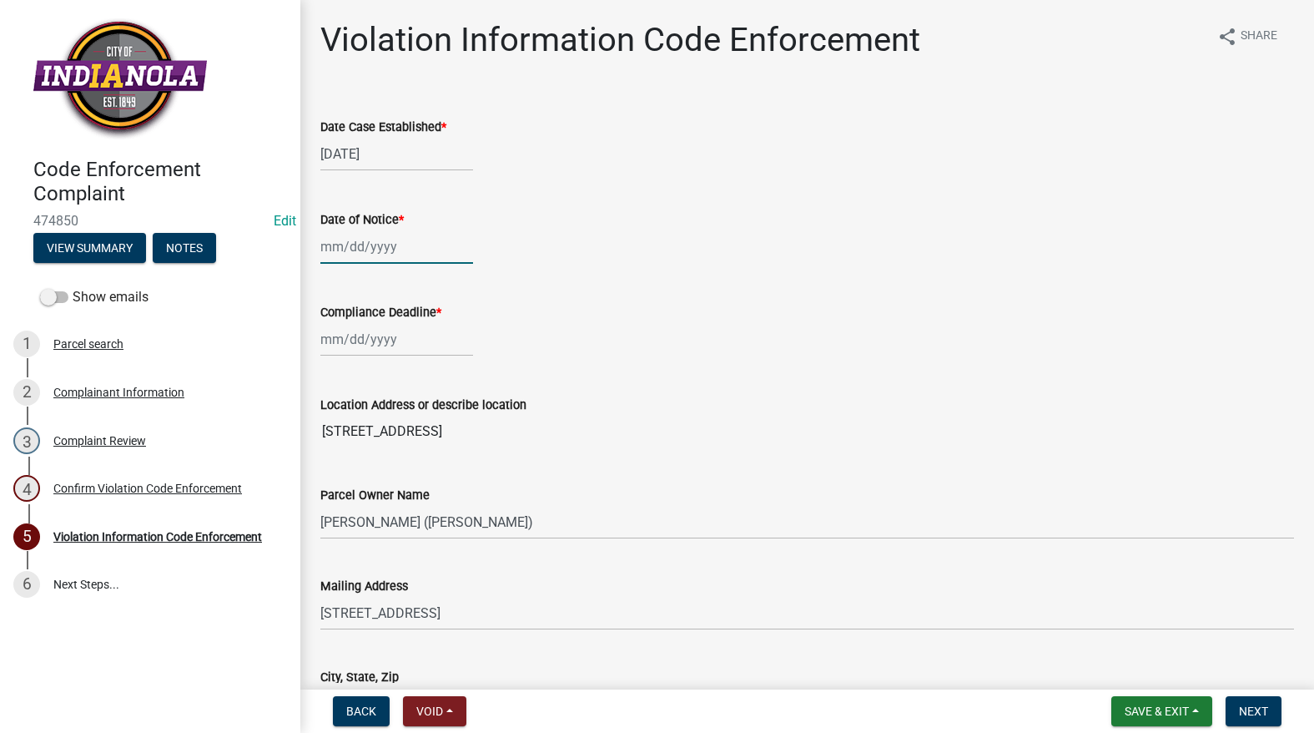
click at [363, 259] on div at bounding box center [396, 246] width 153 height 34
select select "9"
select select "2025"
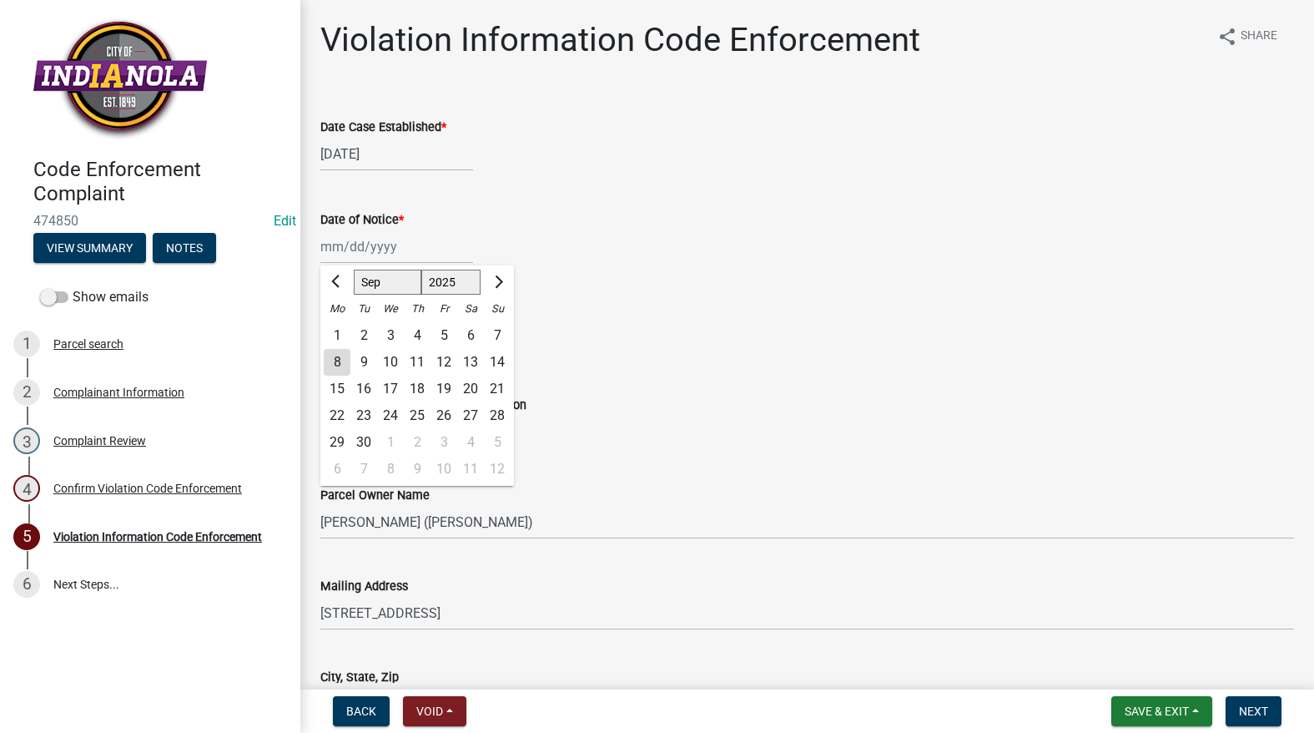
click at [362, 357] on div "9" at bounding box center [363, 362] width 27 height 27
type input "[DATE]"
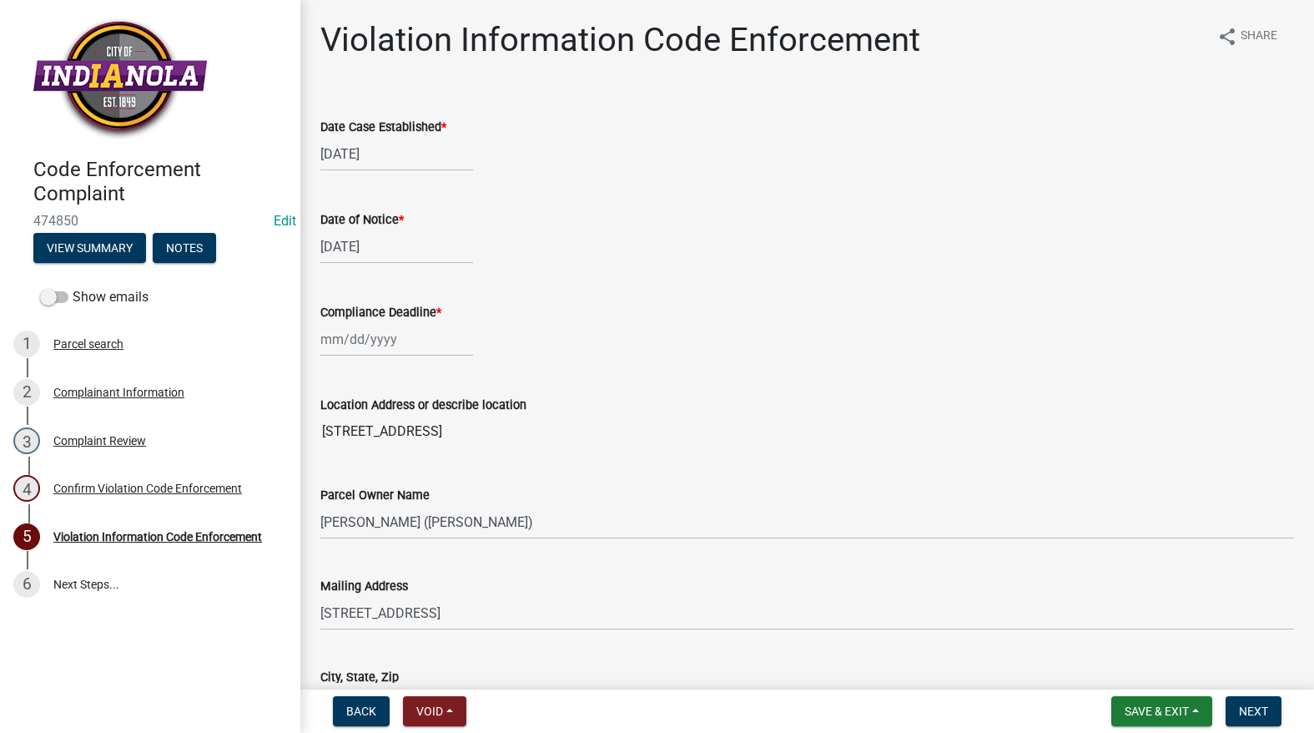
select select "9"
select select "2025"
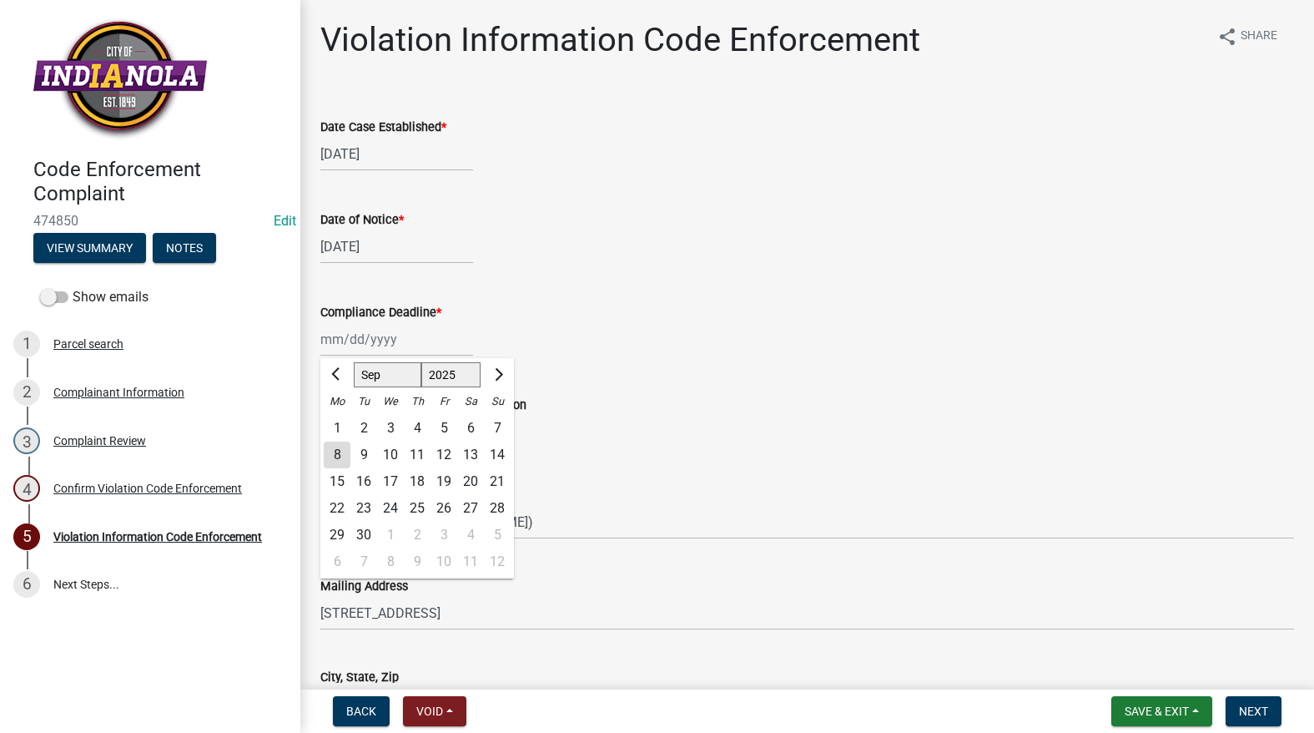
drag, startPoint x: 364, startPoint y: 337, endPoint x: 357, endPoint y: 369, distance: 32.4
click at [364, 337] on div "[PERSON_NAME] Feb Mar Apr [PERSON_NAME][DATE] Oct Nov [DATE] 1526 1527 1528 152…" at bounding box center [396, 339] width 153 height 34
click at [364, 476] on div "16" at bounding box center [363, 481] width 27 height 27
type input "[DATE]"
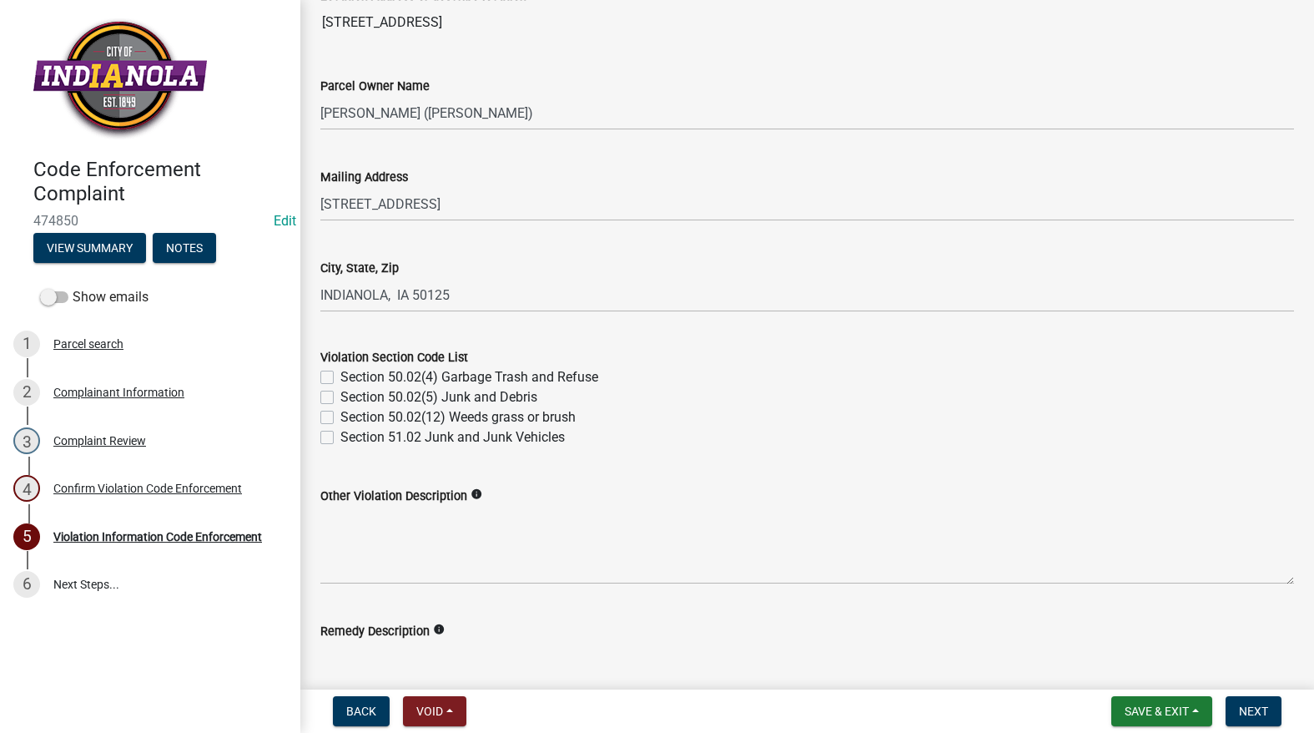
scroll to position [501, 0]
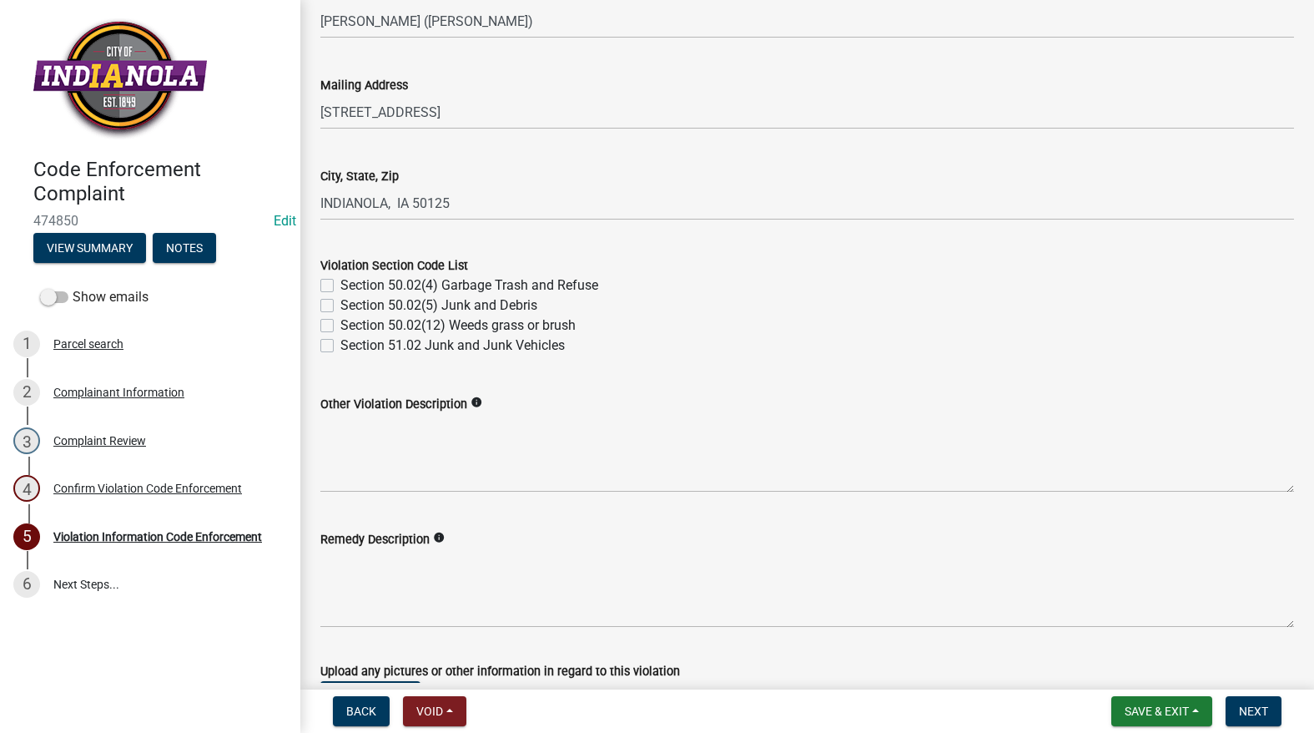
click at [340, 329] on label "Section 50.02(12) Weeds grass or brush" at bounding box center [457, 325] width 235 height 20
click at [340, 326] on input "Section 50.02(12) Weeds grass or brush" at bounding box center [345, 320] width 11 height 11
checkbox input "true"
checkbox input "false"
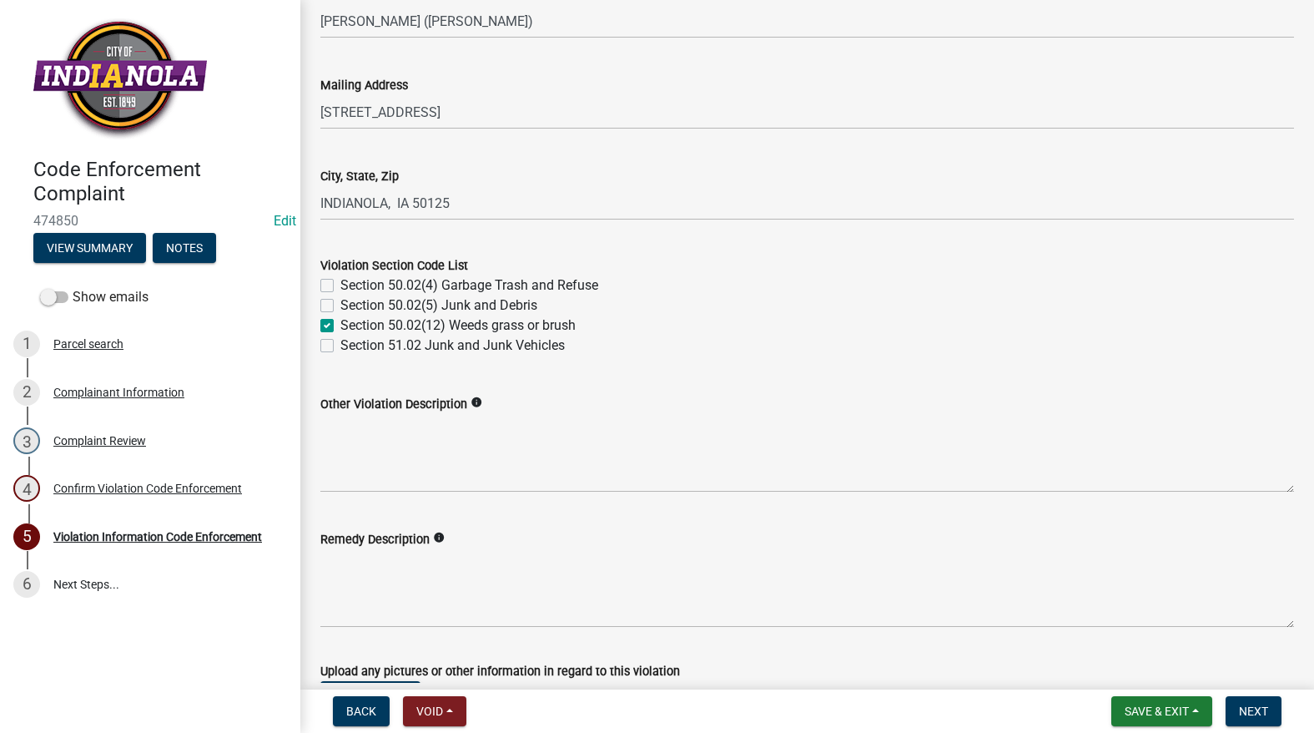
checkbox input "true"
checkbox input "false"
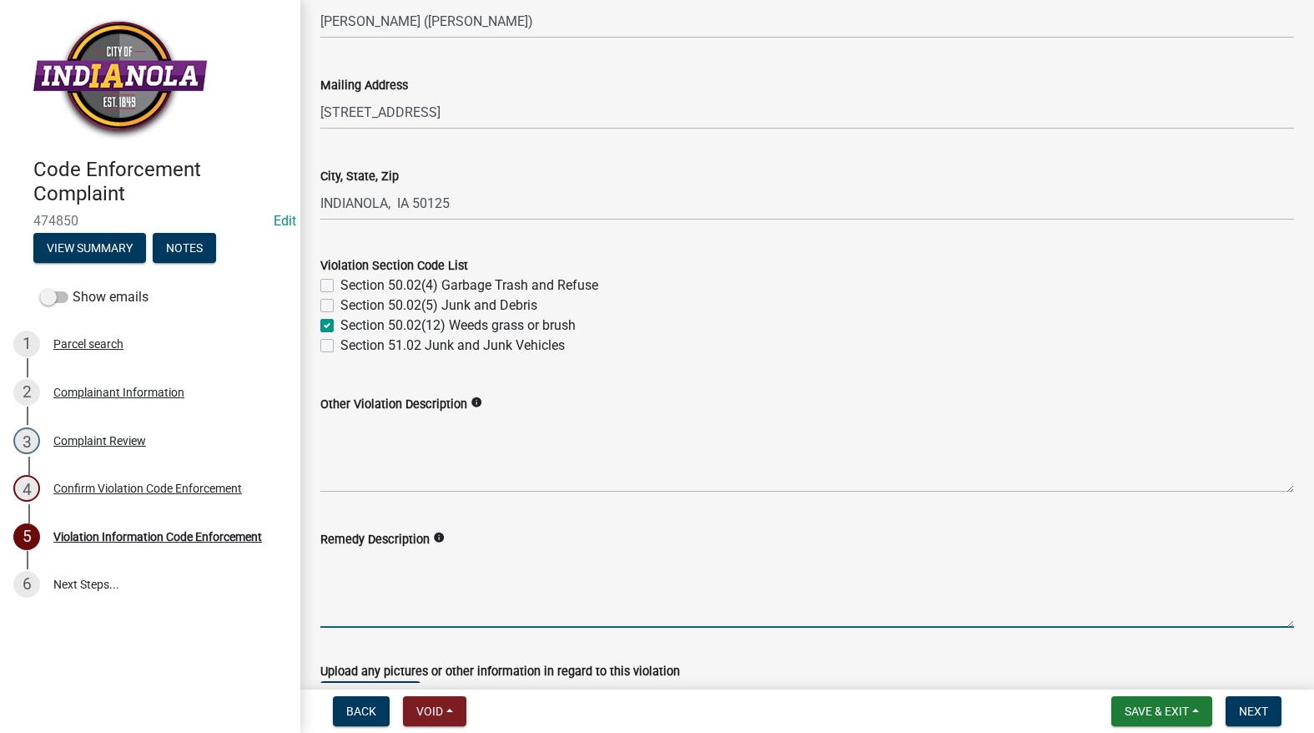
click at [361, 559] on textarea "Remedy Description" at bounding box center [807, 588] width 974 height 78
paste textarea "Clear brush/weeds overhanging onto sidewalk, sidewalk path must be unobstructed…"
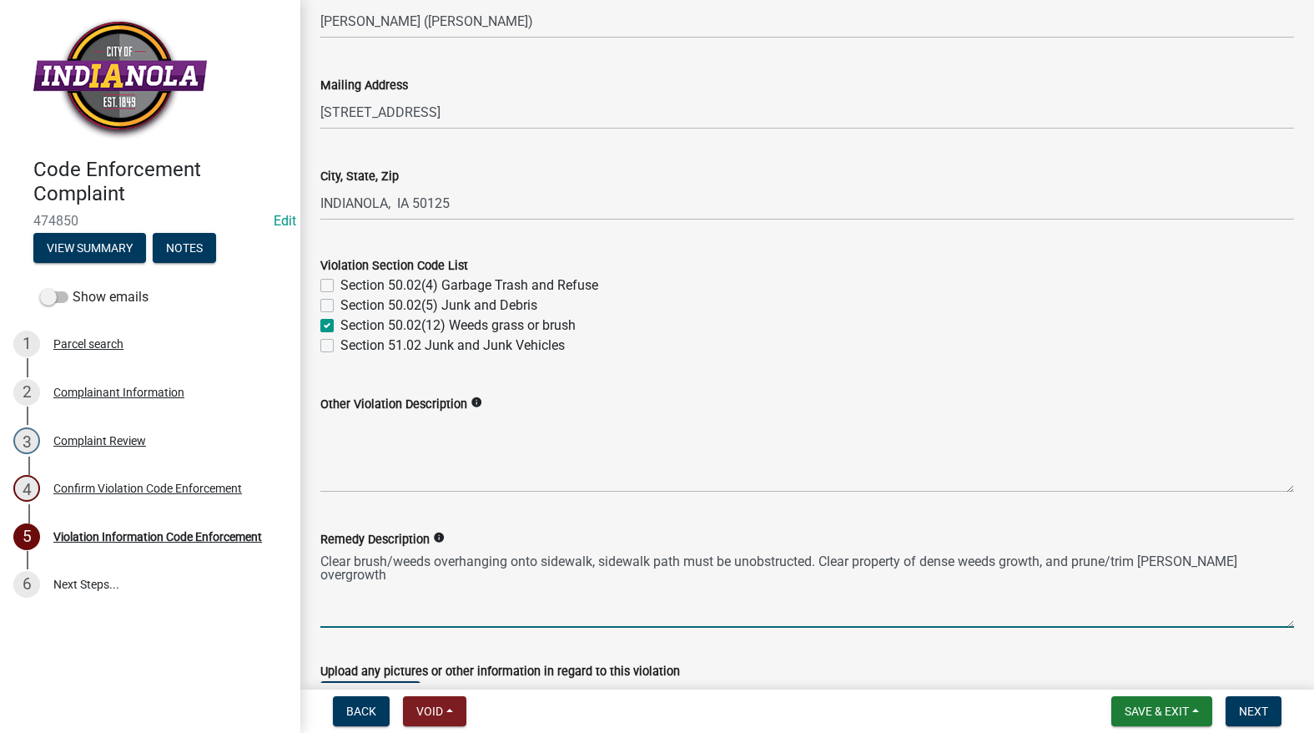
click at [1253, 558] on textarea "Clear brush/weeds overhanging onto sidewalk, sidewalk path must be unobstructed…" at bounding box center [807, 588] width 974 height 78
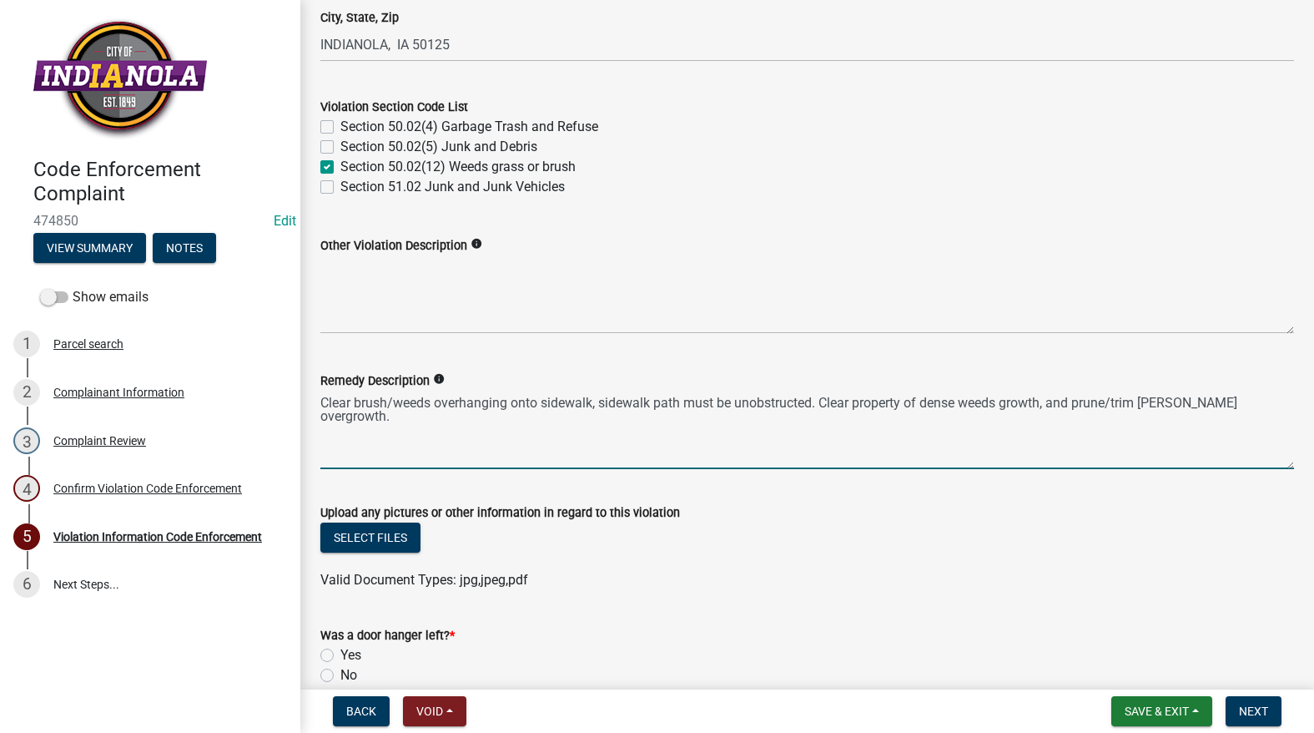
scroll to position [667, 0]
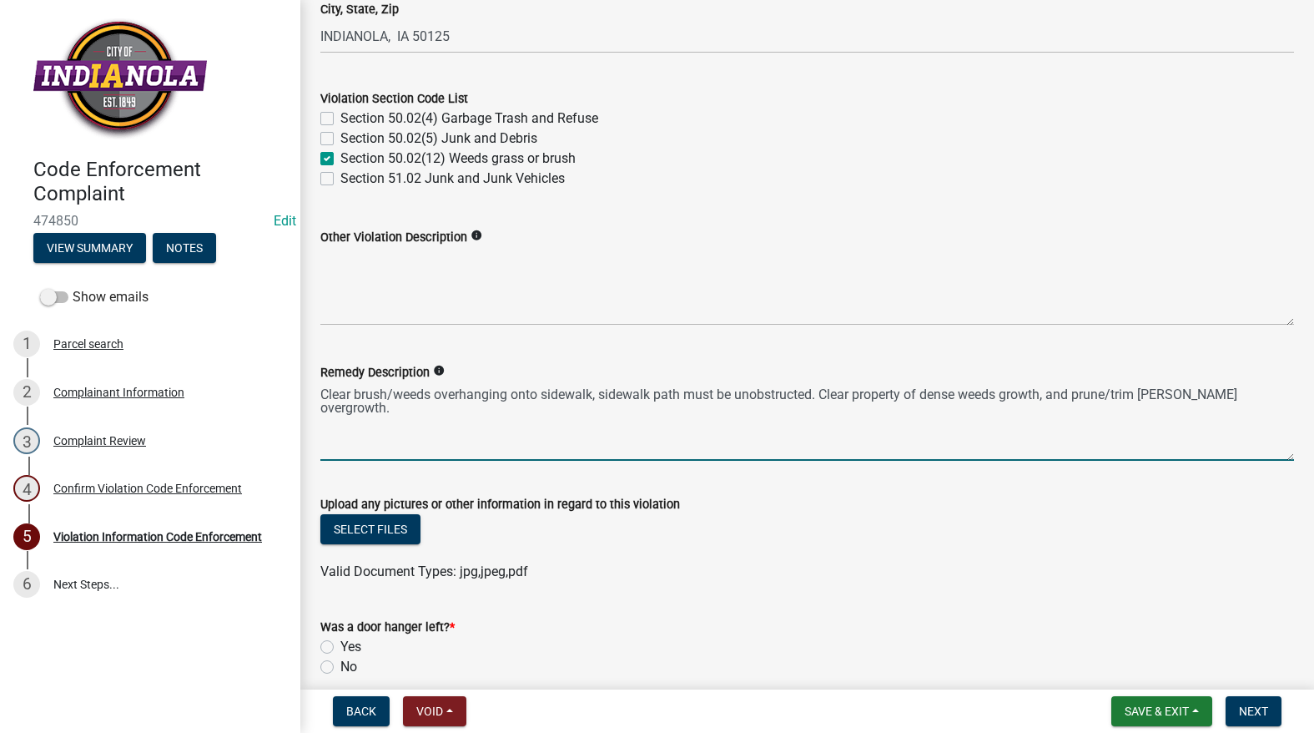
click at [798, 414] on textarea "Clear brush/weeds overhanging onto sidewalk, sidewalk path must be unobstructed…" at bounding box center [807, 421] width 974 height 78
paste textarea "Mow and trim the property, front and rear, including any right-of-way areas adj…"
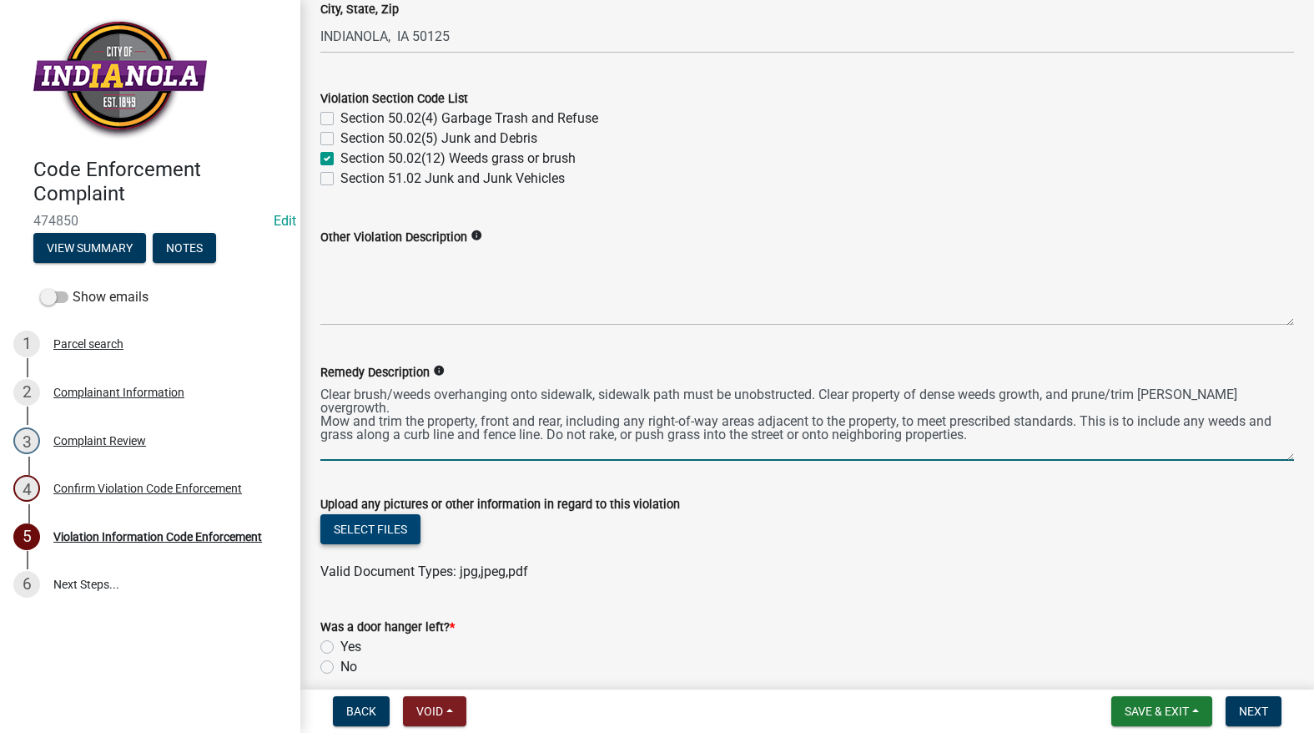
type textarea "Clear brush/weeds overhanging onto sidewalk, sidewalk path must be unobstructed…"
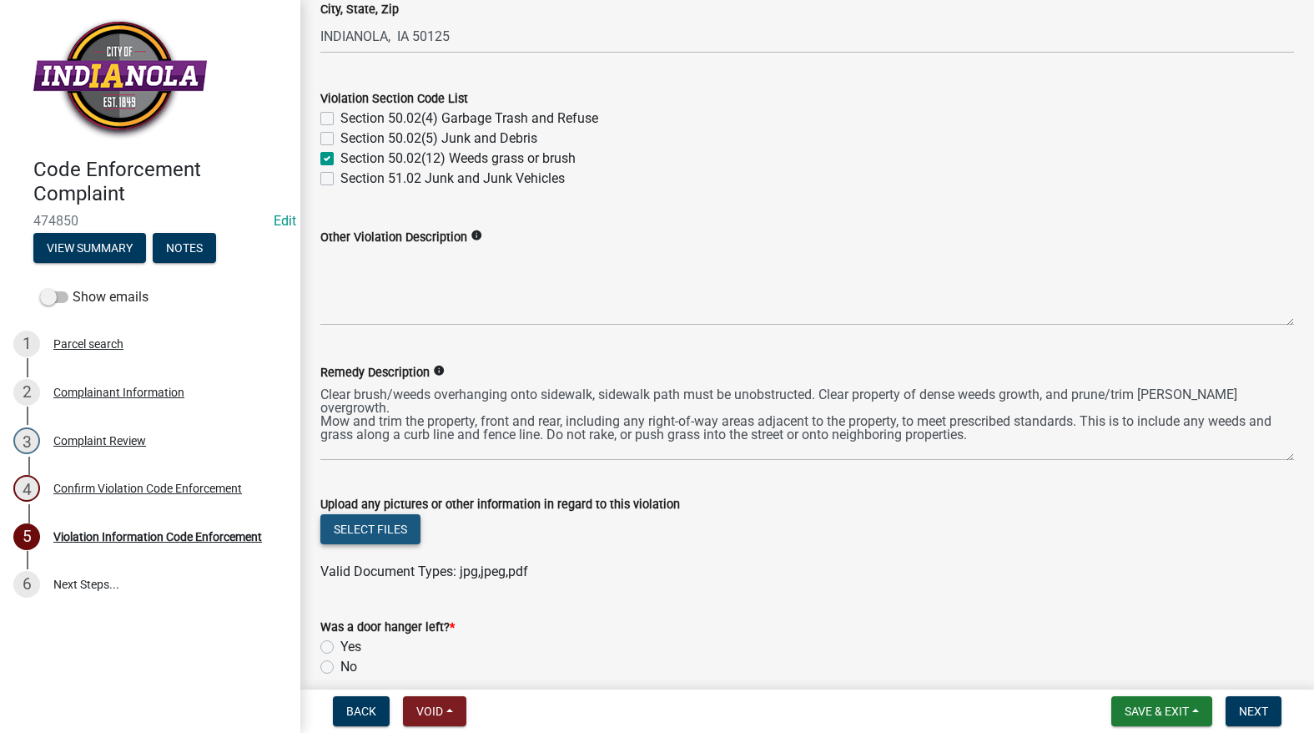
click at [351, 527] on button "Select files" at bounding box center [370, 529] width 100 height 30
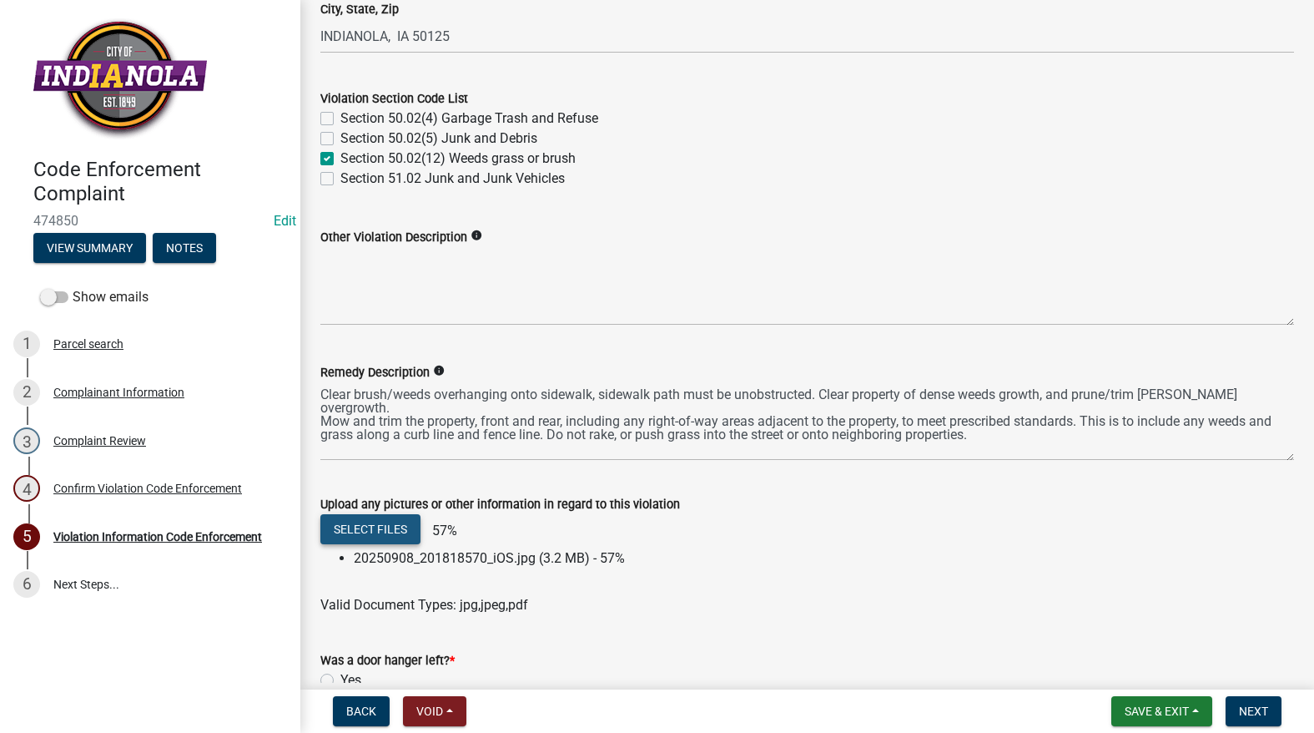
click at [378, 523] on button "Select files" at bounding box center [370, 529] width 100 height 30
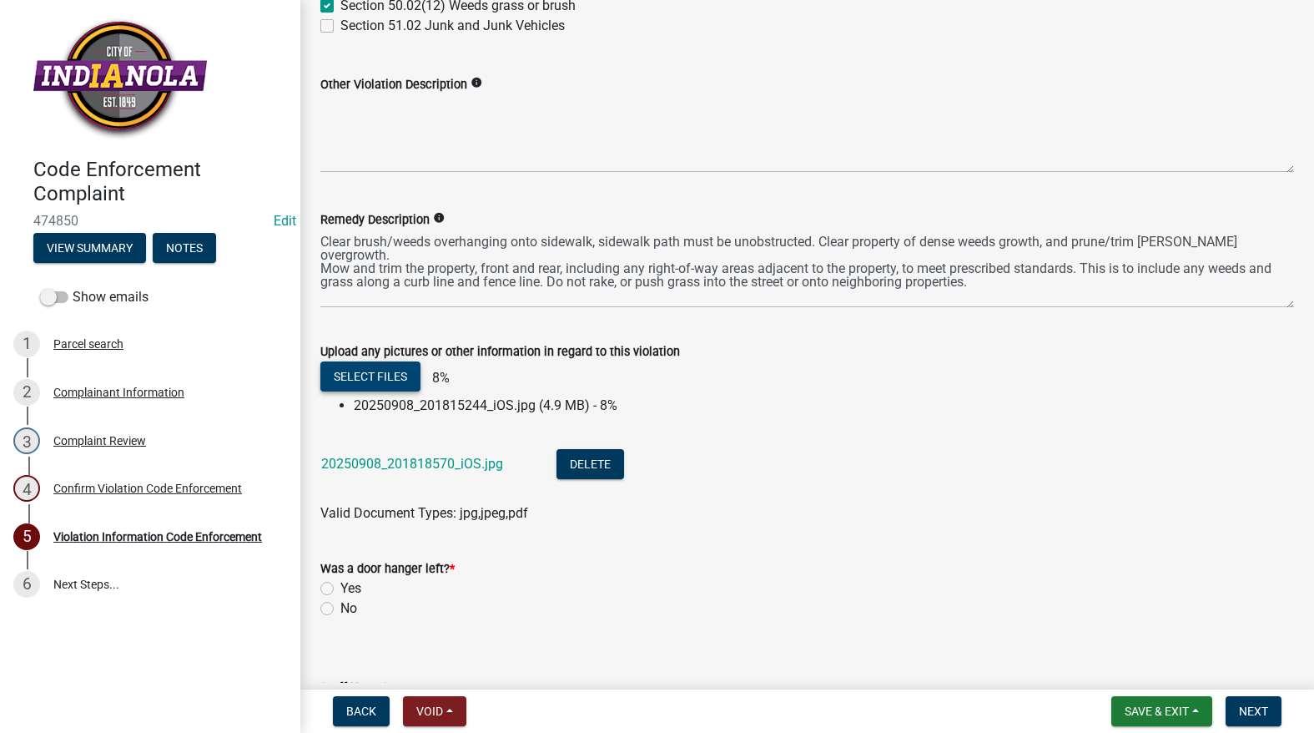
scroll to position [949, 0]
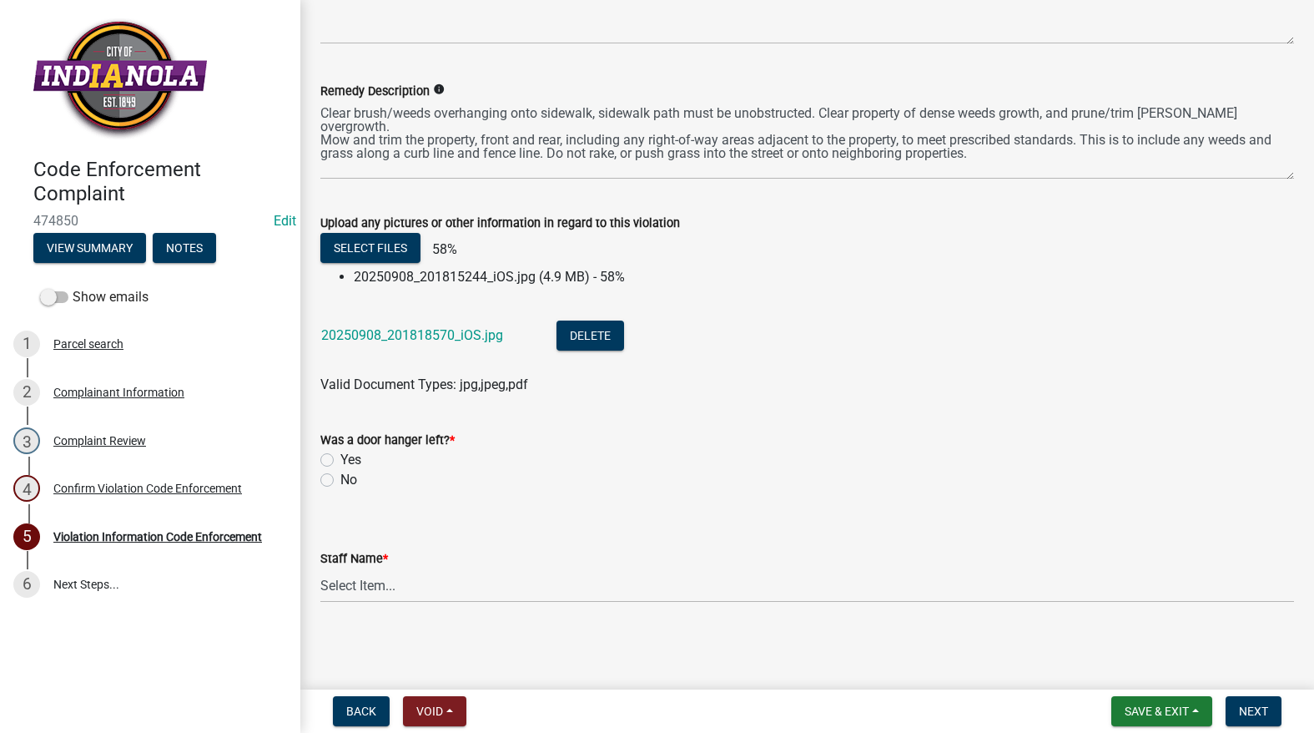
click at [340, 478] on label "No" at bounding box center [348, 480] width 17 height 20
click at [340, 478] on input "No" at bounding box center [345, 475] width 11 height 11
radio input "true"
click at [365, 591] on select "Select Item... [PERSON_NAME] [PERSON_NAME] [PERSON_NAME] Other" at bounding box center [807, 585] width 974 height 34
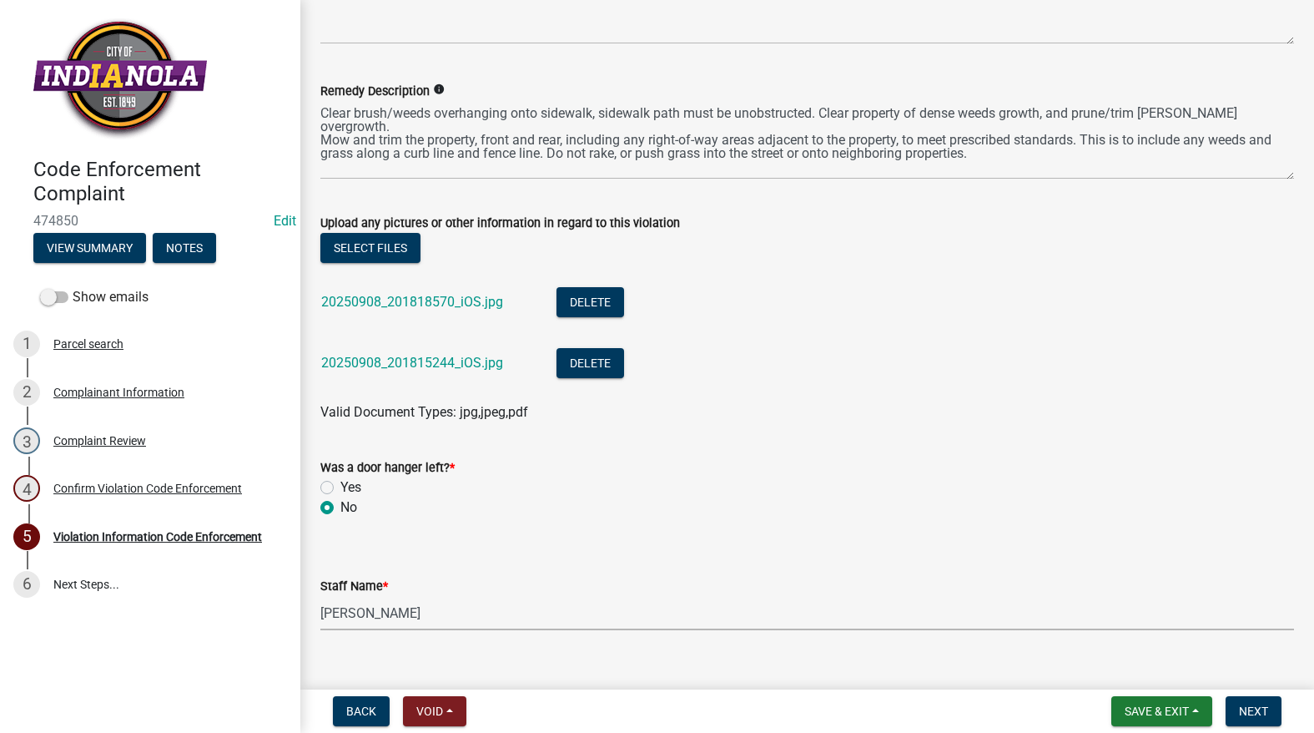
click at [320, 596] on select "Select Item... [PERSON_NAME] [PERSON_NAME] [PERSON_NAME] Other" at bounding box center [807, 613] width 974 height 34
select select "634d5426-b8b3-48ee-aa1e-d523f7499186"
click at [1253, 707] on span "Next" at bounding box center [1253, 710] width 29 height 13
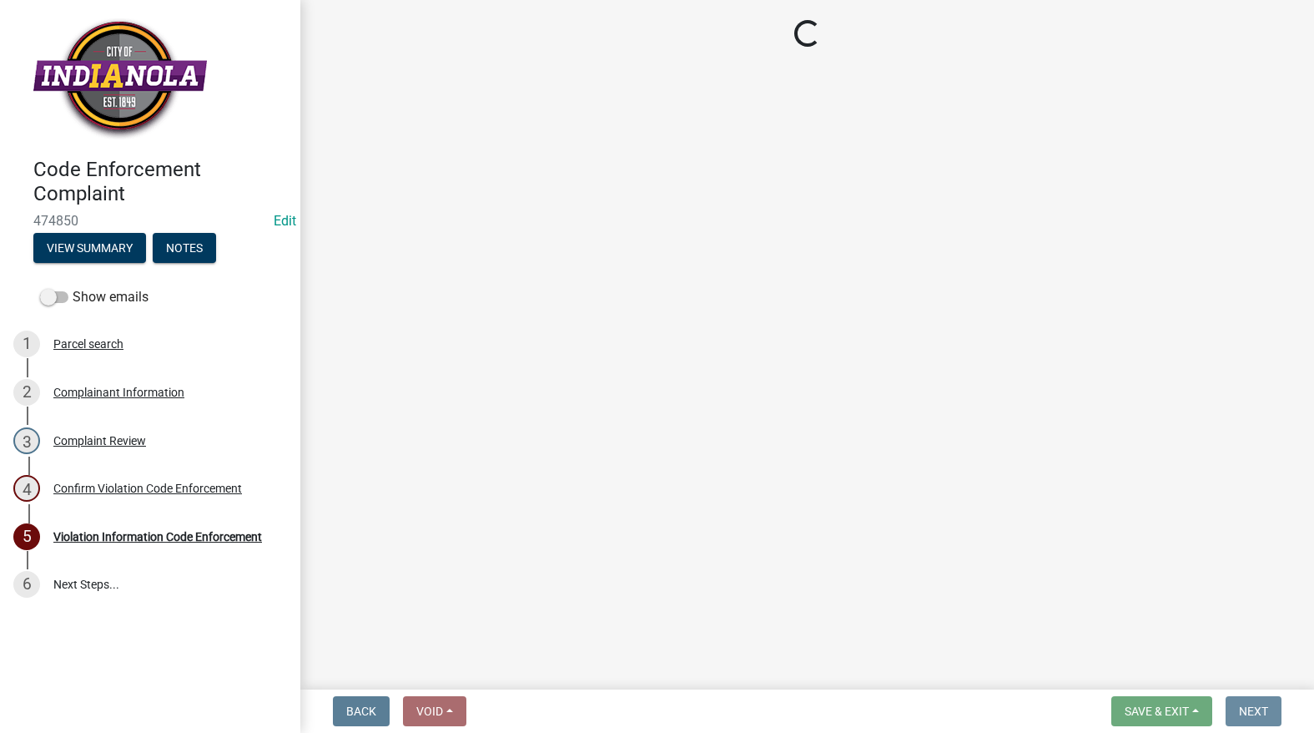
scroll to position [0, 0]
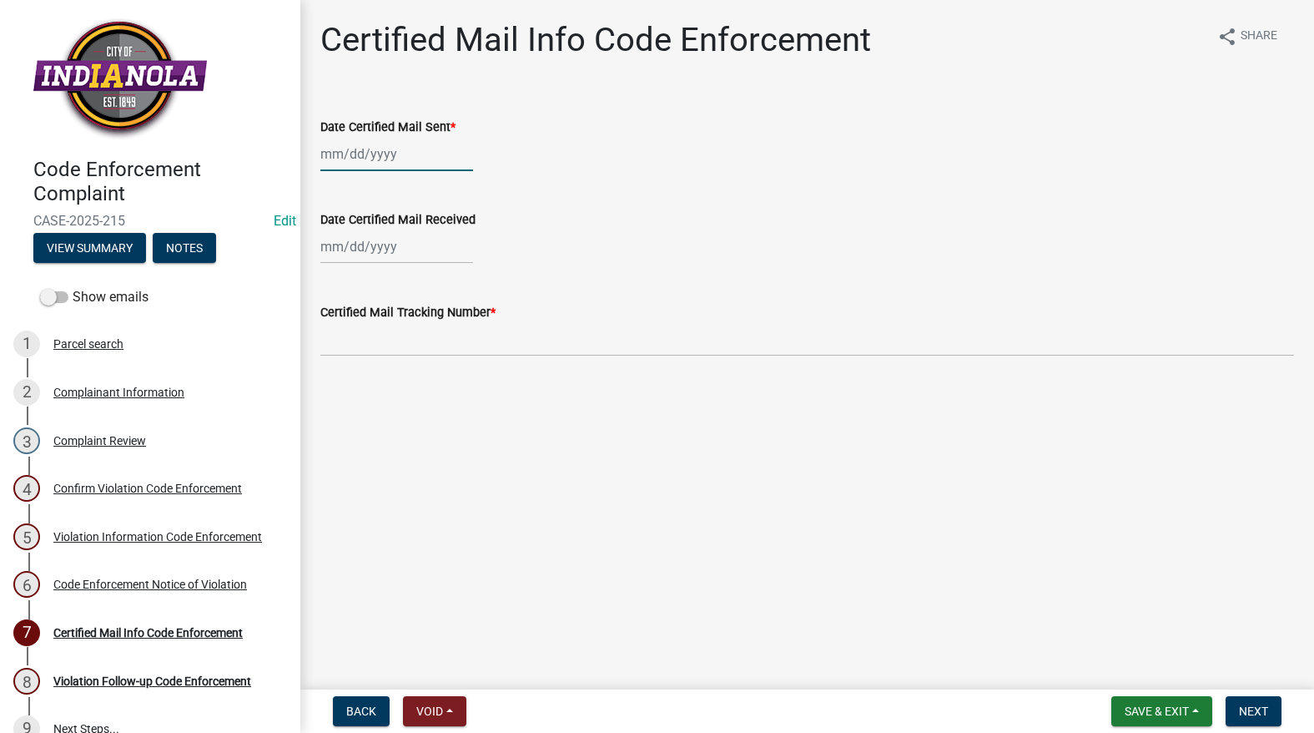
click at [350, 154] on div at bounding box center [396, 154] width 153 height 34
select select "9"
select select "2025"
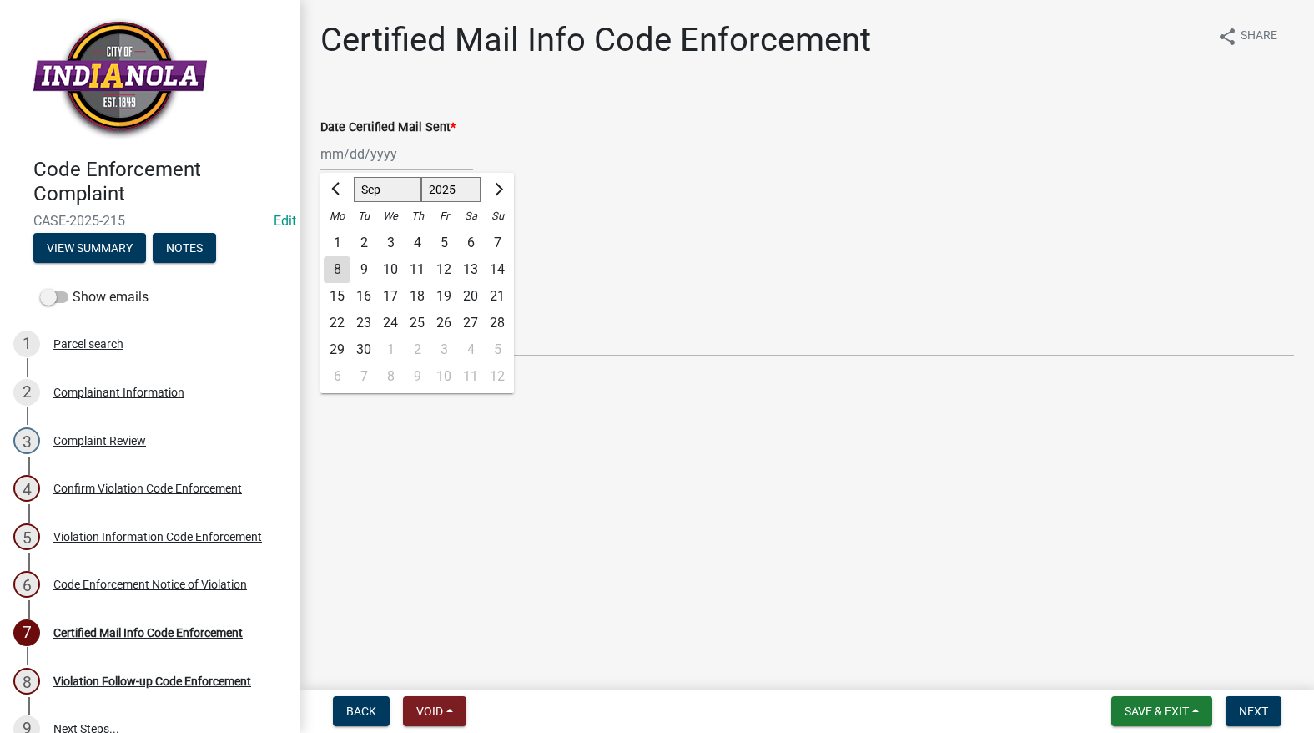
click at [362, 268] on div "9" at bounding box center [363, 269] width 27 height 27
type input "[DATE]"
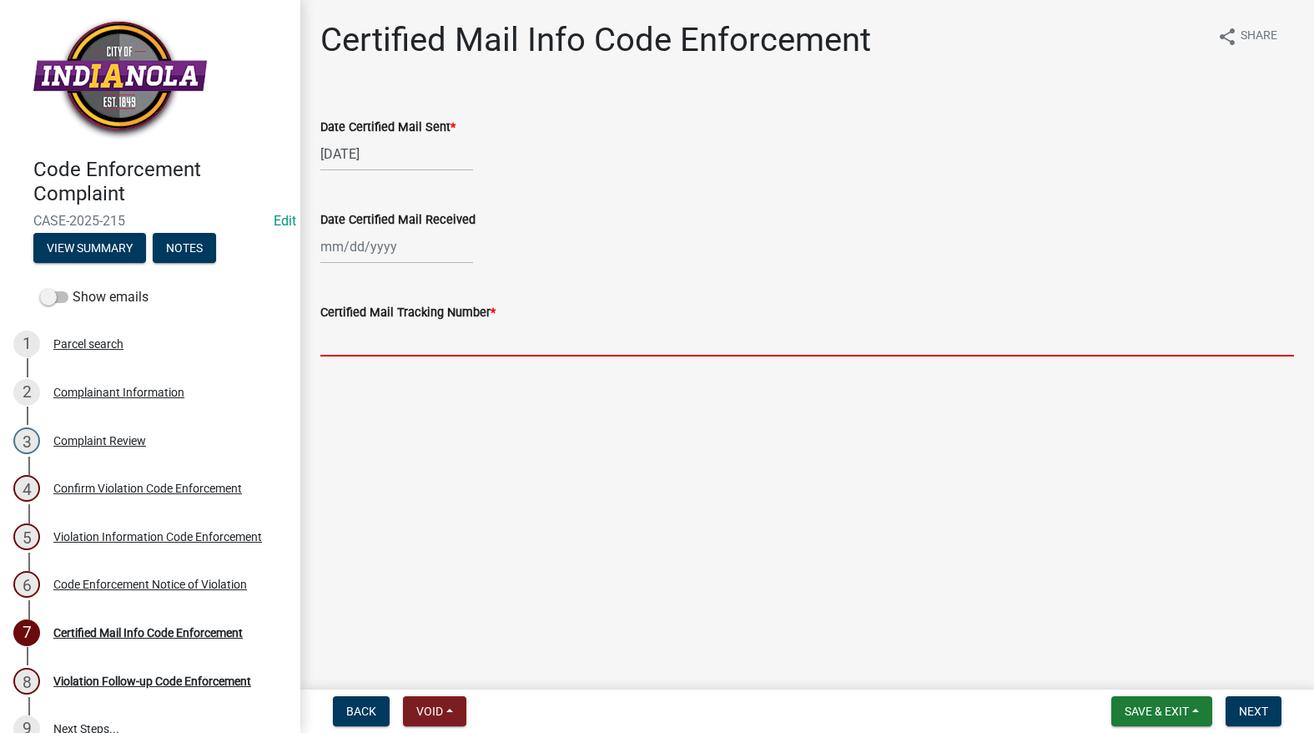
click at [364, 345] on input "Certified Mail Tracking Number *" at bounding box center [807, 339] width 974 height 34
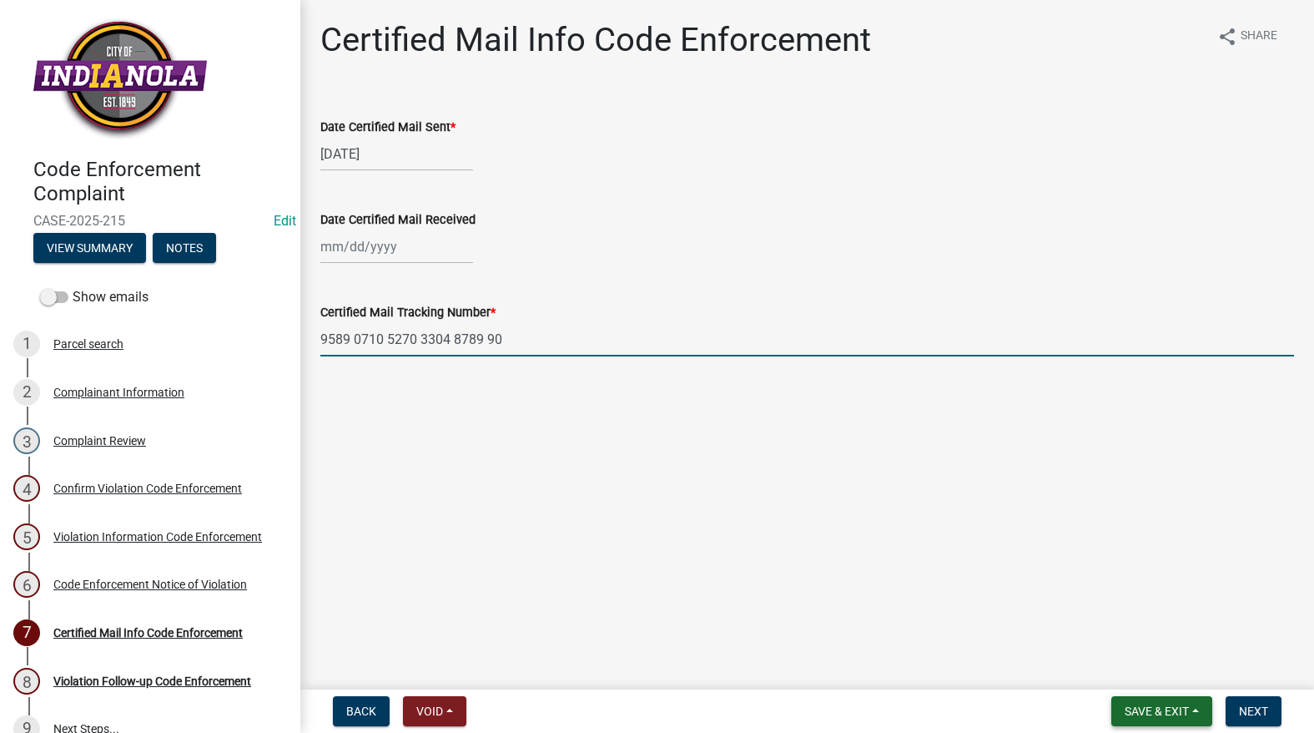
type input "9589 0710 5270 3304 8789 90"
click at [1147, 711] on span "Save & Exit" at bounding box center [1157, 710] width 64 height 13
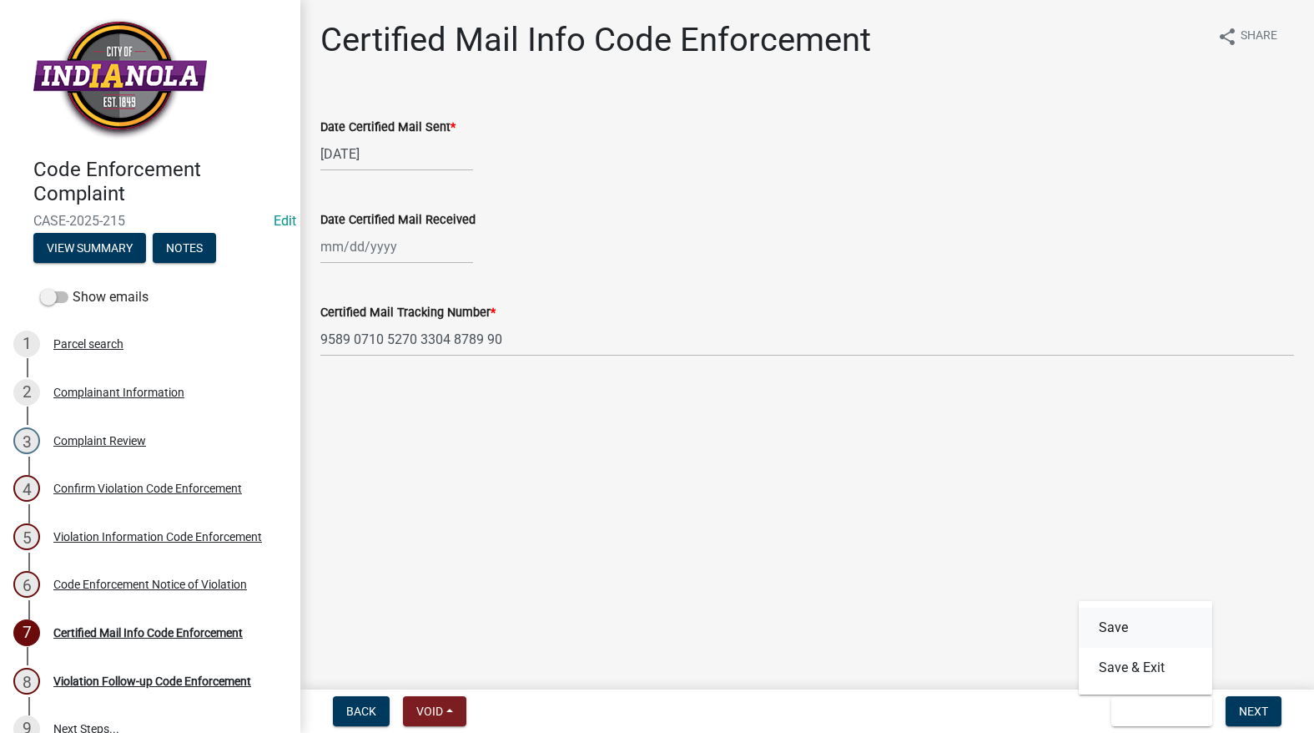
click at [1140, 633] on button "Save" at bounding box center [1145, 627] width 133 height 40
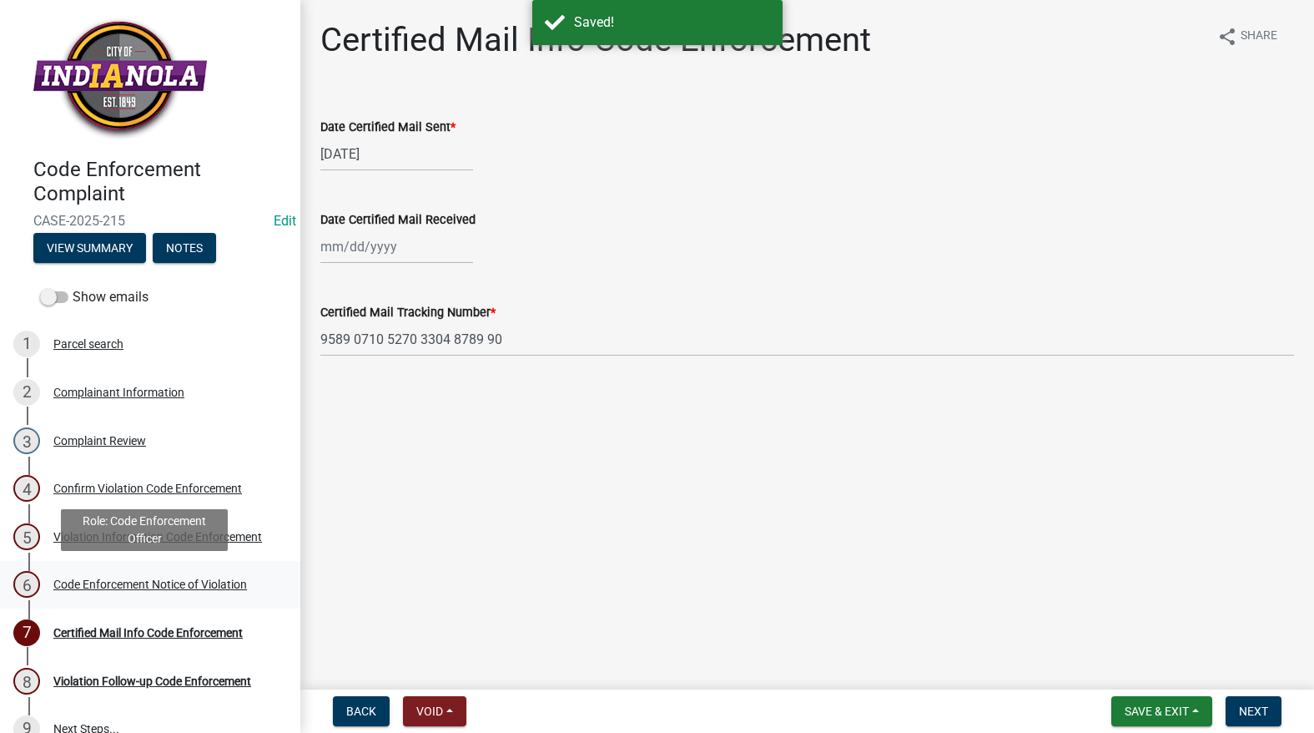
click at [149, 583] on div "Code Enforcement Notice of Violation" at bounding box center [150, 584] width 194 height 12
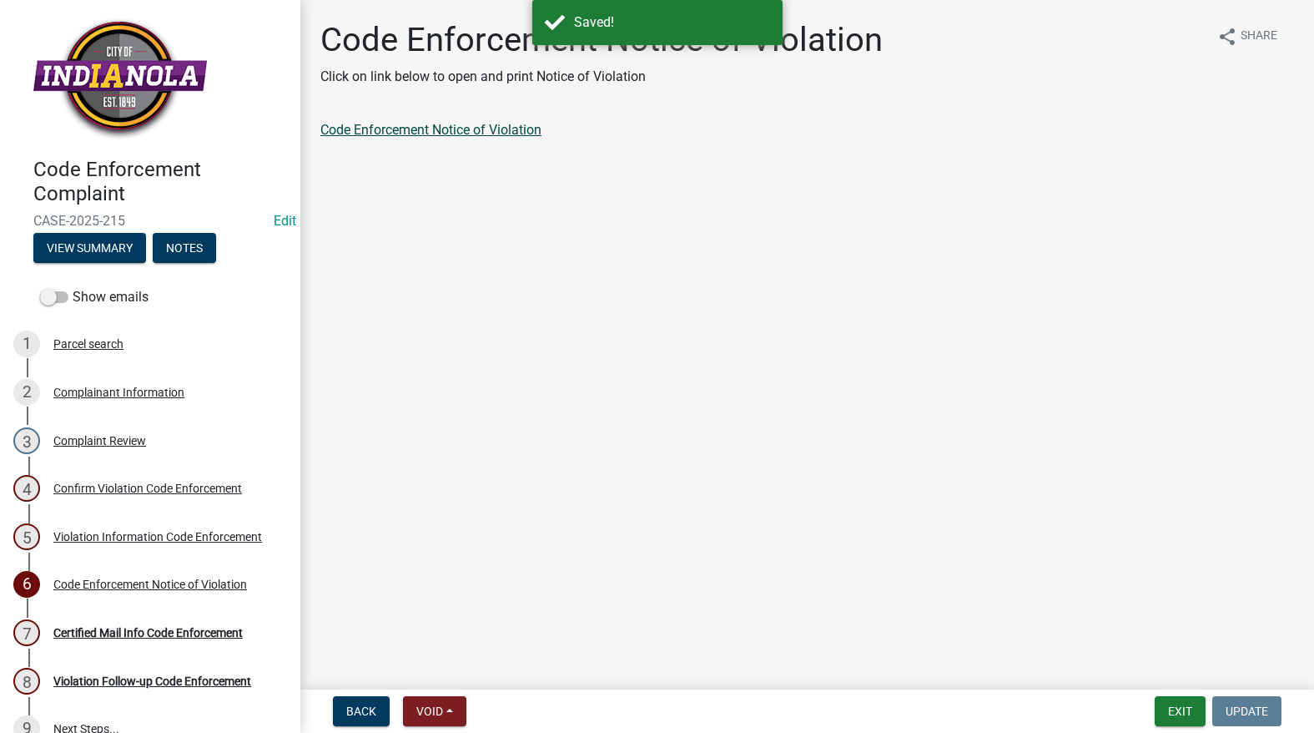
click at [422, 132] on link "Code Enforcement Notice of Violation" at bounding box center [430, 130] width 221 height 16
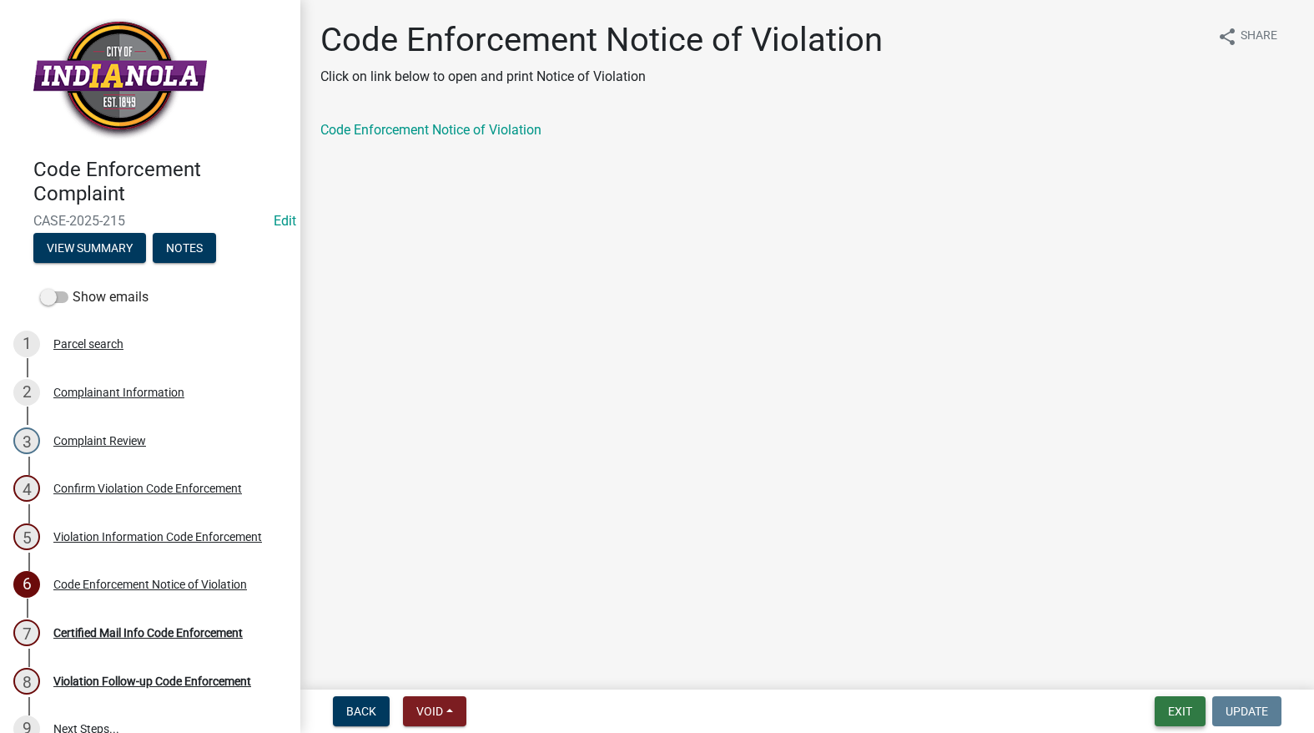
click at [1166, 709] on button "Exit" at bounding box center [1180, 711] width 51 height 30
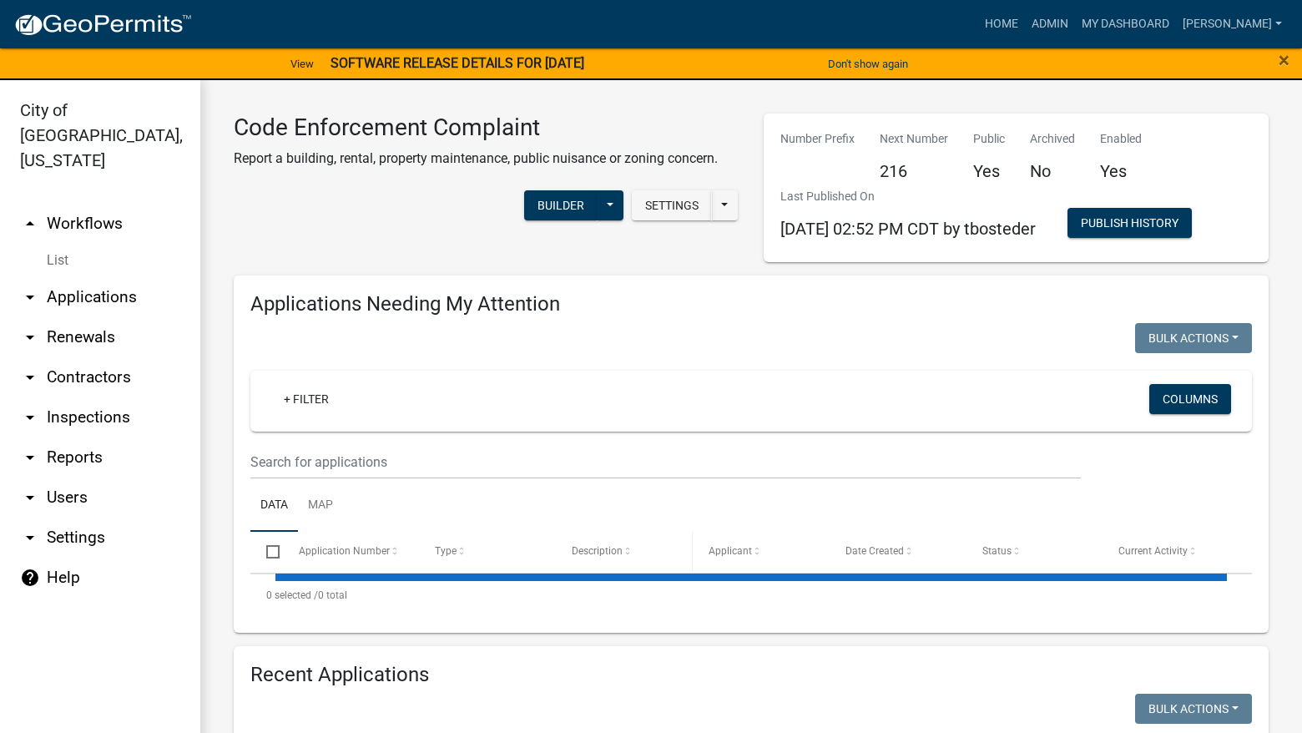
select select "3: 100"
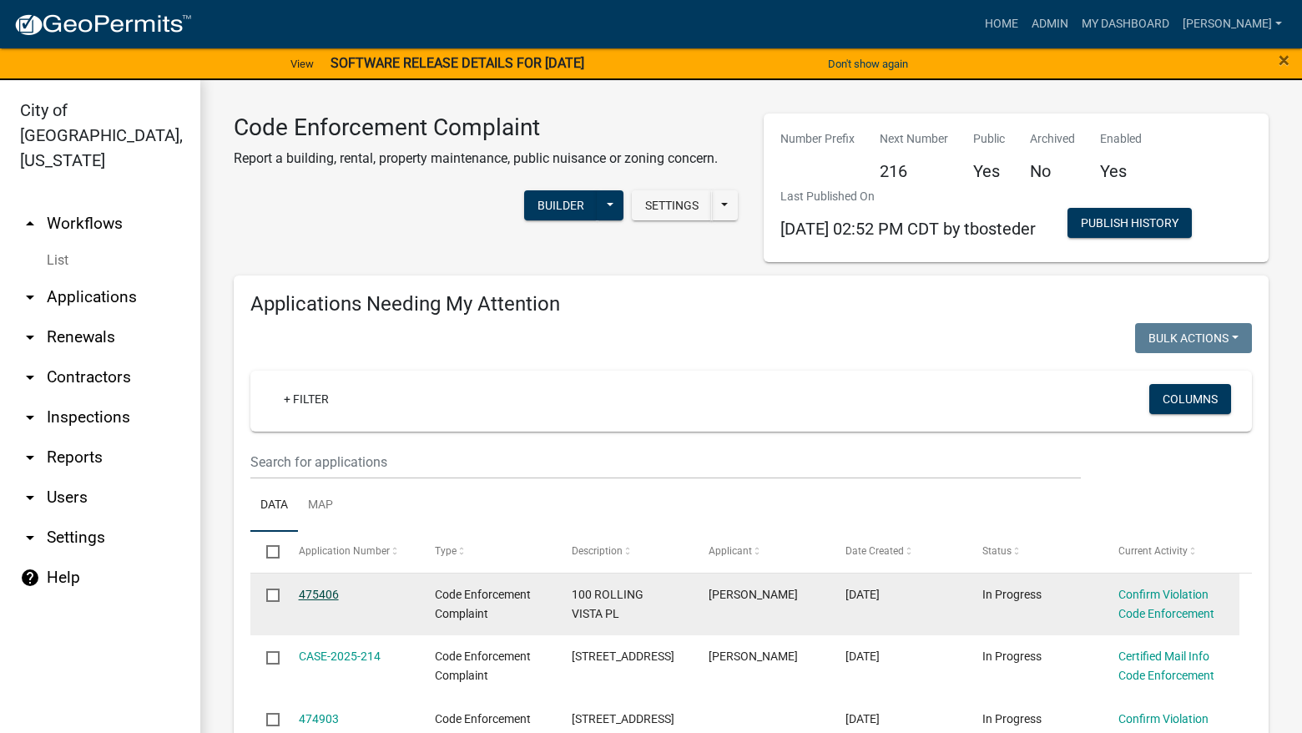
click at [320, 592] on link "475406" at bounding box center [319, 593] width 40 height 13
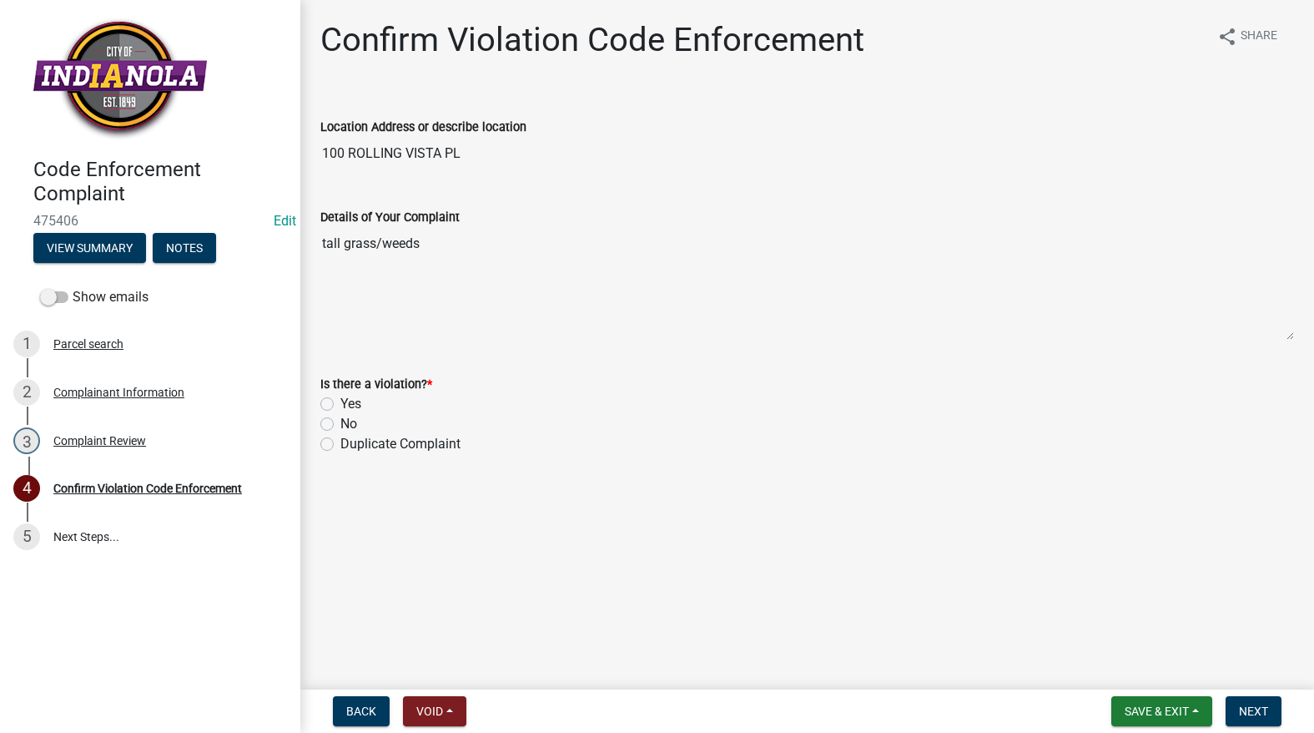
click at [340, 402] on label "Yes" at bounding box center [350, 404] width 21 height 20
click at [340, 402] on input "Yes" at bounding box center [345, 399] width 11 height 11
radio input "true"
click at [1158, 708] on span "Save & Exit" at bounding box center [1157, 710] width 64 height 13
click at [791, 595] on main "Confirm Violation Code Enforcement share Share Location Address or describe loc…" at bounding box center [807, 341] width 1014 height 682
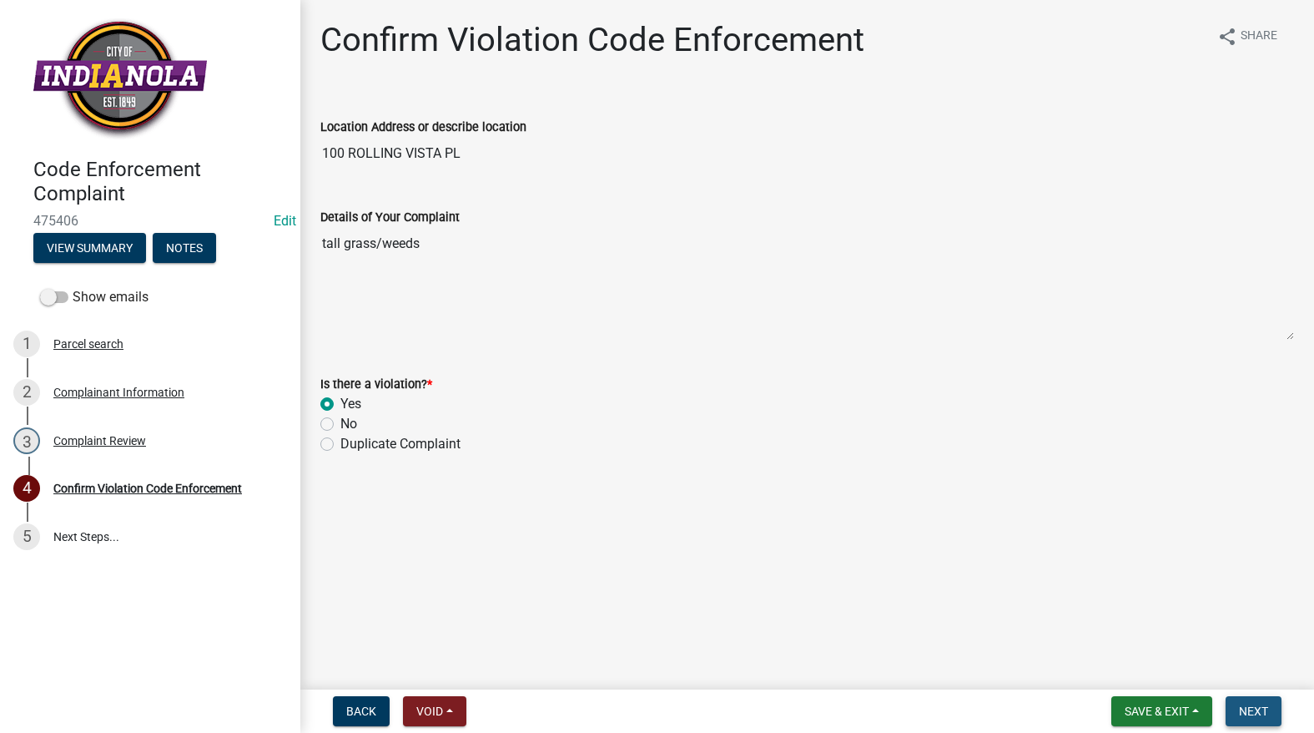
click at [1258, 711] on span "Next" at bounding box center [1253, 710] width 29 height 13
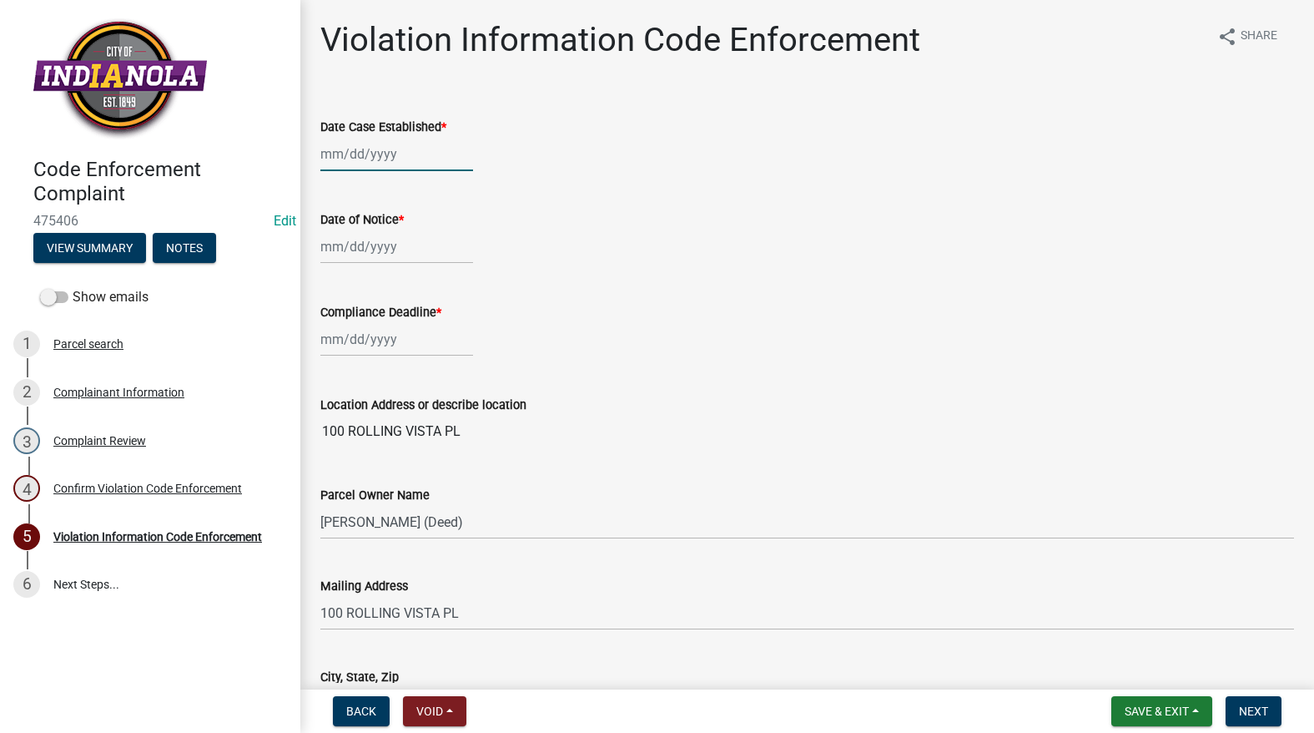
click at [357, 157] on div at bounding box center [396, 154] width 153 height 34
select select "9"
select select "2025"
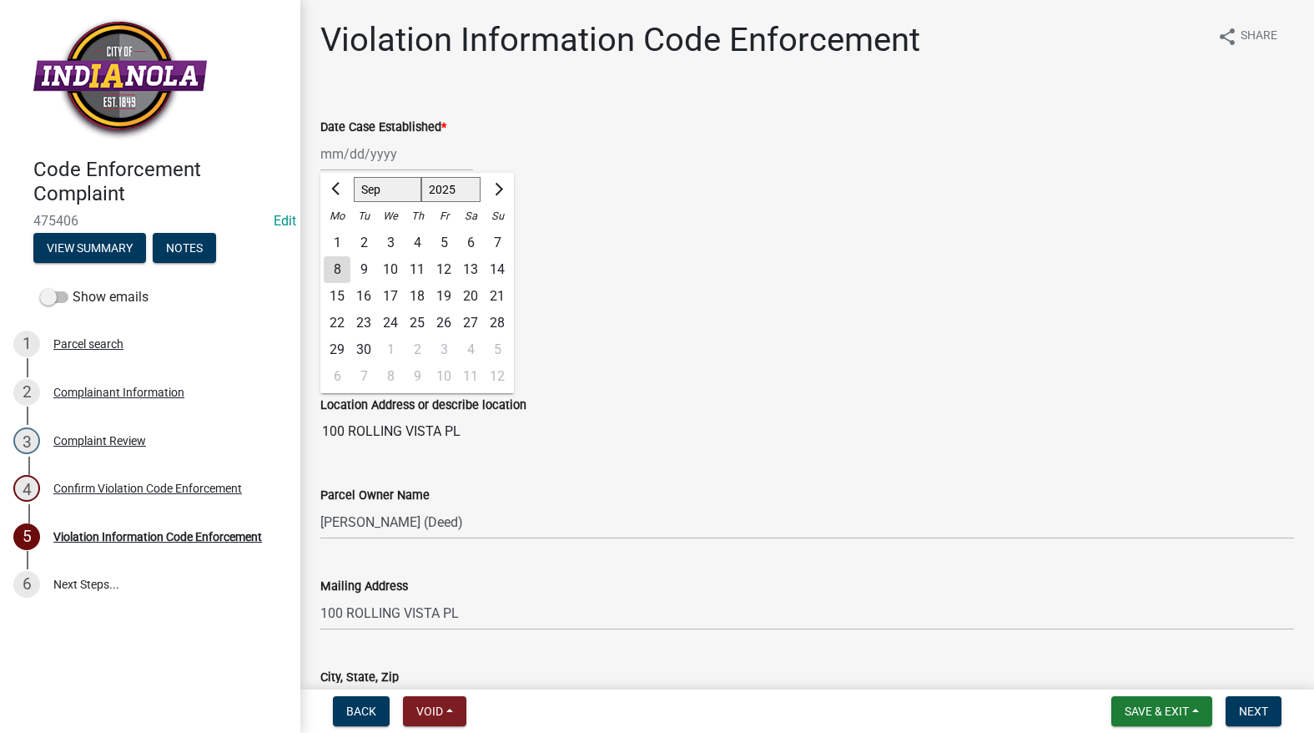
click at [367, 264] on div "9" at bounding box center [363, 269] width 27 height 27
type input "[DATE]"
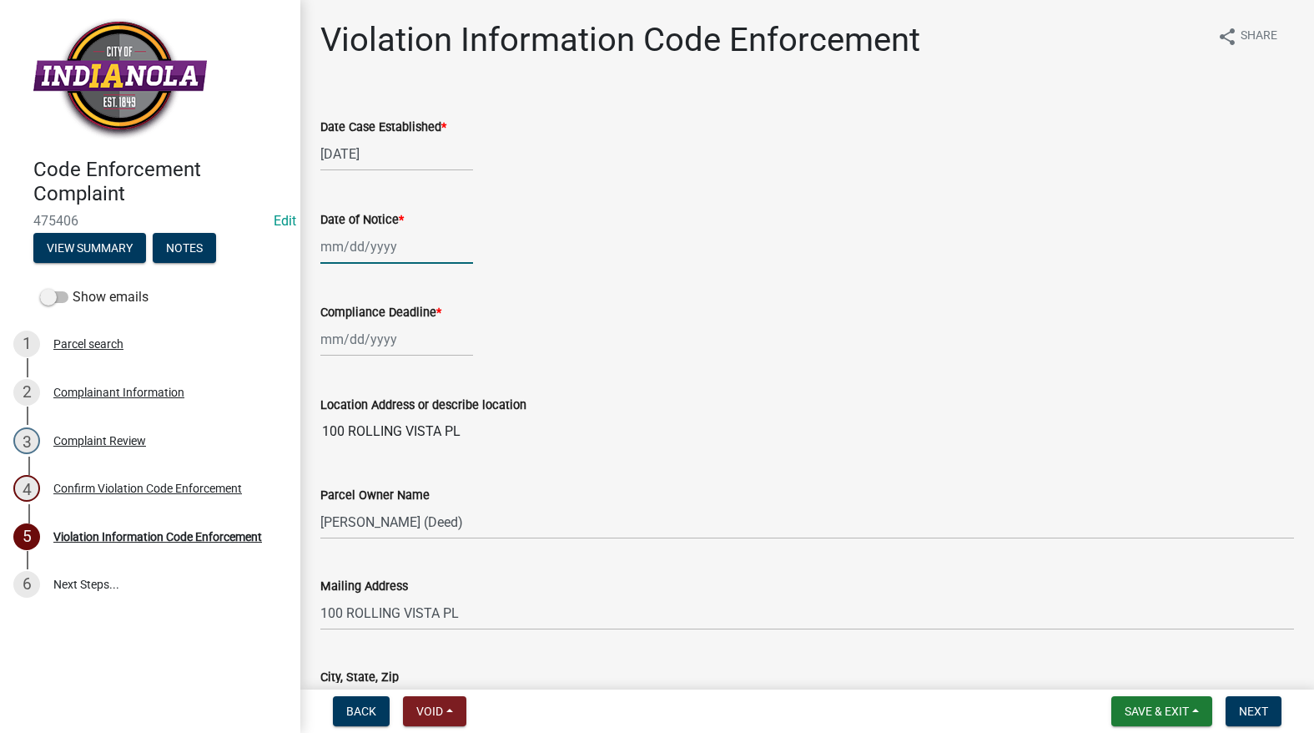
click at [359, 251] on div at bounding box center [396, 246] width 153 height 34
select select "9"
select select "2025"
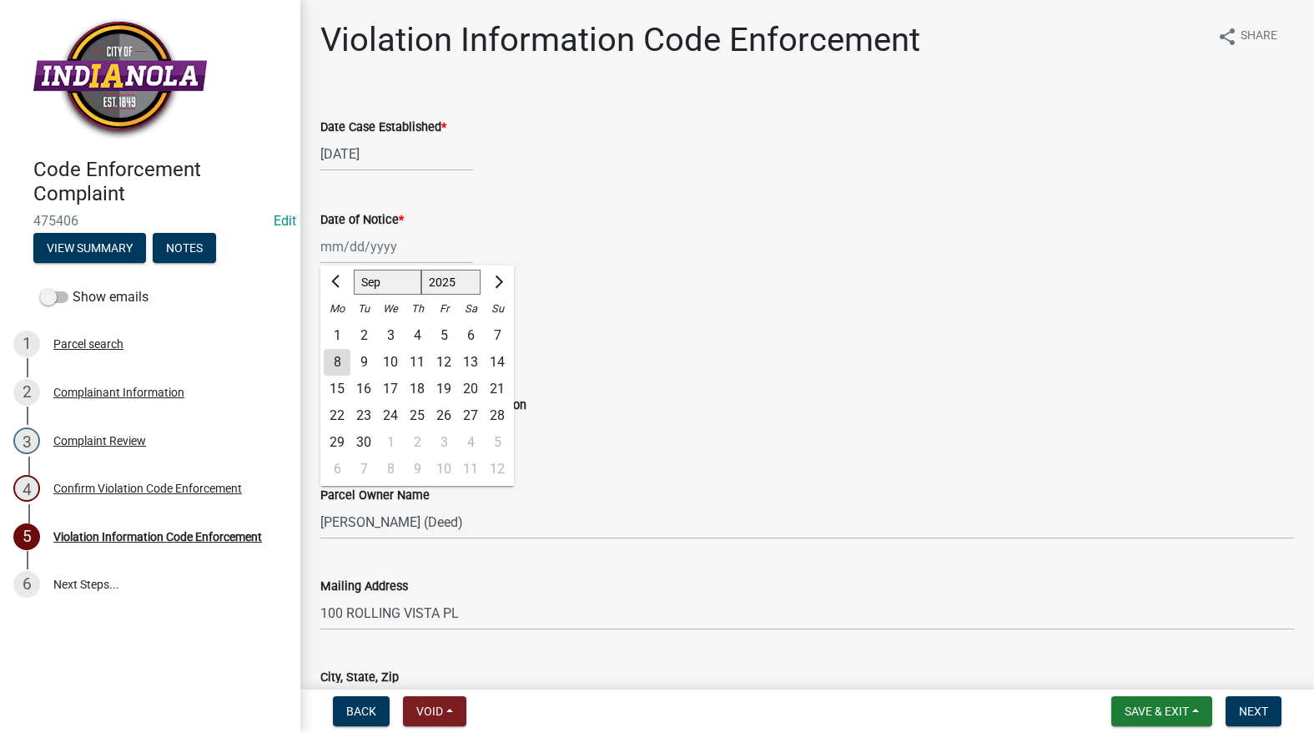
click at [361, 356] on div "9" at bounding box center [363, 362] width 27 height 27
type input "[DATE]"
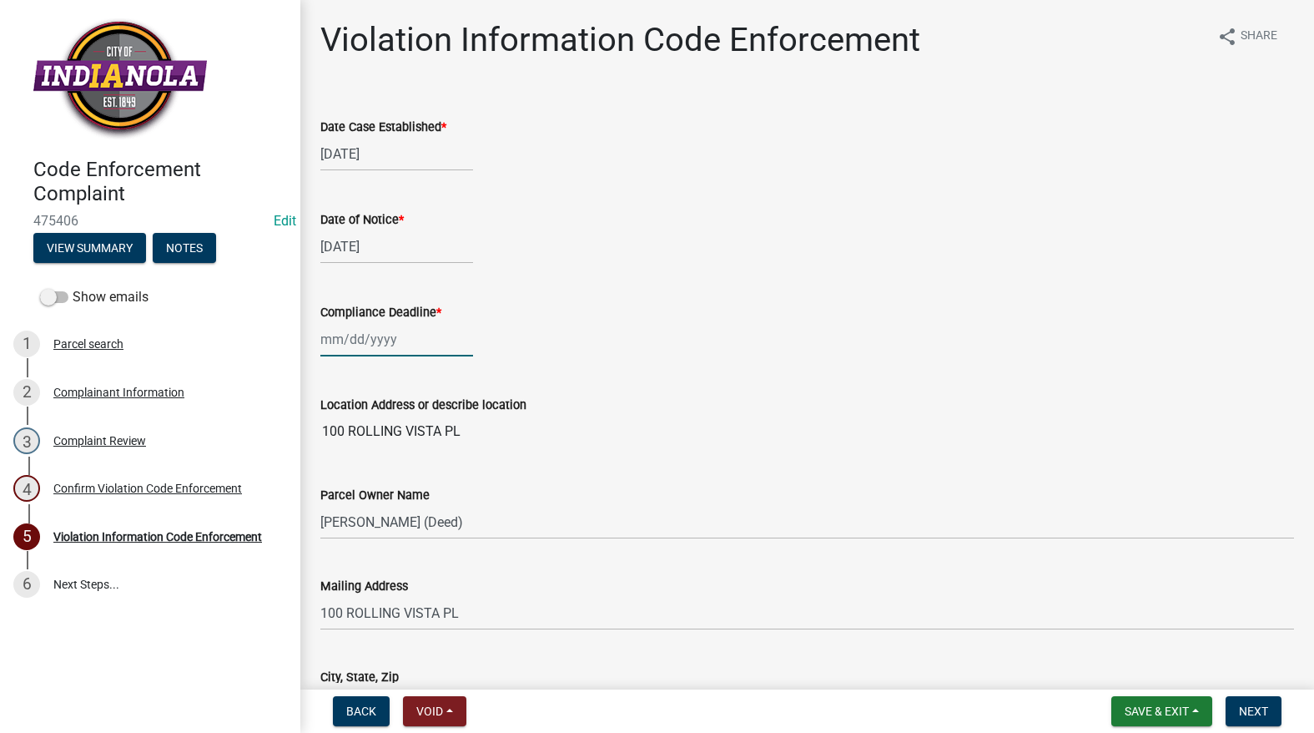
click at [361, 345] on div at bounding box center [396, 339] width 153 height 34
select select "9"
select select "2025"
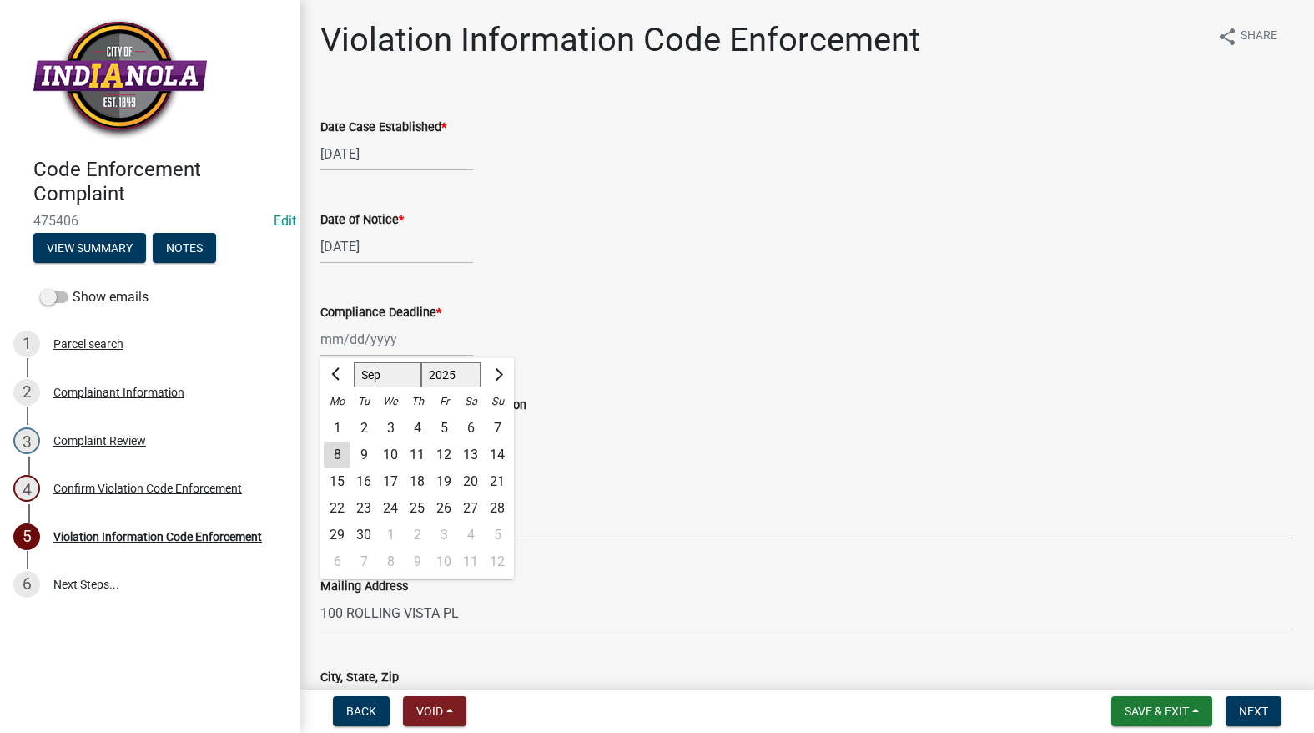
click at [370, 480] on div "16" at bounding box center [363, 481] width 27 height 27
type input "[DATE]"
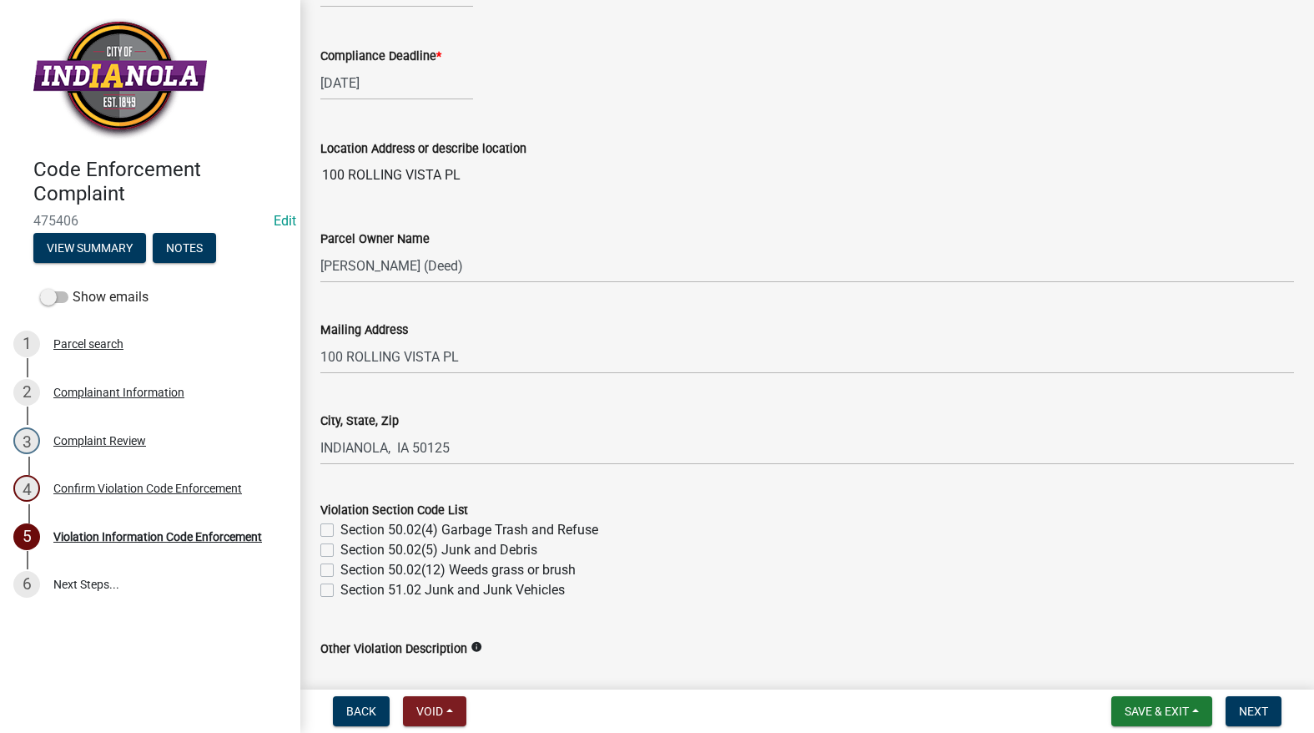
scroll to position [667, 0]
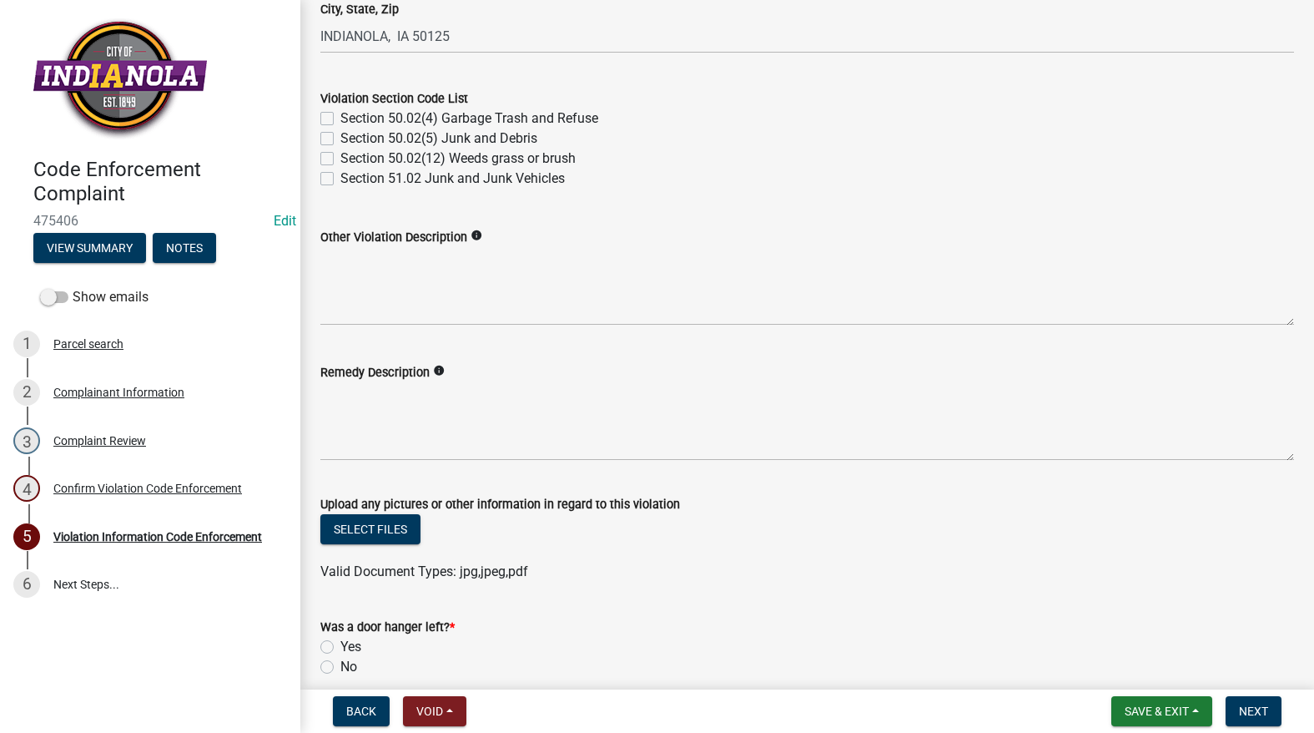
click at [340, 163] on label "Section 50.02(12) Weeds grass or brush" at bounding box center [457, 159] width 235 height 20
click at [340, 159] on input "Section 50.02(12) Weeds grass or brush" at bounding box center [345, 154] width 11 height 11
checkbox input "true"
checkbox input "false"
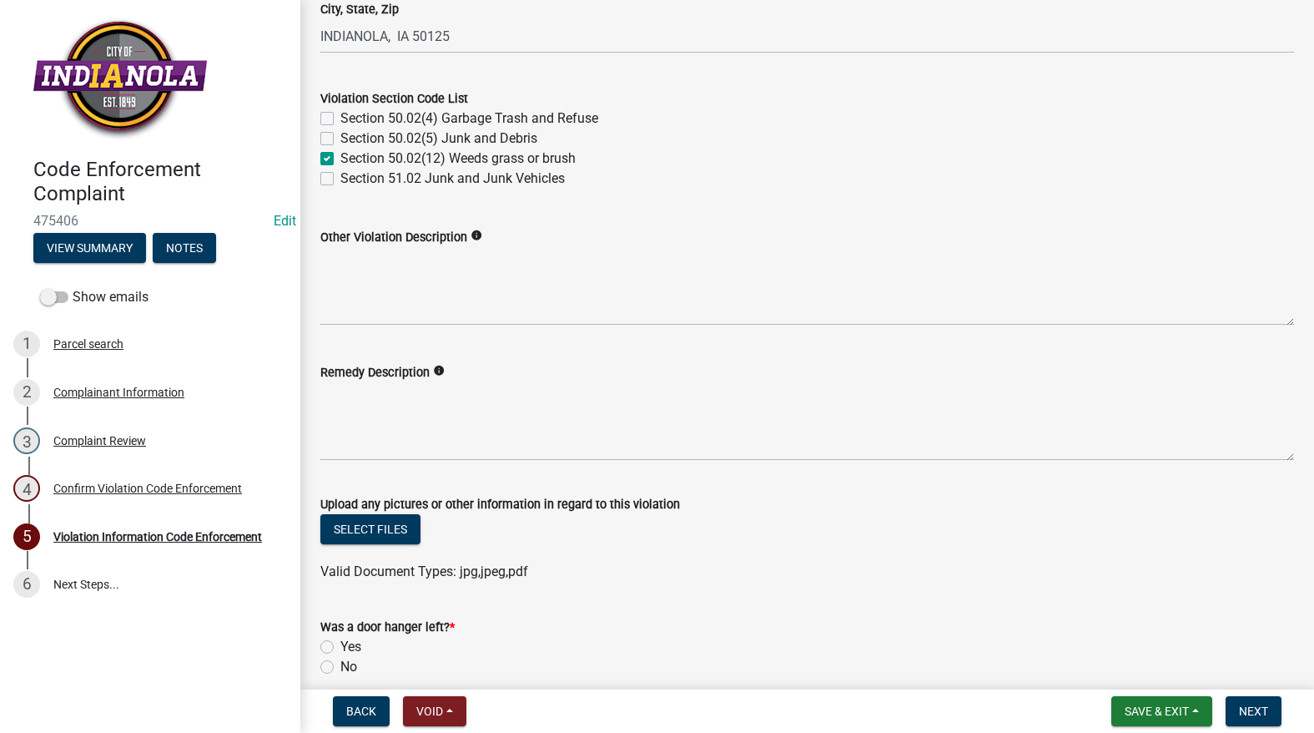
checkbox input "true"
checkbox input "false"
paste textarea "Mow and trim the property, front and rear, including any right-of-way areas adj…"
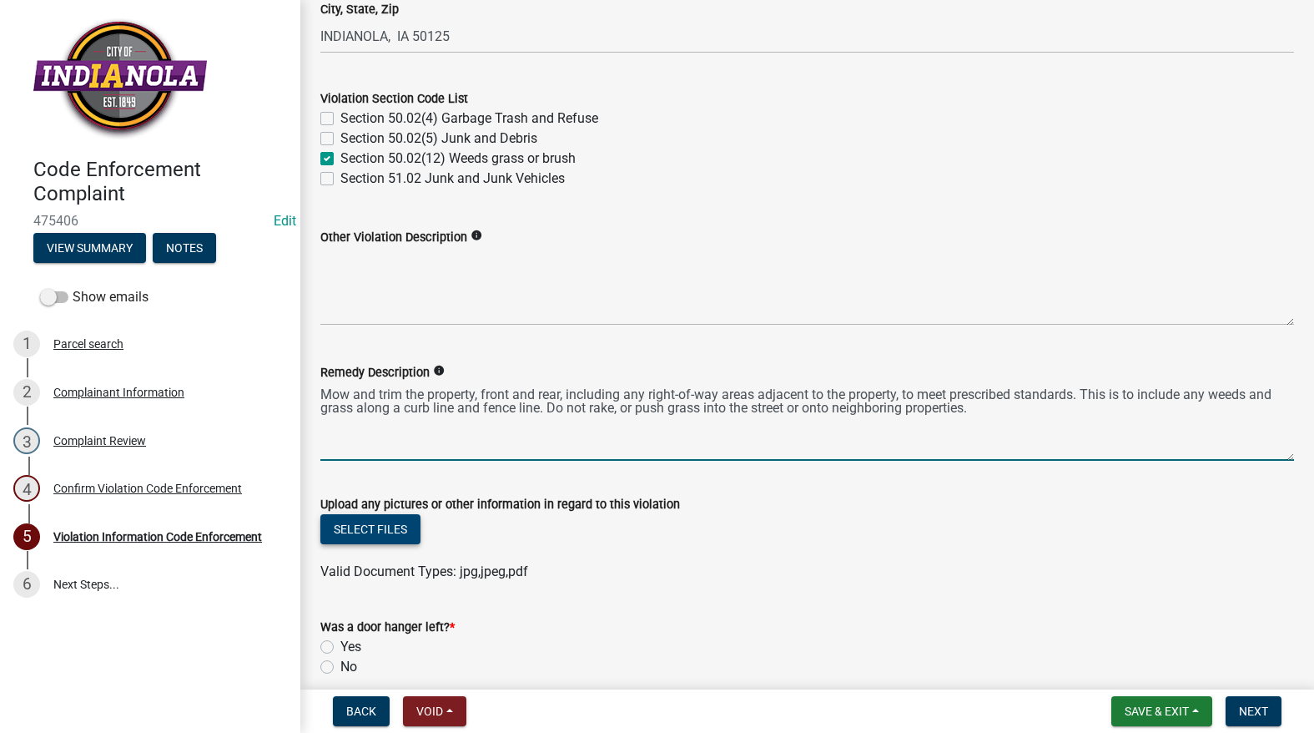
type textarea "Mow and trim the property, front and rear, including any right-of-way areas adj…"
click at [405, 522] on button "Select files" at bounding box center [370, 529] width 100 height 30
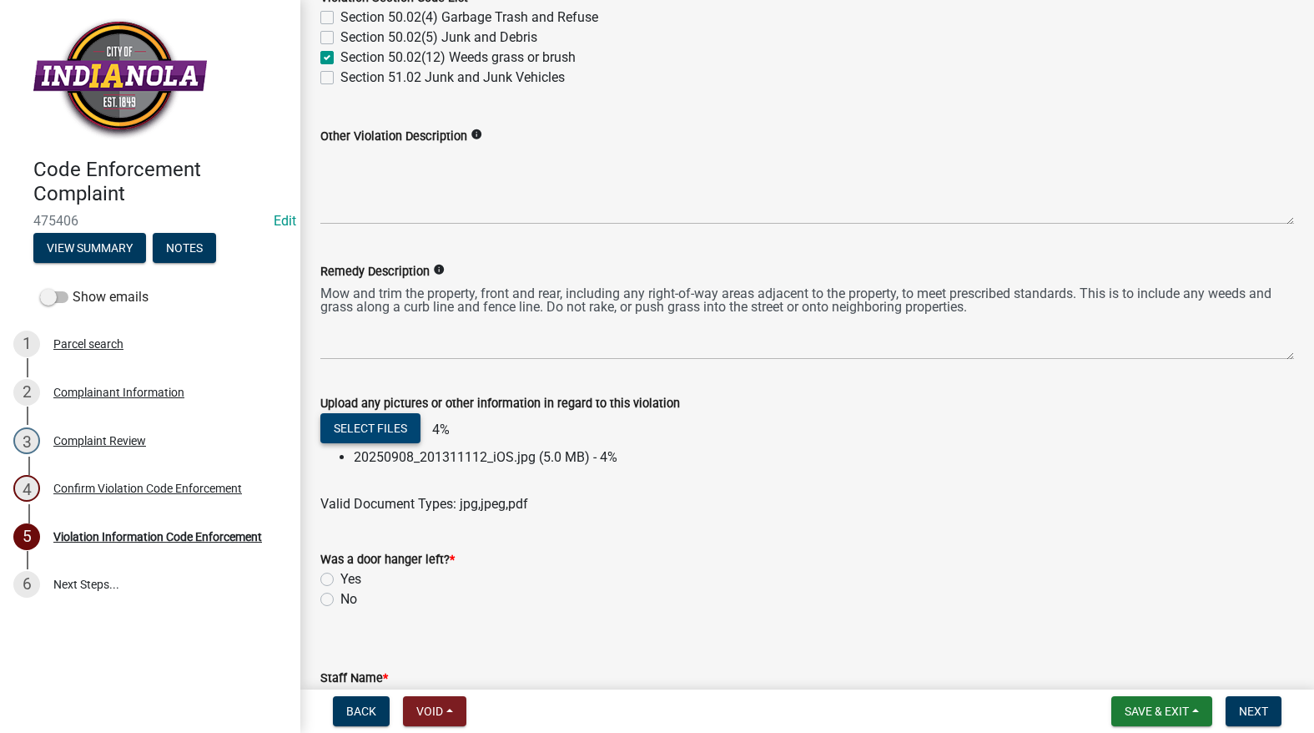
scroll to position [888, 0]
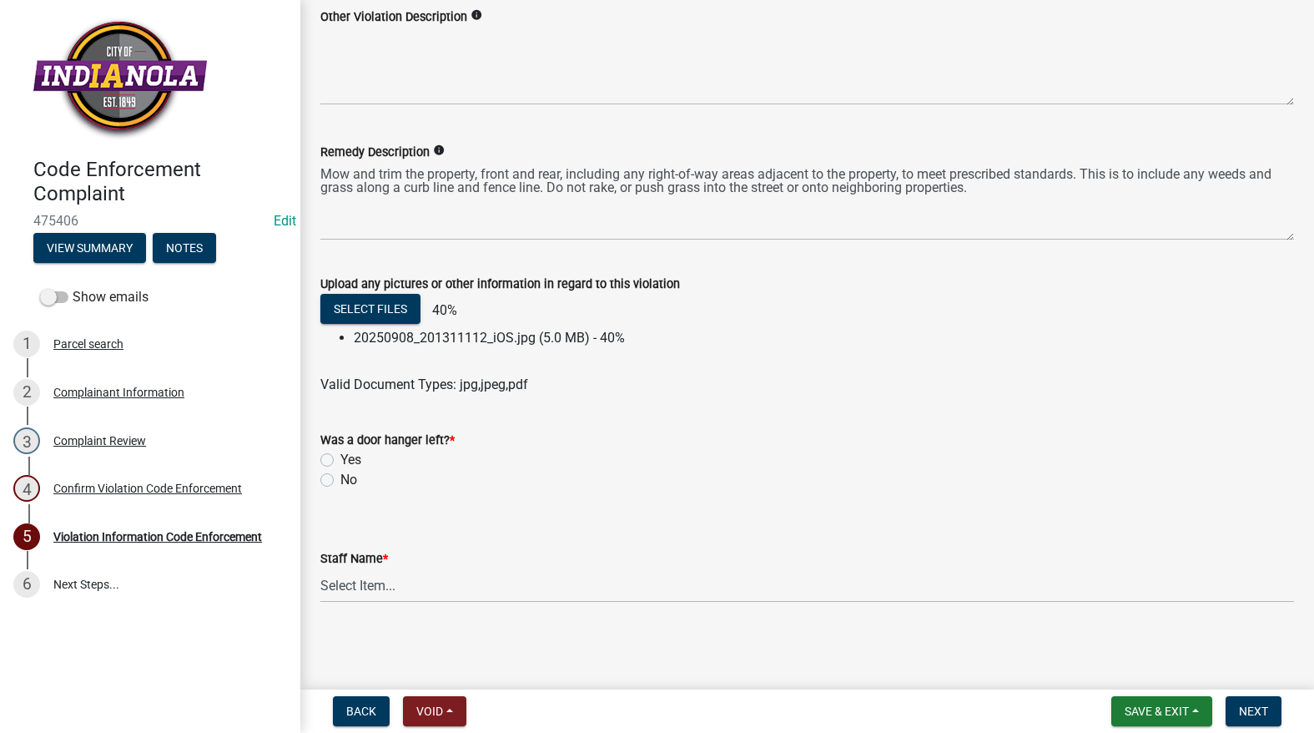
click at [335, 478] on div "No" at bounding box center [807, 480] width 974 height 20
click at [340, 482] on label "No" at bounding box center [348, 480] width 17 height 20
click at [340, 481] on input "No" at bounding box center [345, 475] width 11 height 11
radio input "true"
click at [426, 599] on select "Select Item... [PERSON_NAME] [PERSON_NAME] [PERSON_NAME] Other" at bounding box center [807, 585] width 974 height 34
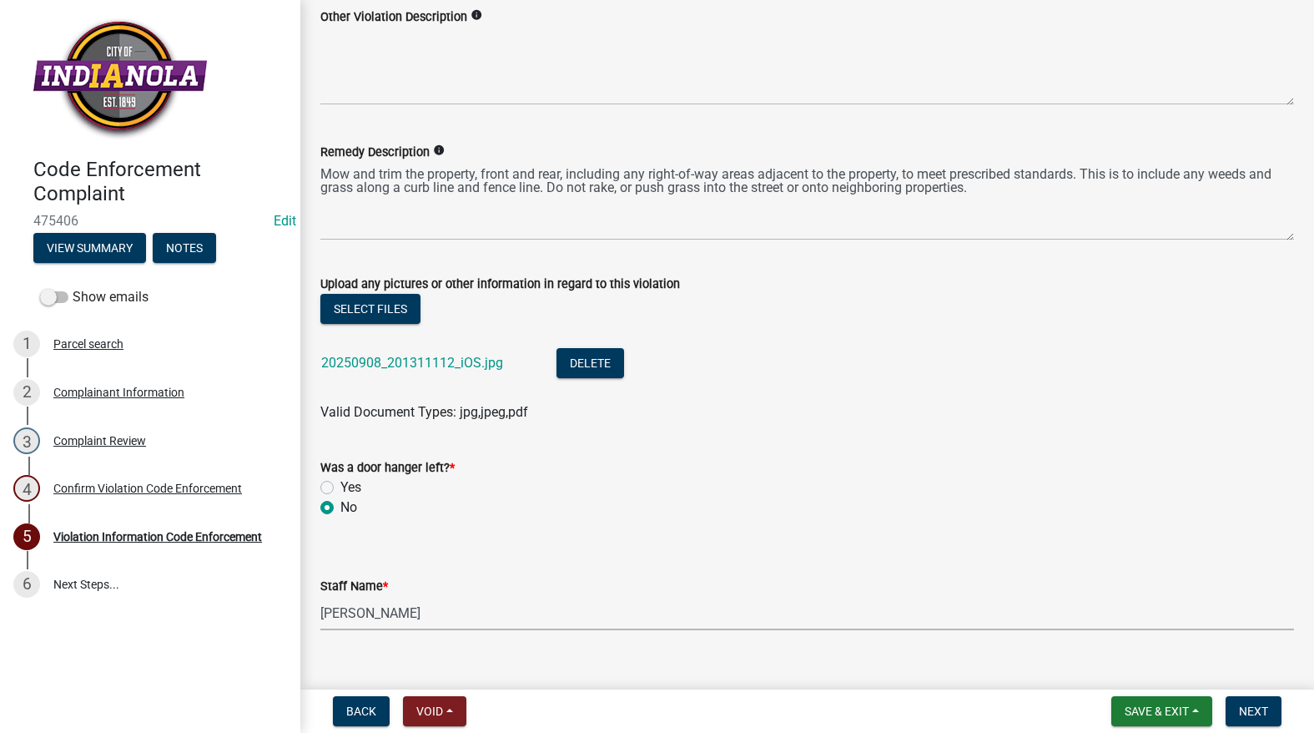
click at [320, 596] on select "Select Item... [PERSON_NAME] [PERSON_NAME] [PERSON_NAME] Other" at bounding box center [807, 613] width 974 height 34
select select "634d5426-b8b3-48ee-aa1e-d523f7499186"
click at [1235, 701] on button "Next" at bounding box center [1254, 711] width 56 height 30
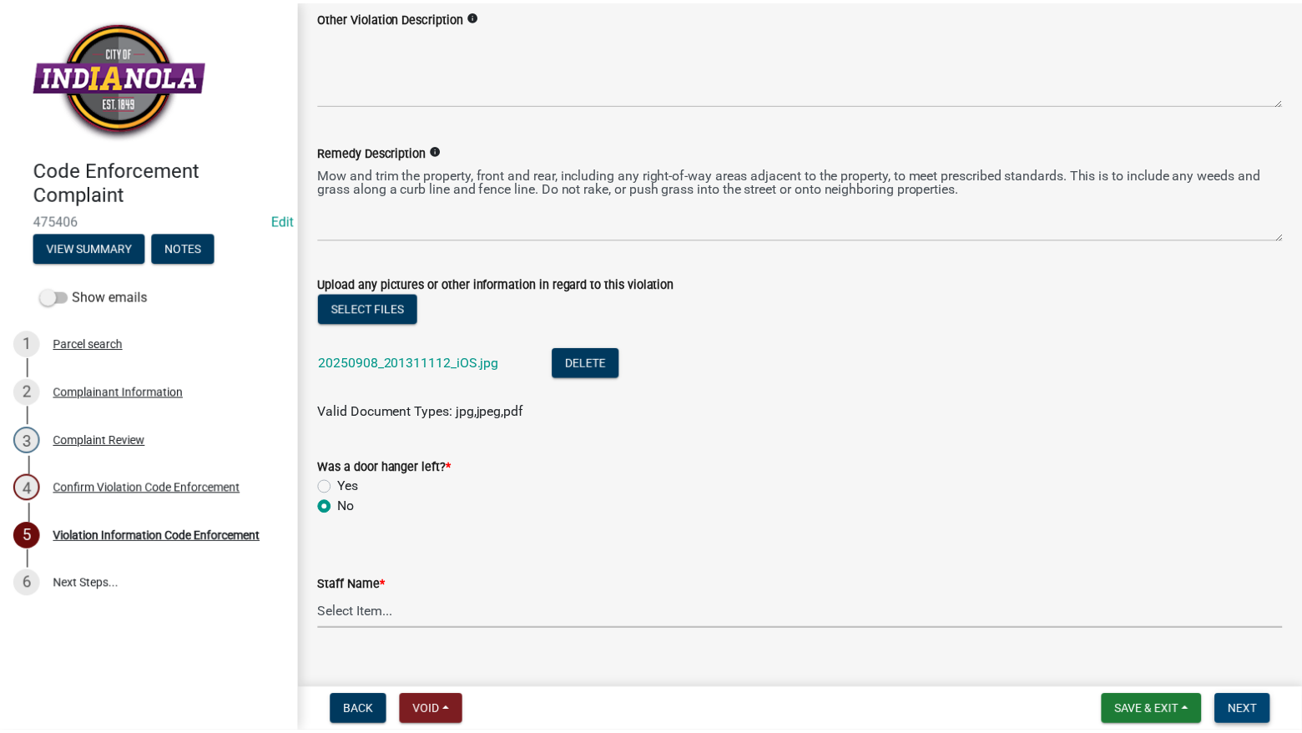
scroll to position [0, 0]
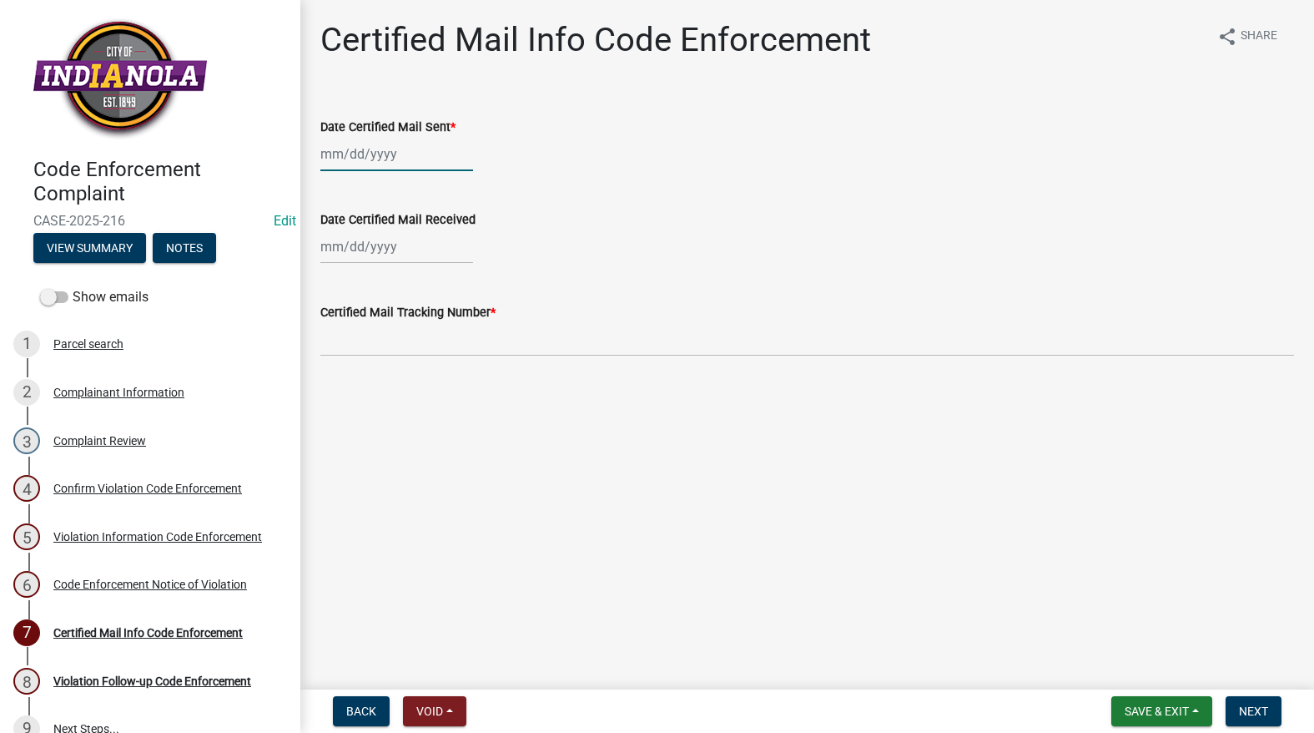
click at [399, 158] on div at bounding box center [396, 154] width 153 height 34
select select "9"
select select "2025"
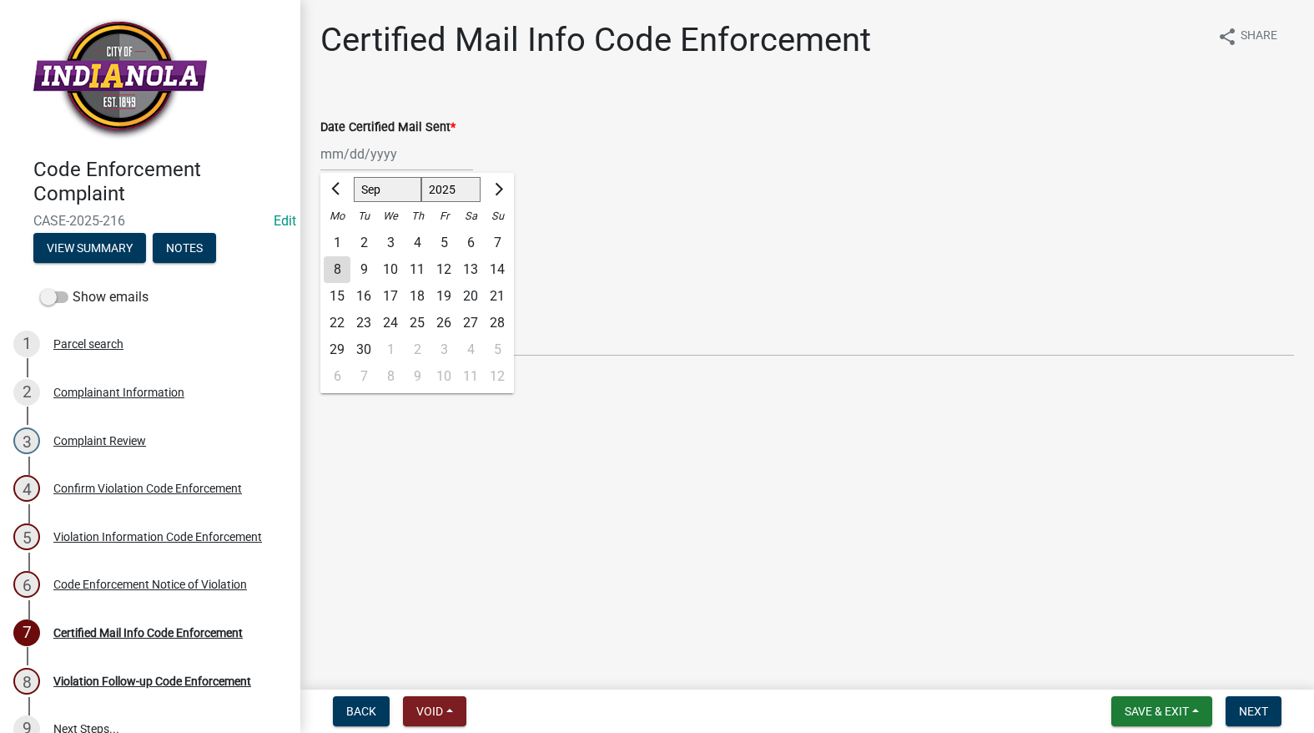
drag, startPoint x: 364, startPoint y: 264, endPoint x: 360, endPoint y: 276, distance: 13.0
click at [364, 263] on div "9" at bounding box center [363, 269] width 27 height 27
type input "[DATE]"
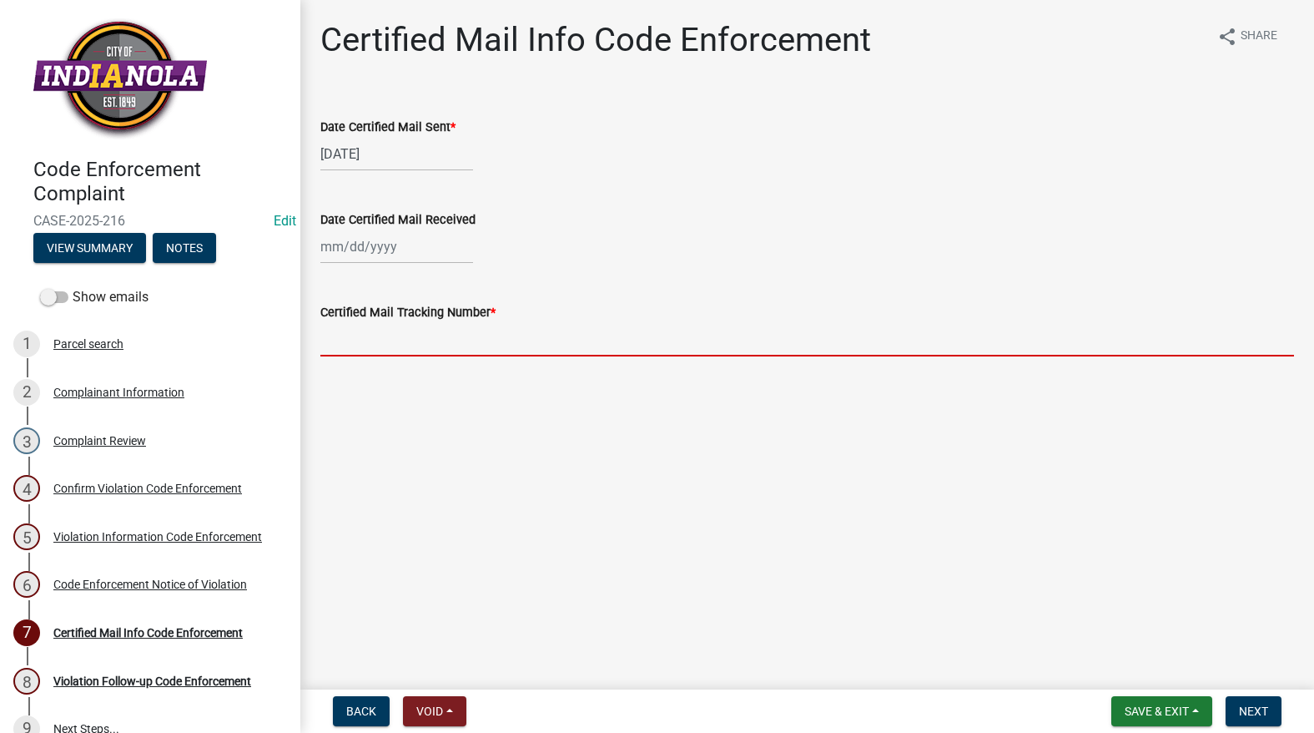
click at [375, 349] on input "Certified Mail Tracking Number *" at bounding box center [807, 339] width 974 height 34
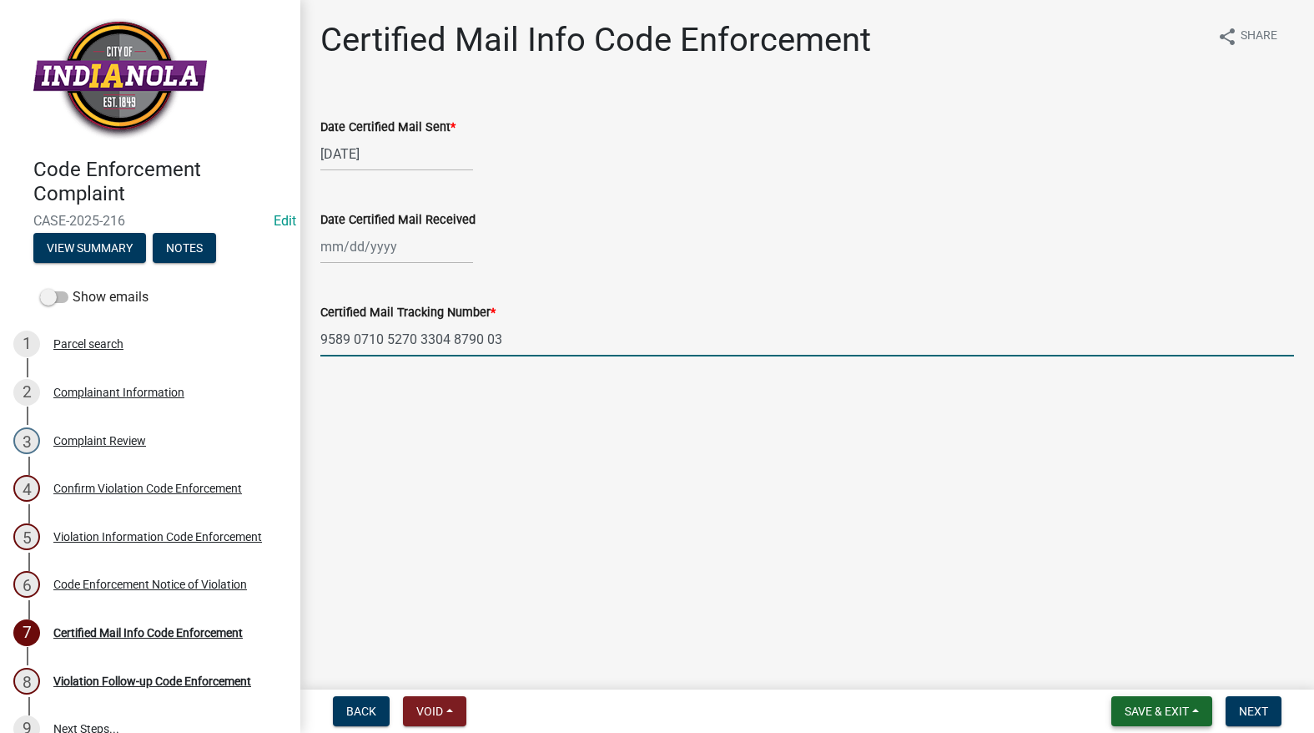
type input "9589 0710 5270 3304 8790 03"
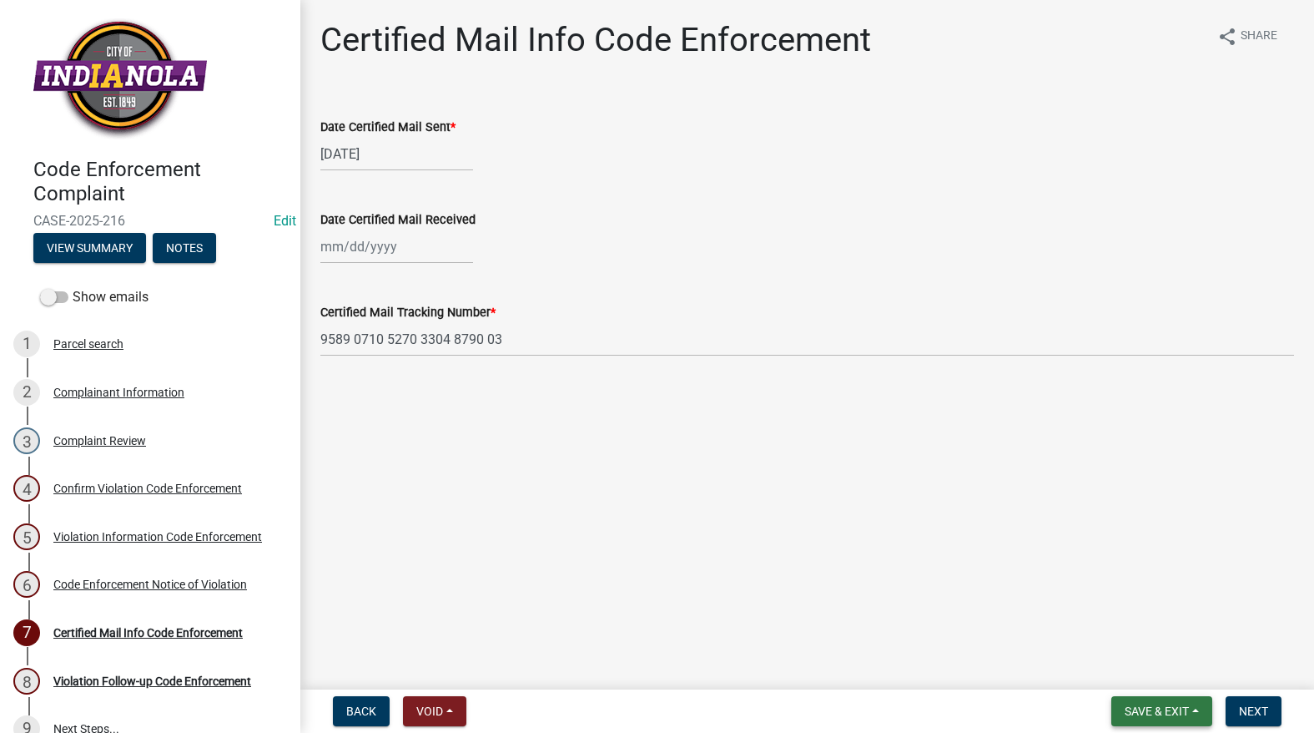
drag, startPoint x: 1166, startPoint y: 707, endPoint x: 1145, endPoint y: 680, distance: 33.9
click at [1162, 705] on span "Save & Exit" at bounding box center [1157, 710] width 64 height 13
click at [1134, 636] on button "Save" at bounding box center [1145, 627] width 133 height 40
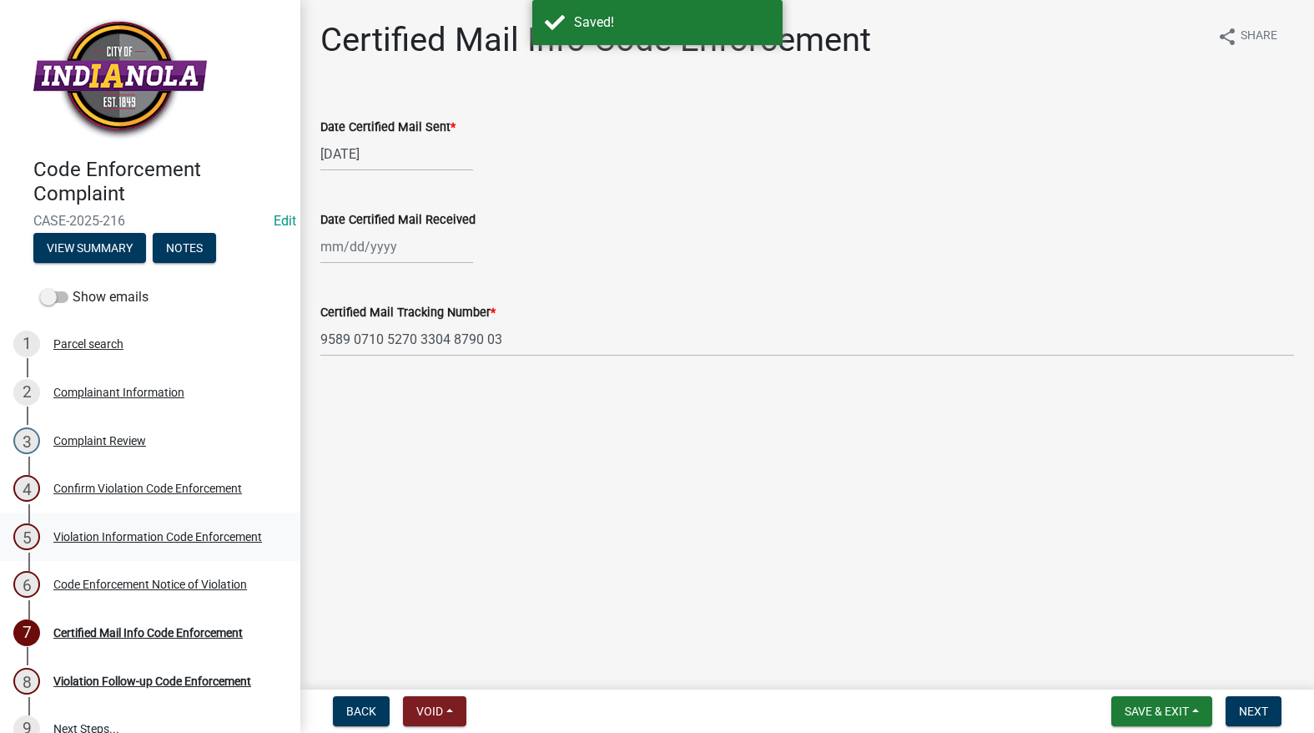
click at [68, 541] on div "Violation Information Code Enforcement" at bounding box center [157, 537] width 209 height 12
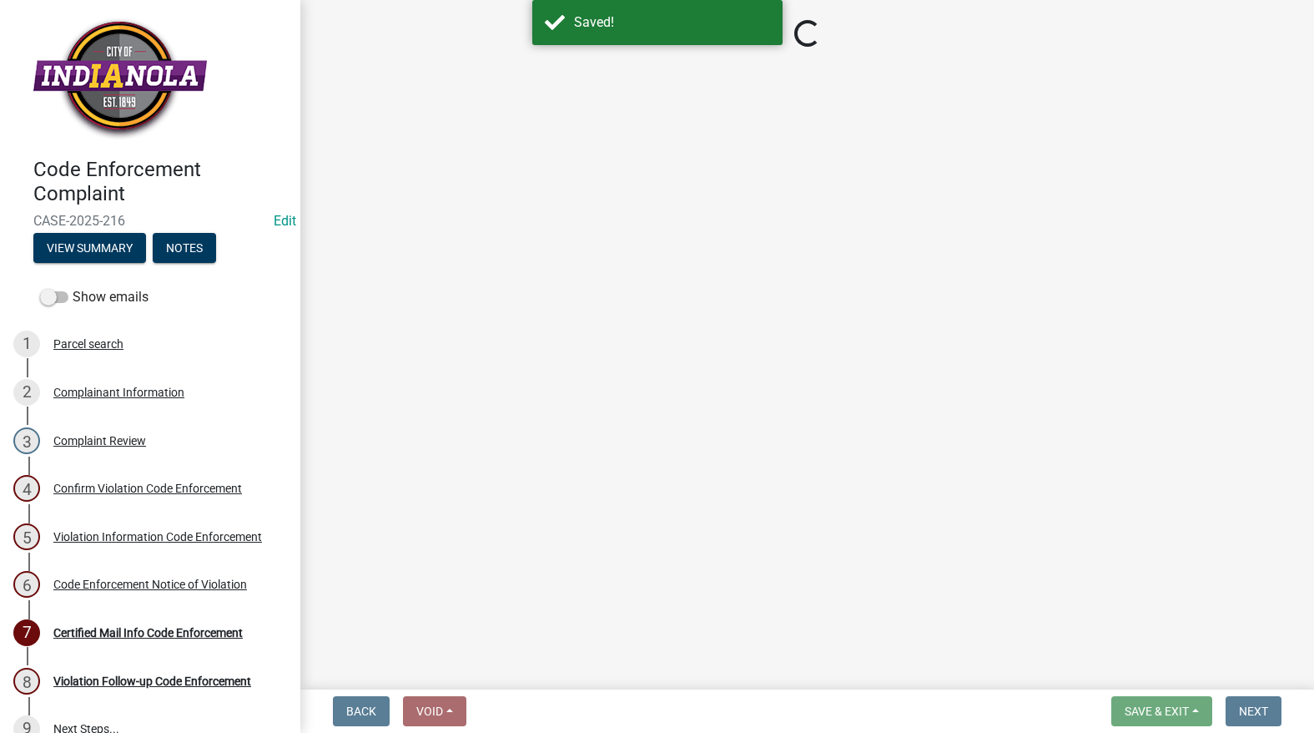
select select "634d5426-b8b3-48ee-aa1e-d523f7499186"
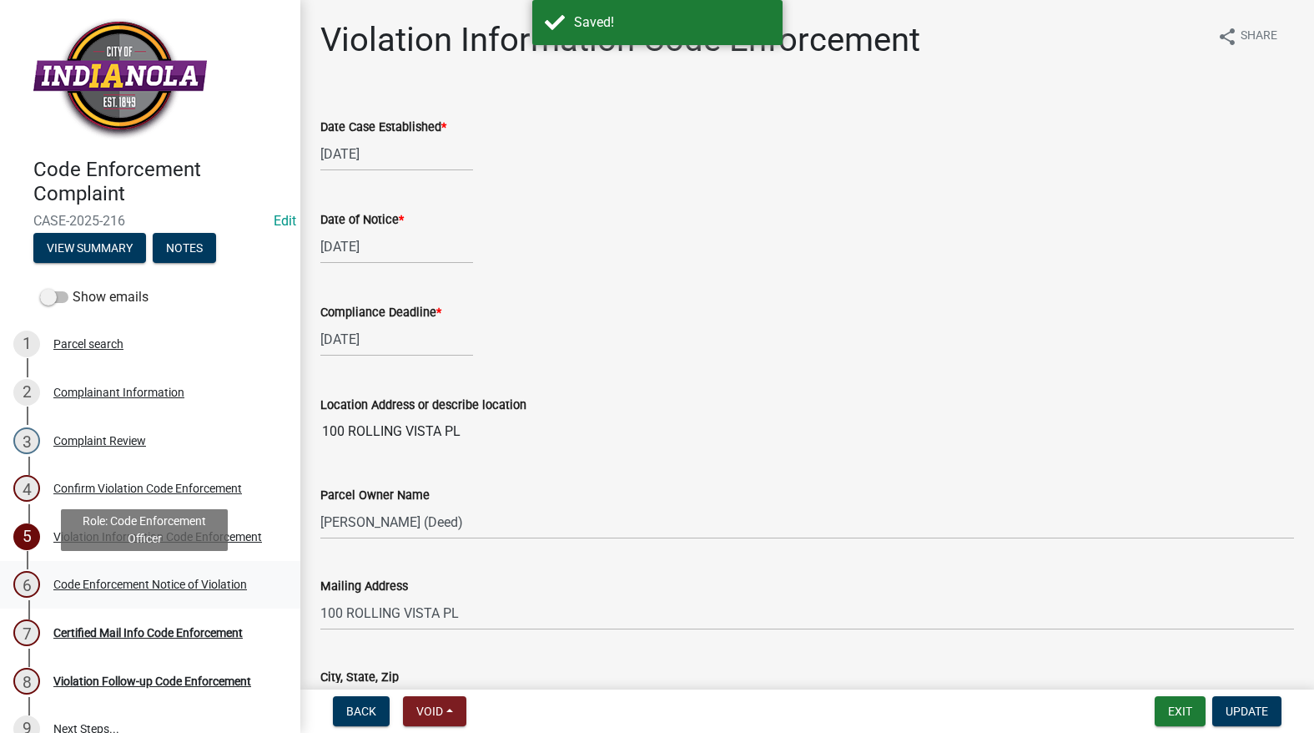
click at [123, 583] on div "Code Enforcement Notice of Violation" at bounding box center [150, 584] width 194 height 12
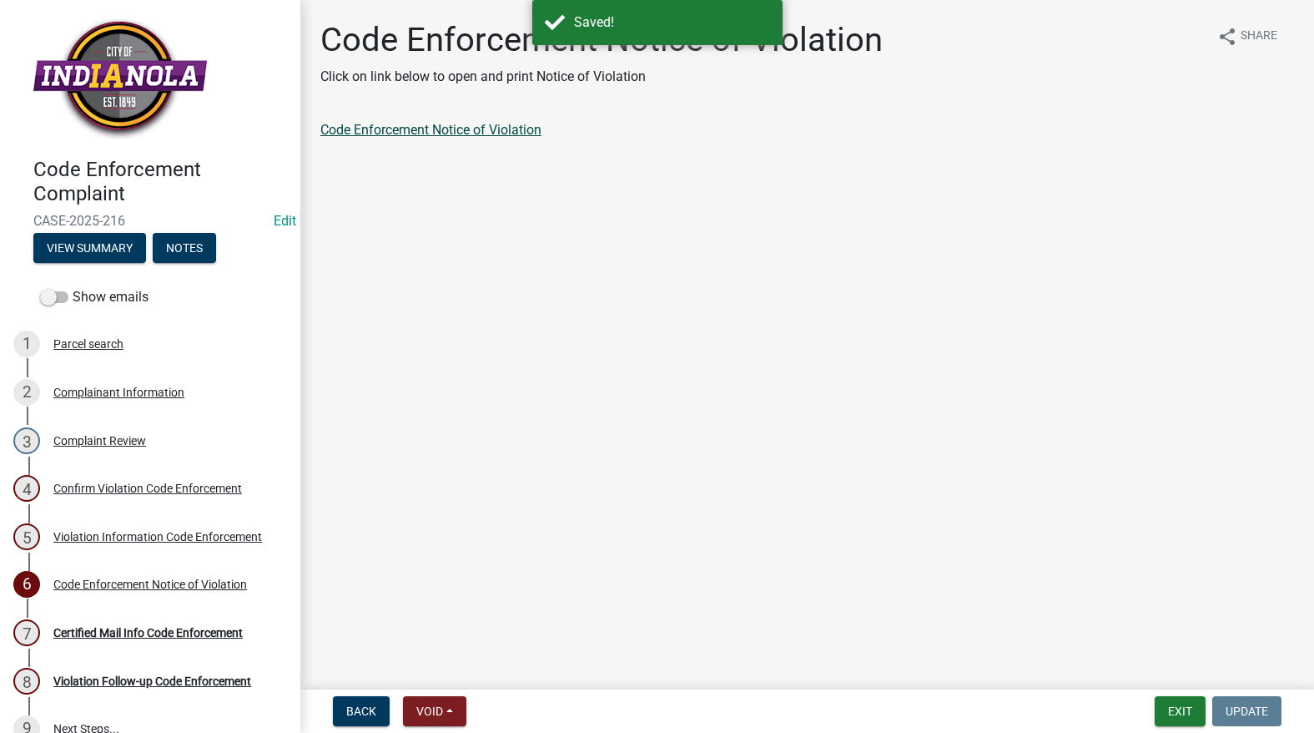
click at [431, 127] on link "Code Enforcement Notice of Violation" at bounding box center [430, 130] width 221 height 16
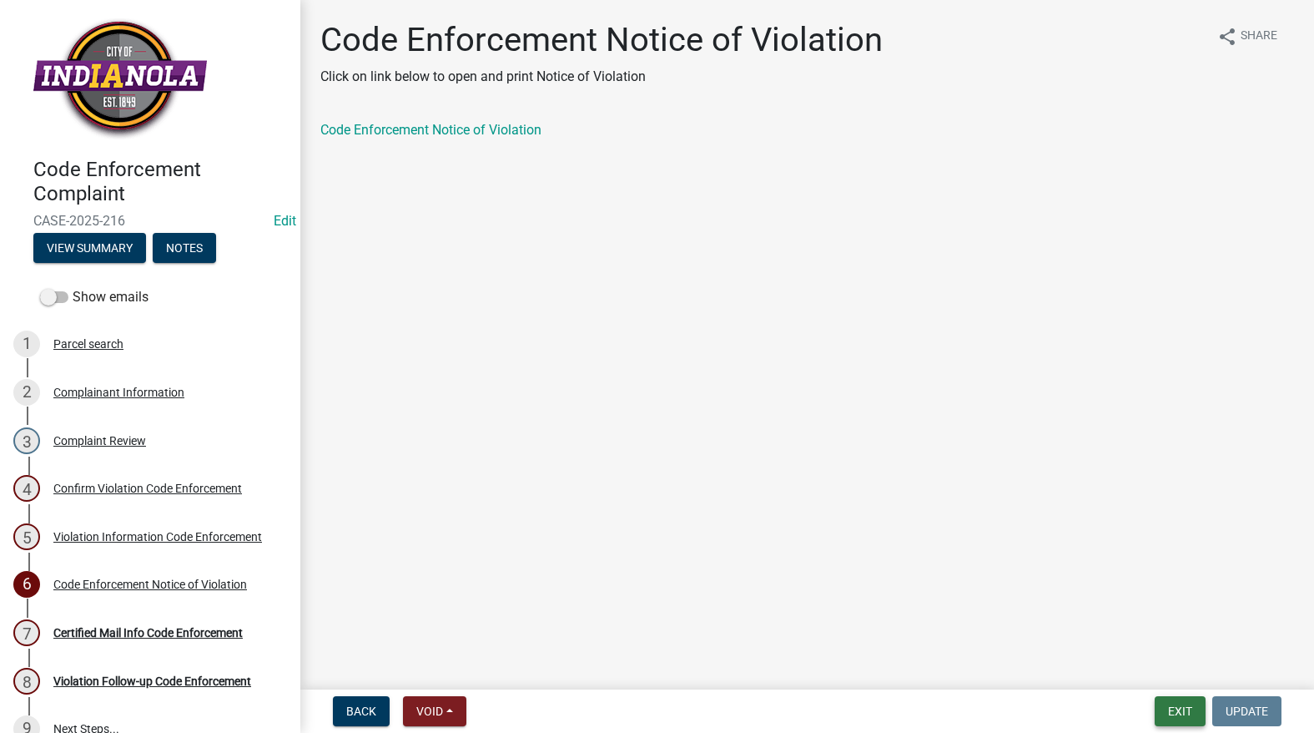
click at [1164, 713] on button "Exit" at bounding box center [1180, 711] width 51 height 30
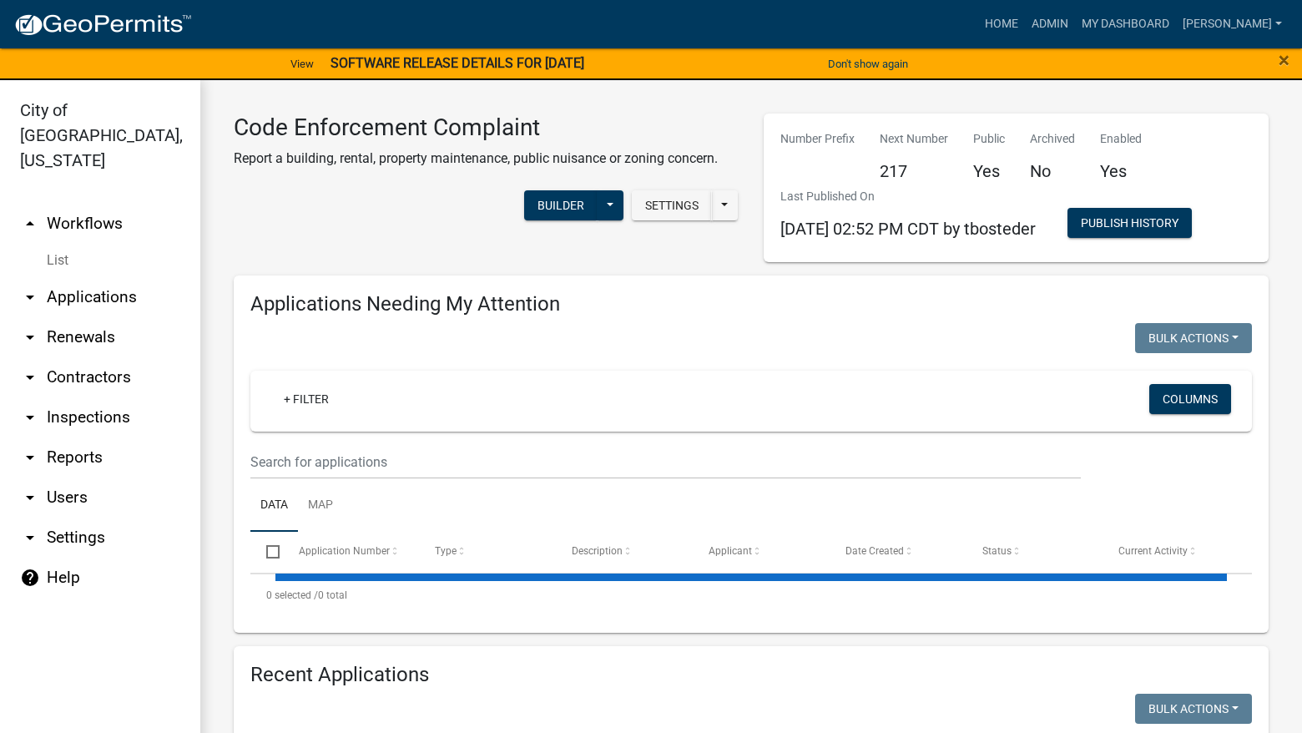
select select "3: 100"
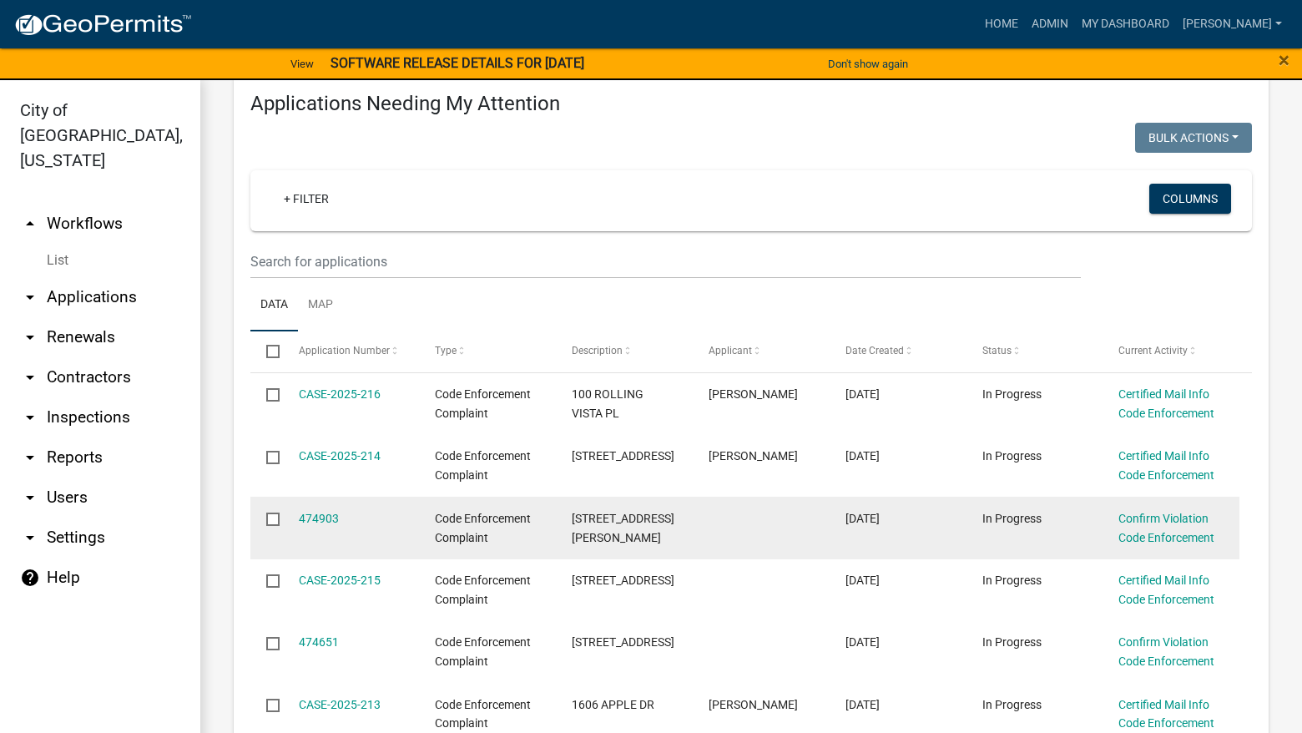
scroll to position [250, 0]
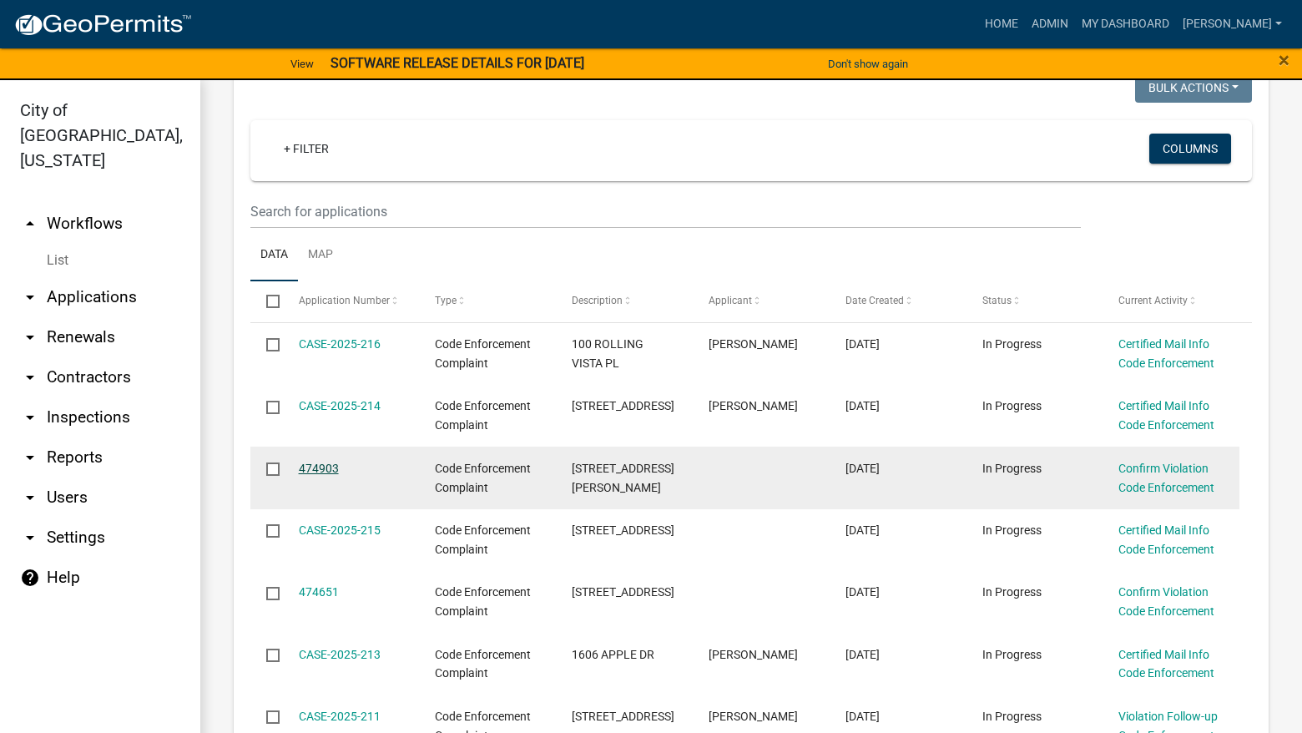
click at [330, 462] on link "474903" at bounding box center [319, 467] width 40 height 13
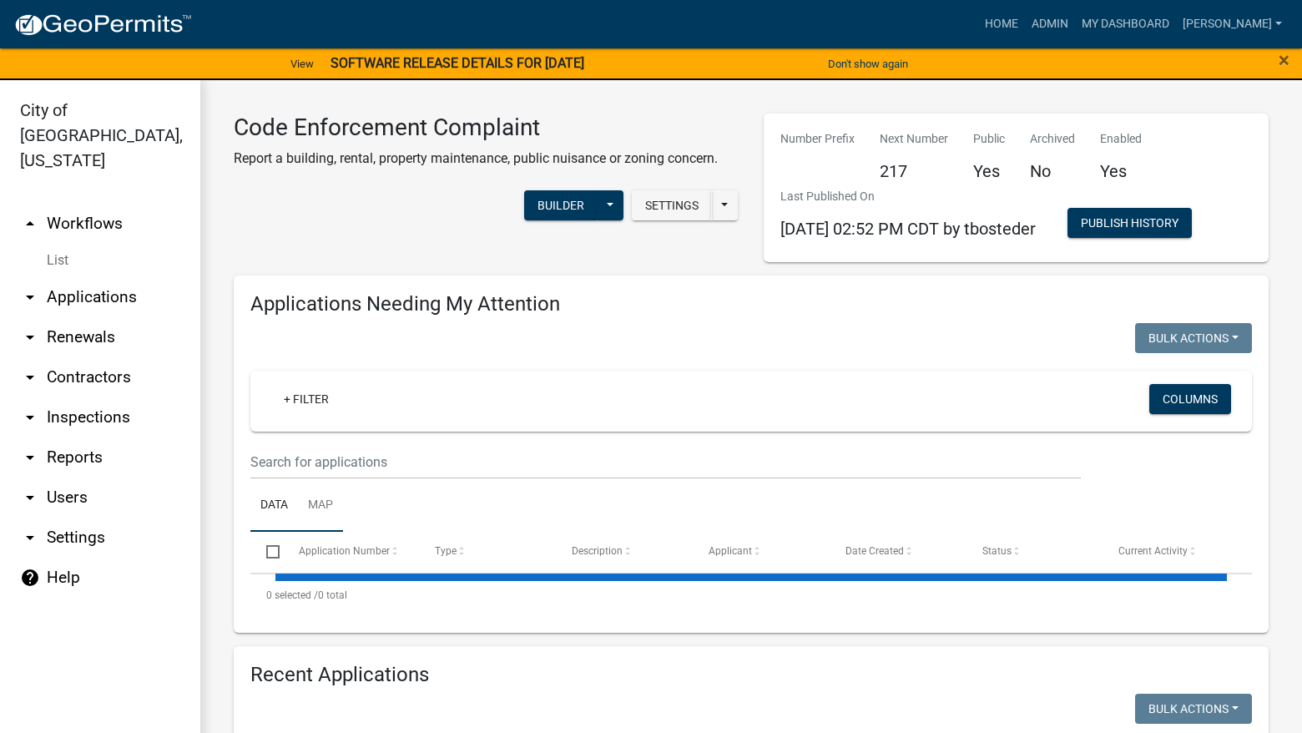
select select "3: 100"
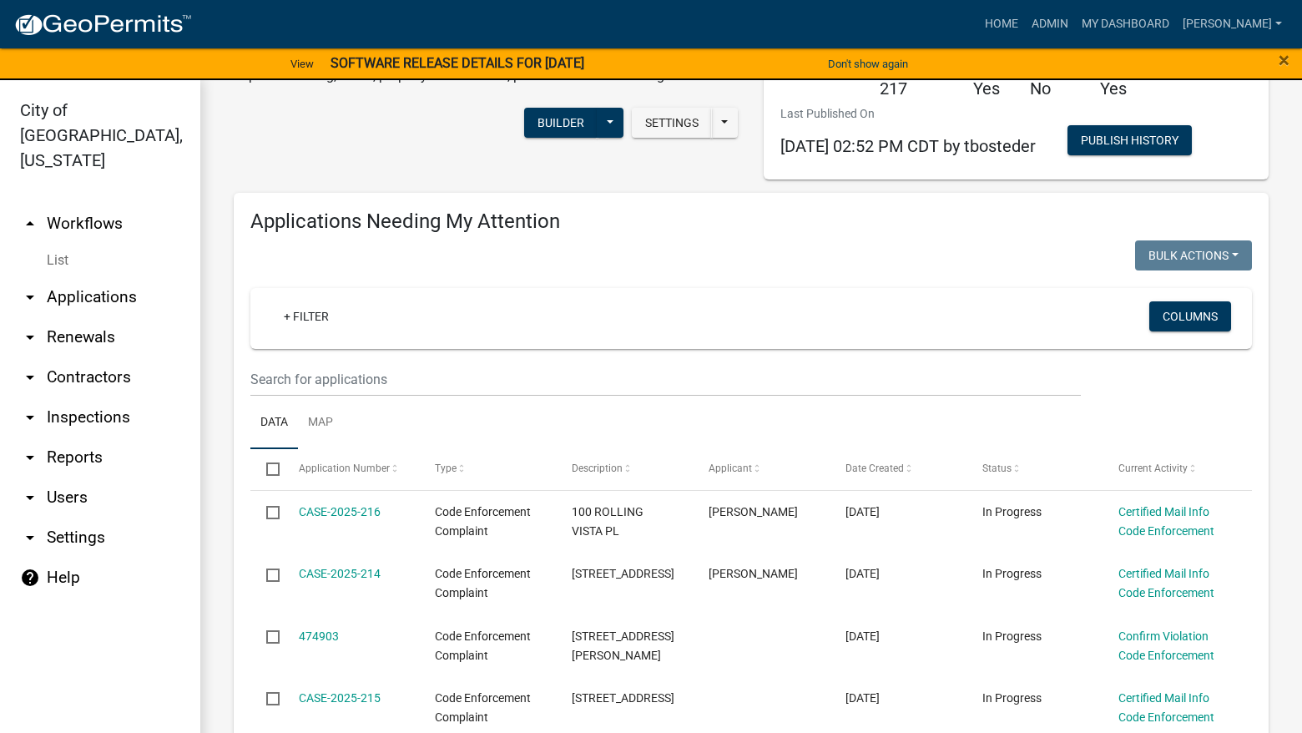
scroll to position [334, 0]
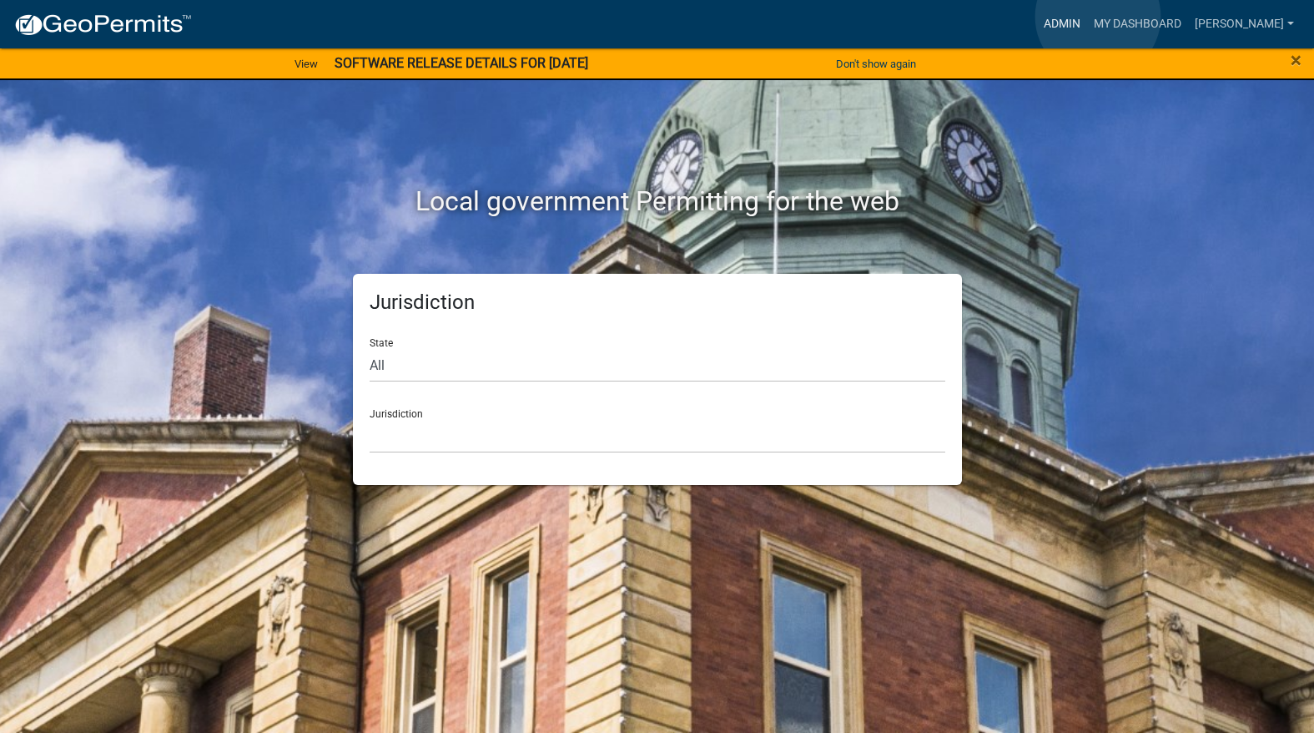
click at [1087, 17] on link "Admin" at bounding box center [1062, 24] width 50 height 32
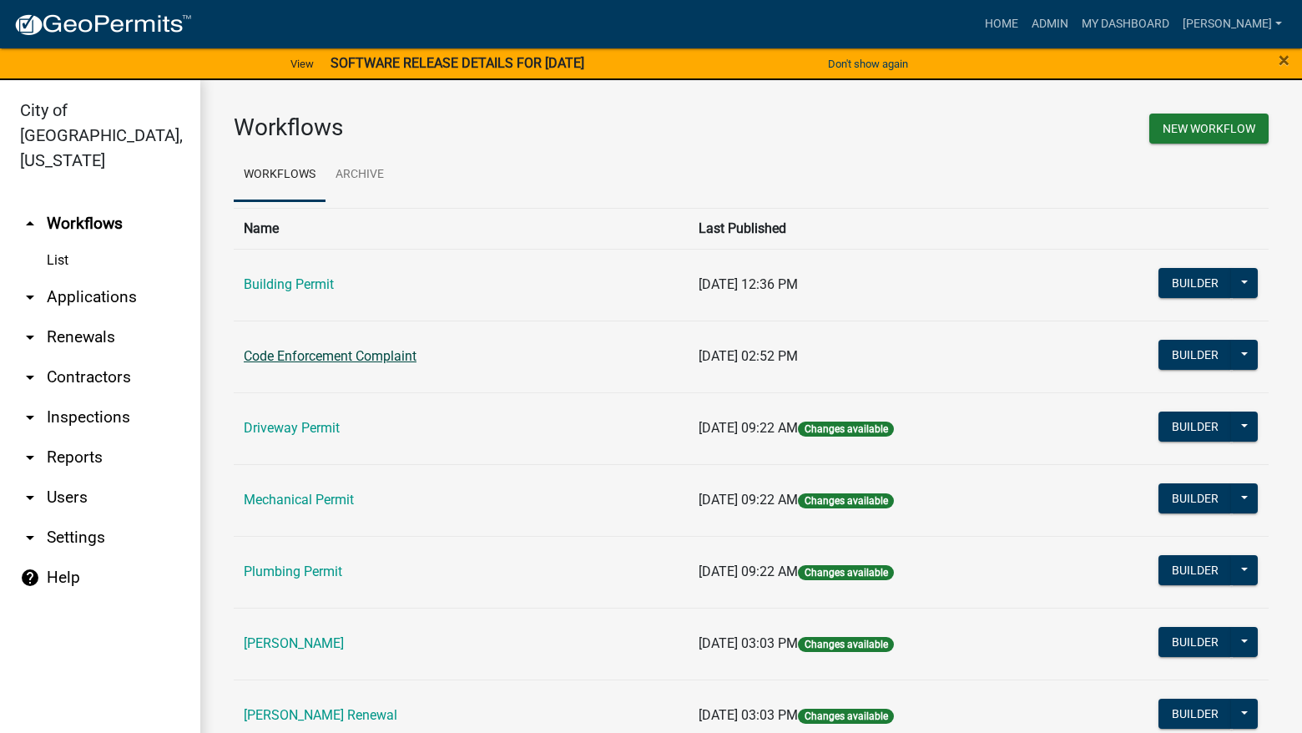
click at [339, 355] on link "Code Enforcement Complaint" at bounding box center [330, 356] width 173 height 16
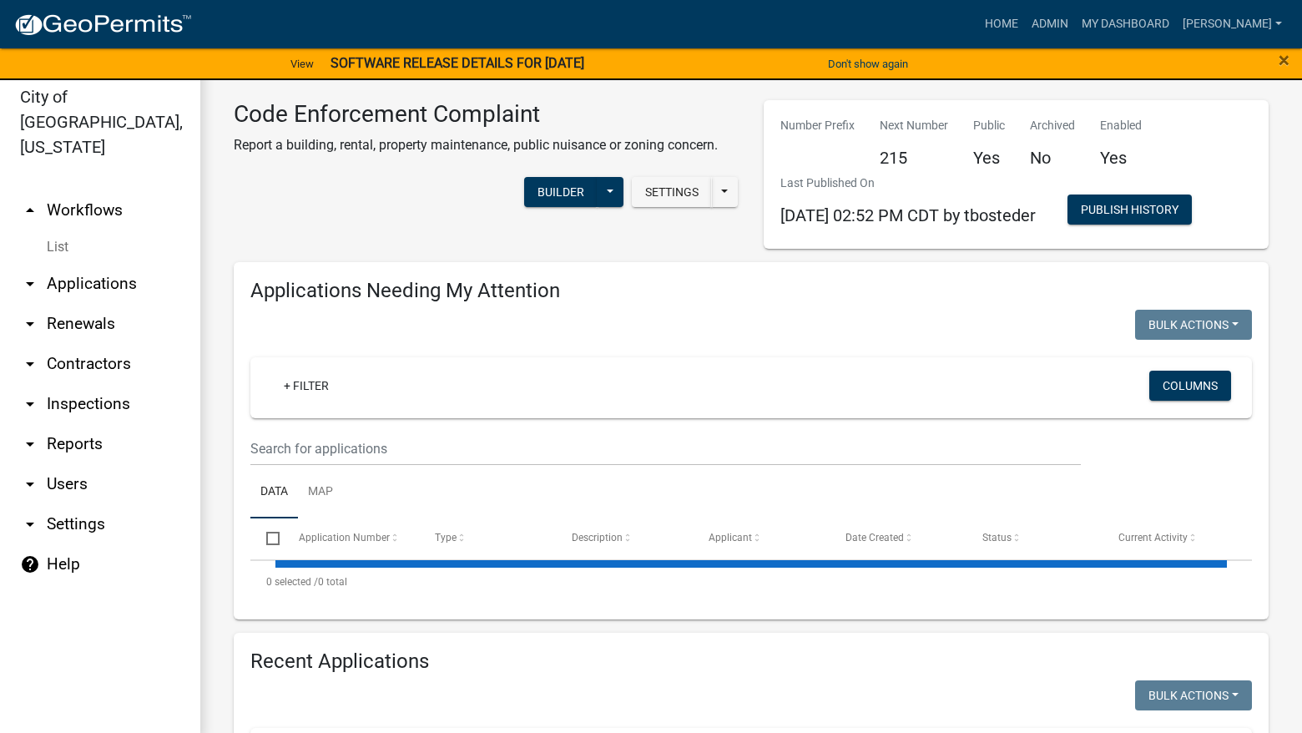
scroll to position [20, 0]
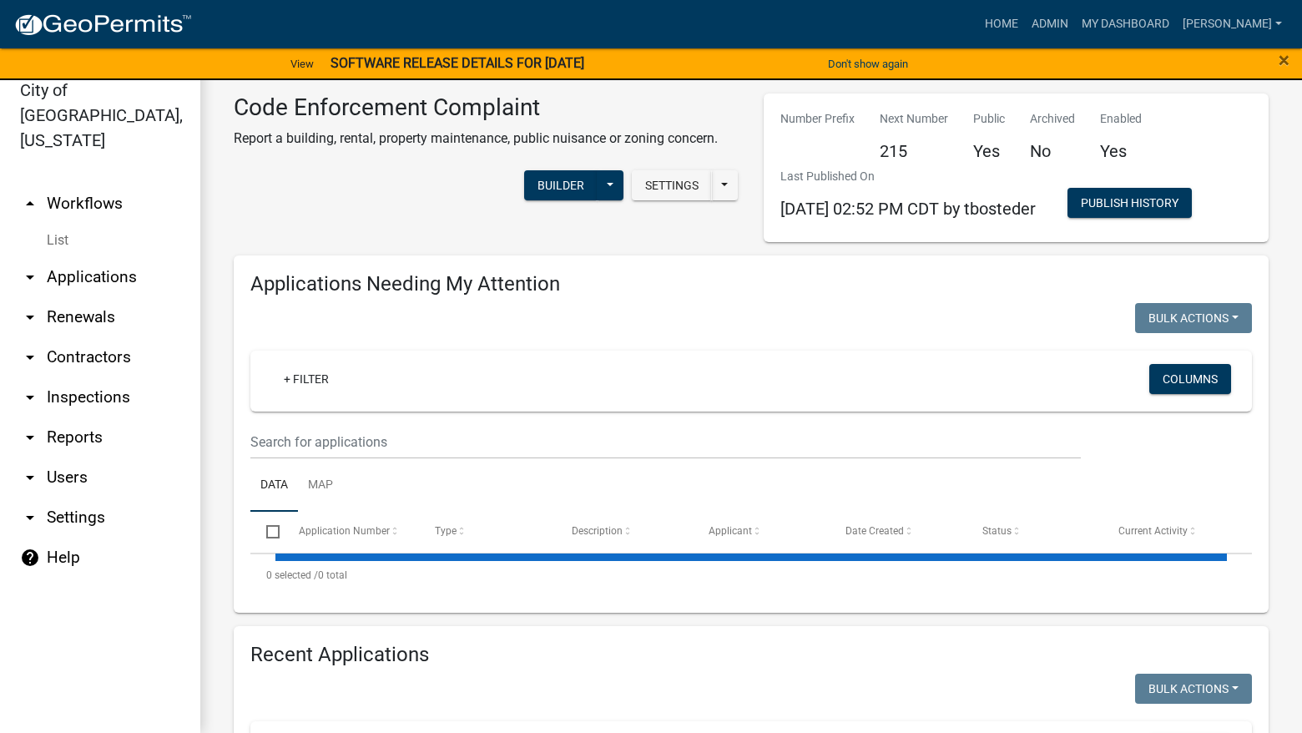
select select "3: 100"
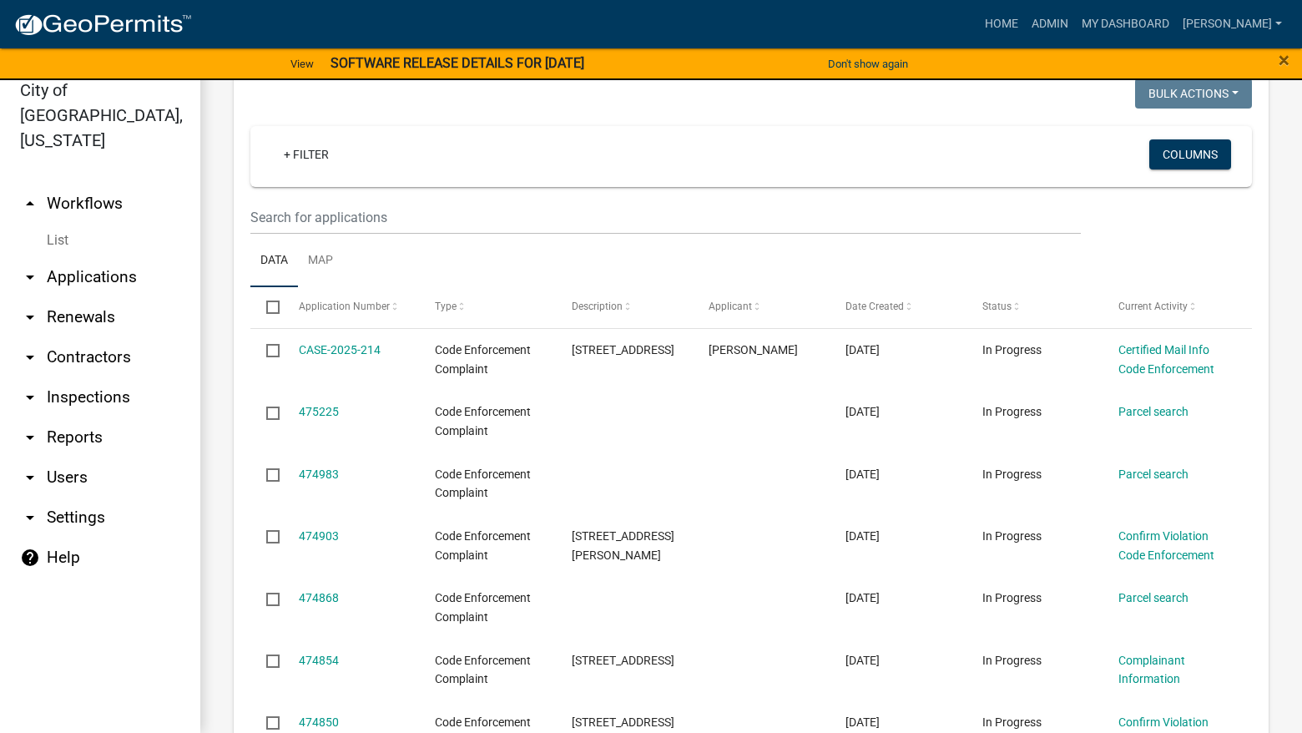
scroll to position [6675, 0]
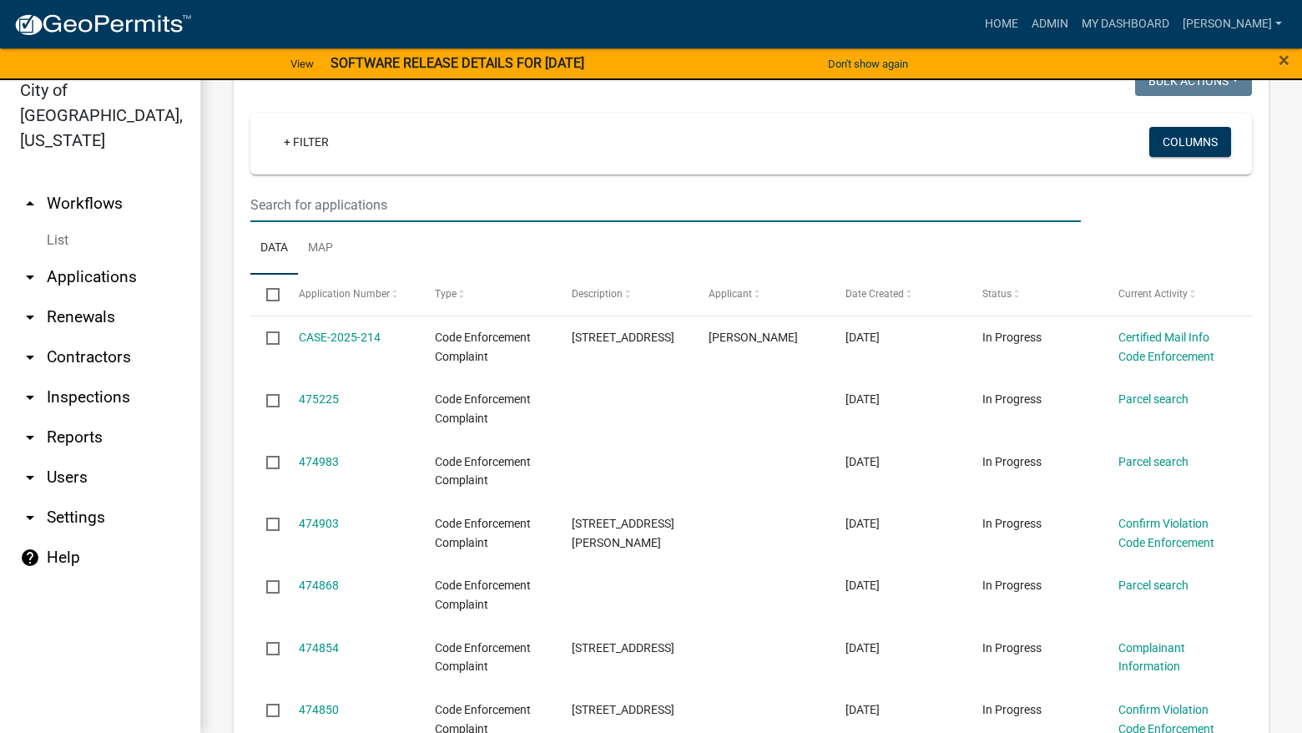
click at [370, 188] on input "text" at bounding box center [665, 205] width 830 height 34
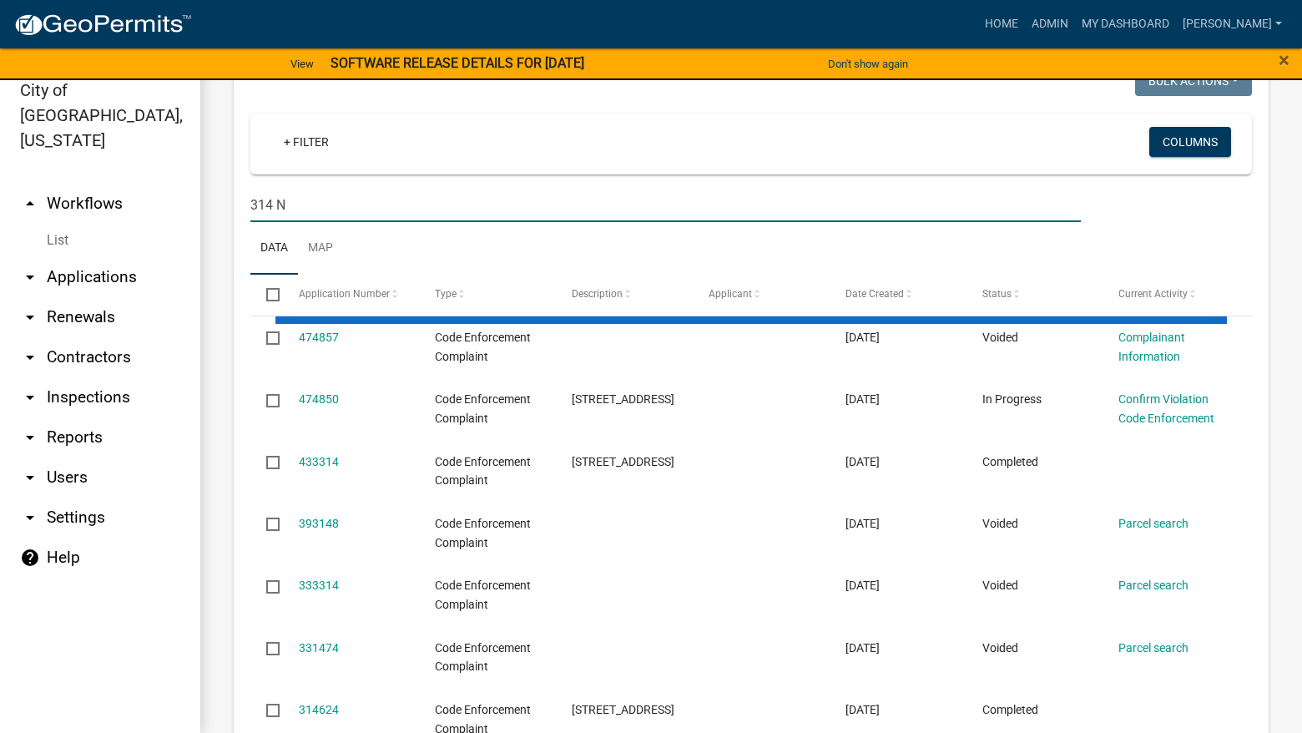
scroll to position [6547, 0]
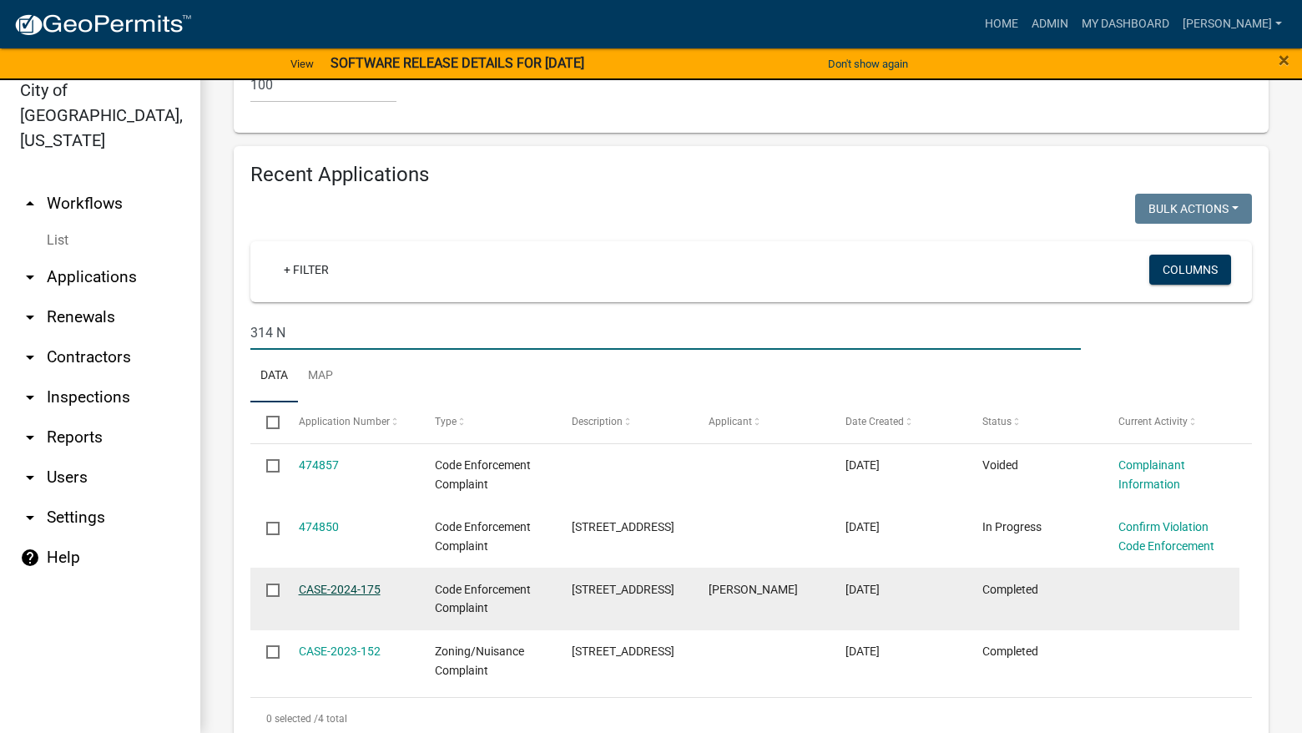
type input "314 N"
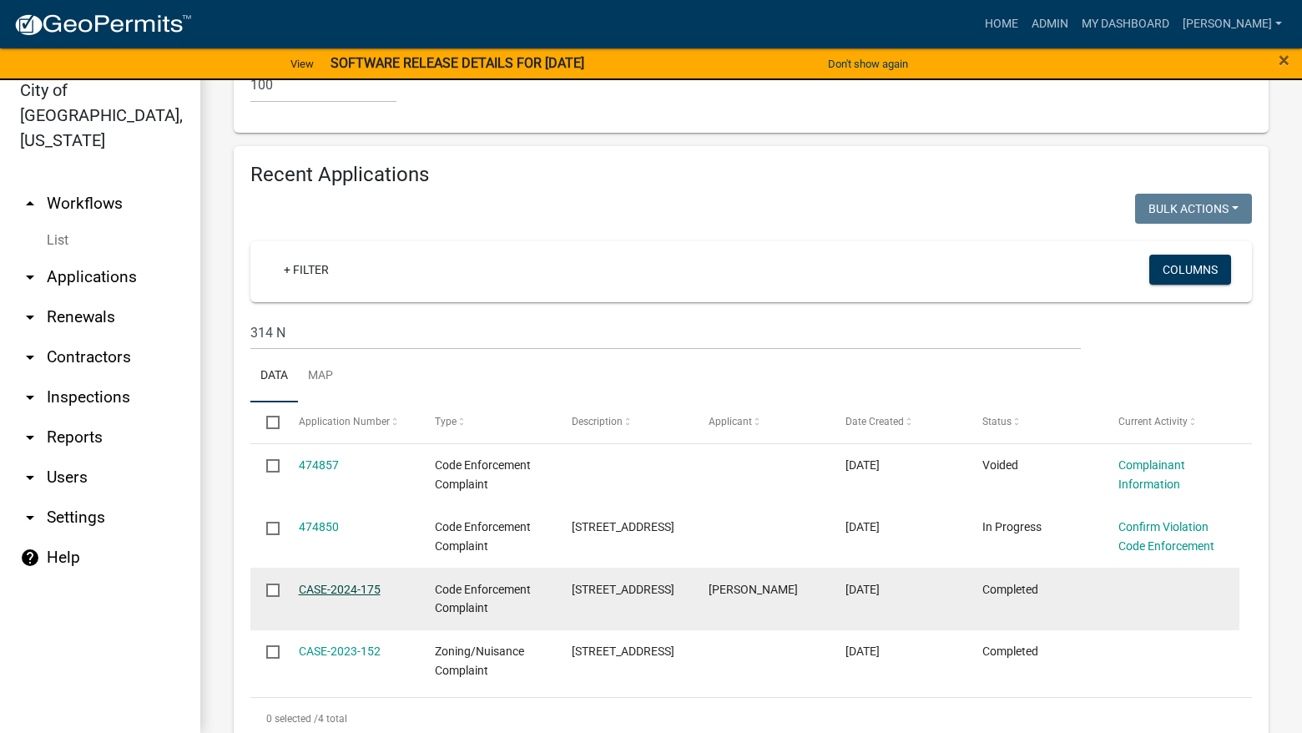
click at [313, 582] on link "CASE-2024-175" at bounding box center [340, 588] width 82 height 13
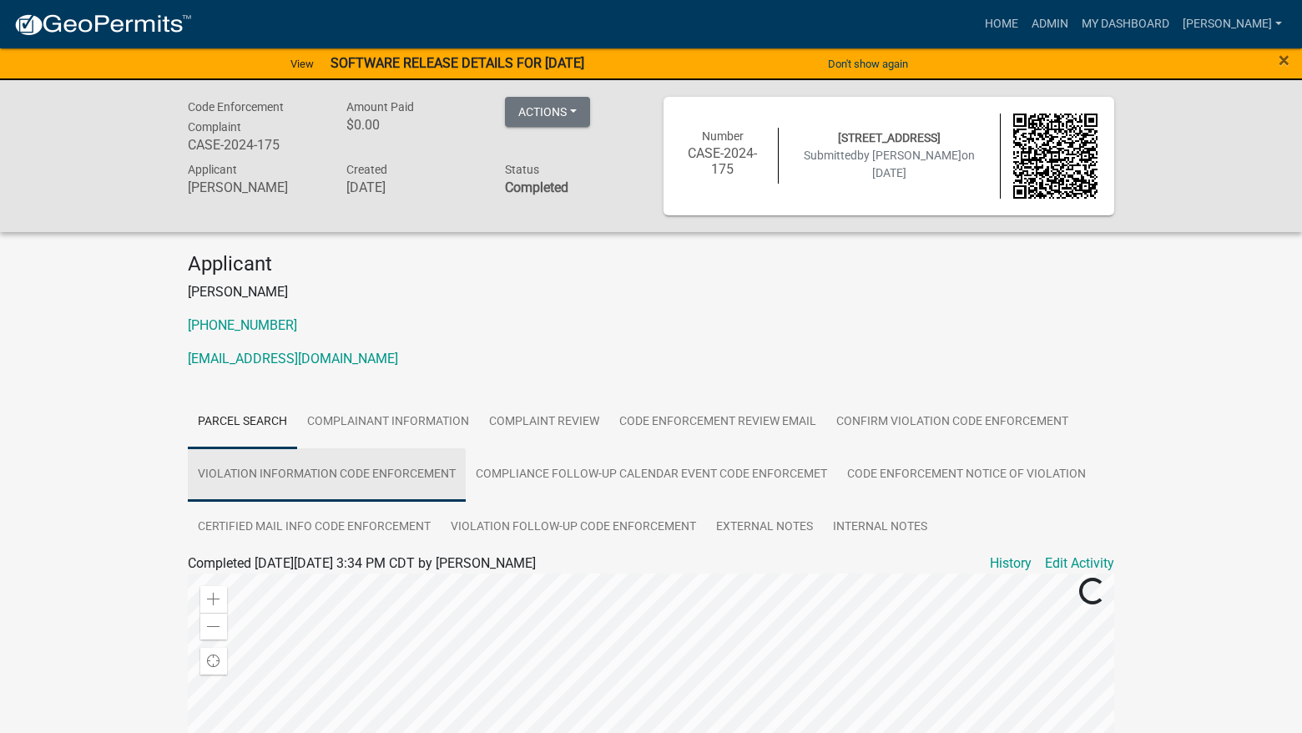
click at [340, 460] on link "Violation Information Code Enforcement" at bounding box center [327, 474] width 278 height 53
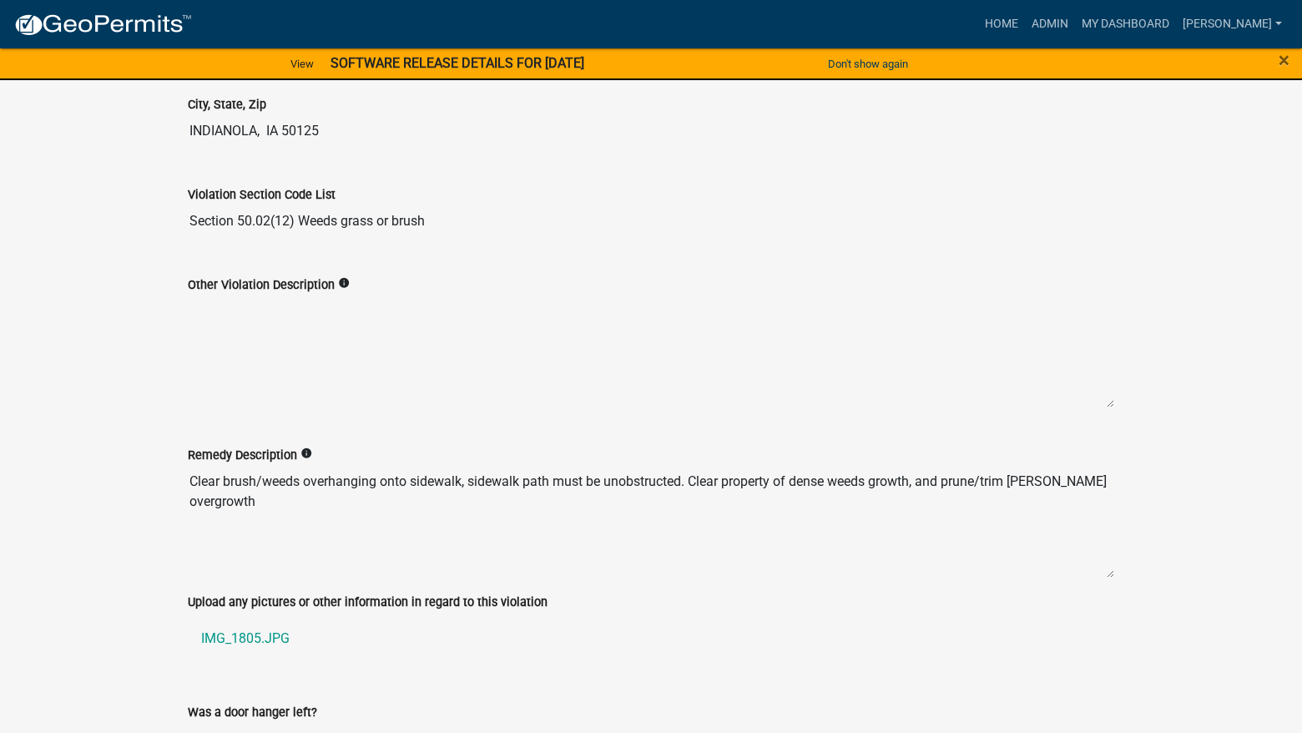
scroll to position [1085, 0]
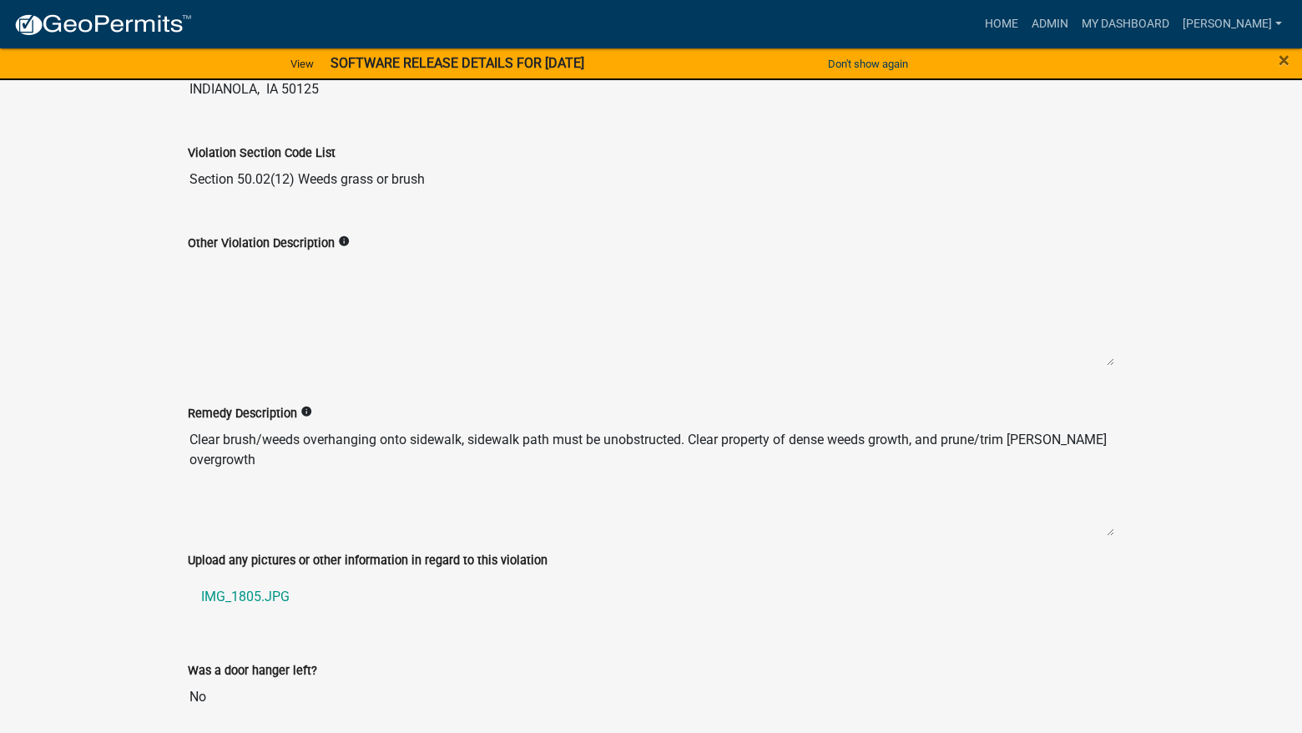
drag, startPoint x: 293, startPoint y: 465, endPoint x: 175, endPoint y: 437, distance: 120.8
click at [175, 437] on div "Remedy Description info Clear brush/weeds overhanging onto sidewalk, sidewalk p…" at bounding box center [650, 465] width 951 height 170
